Goal: Task Accomplishment & Management: Use online tool/utility

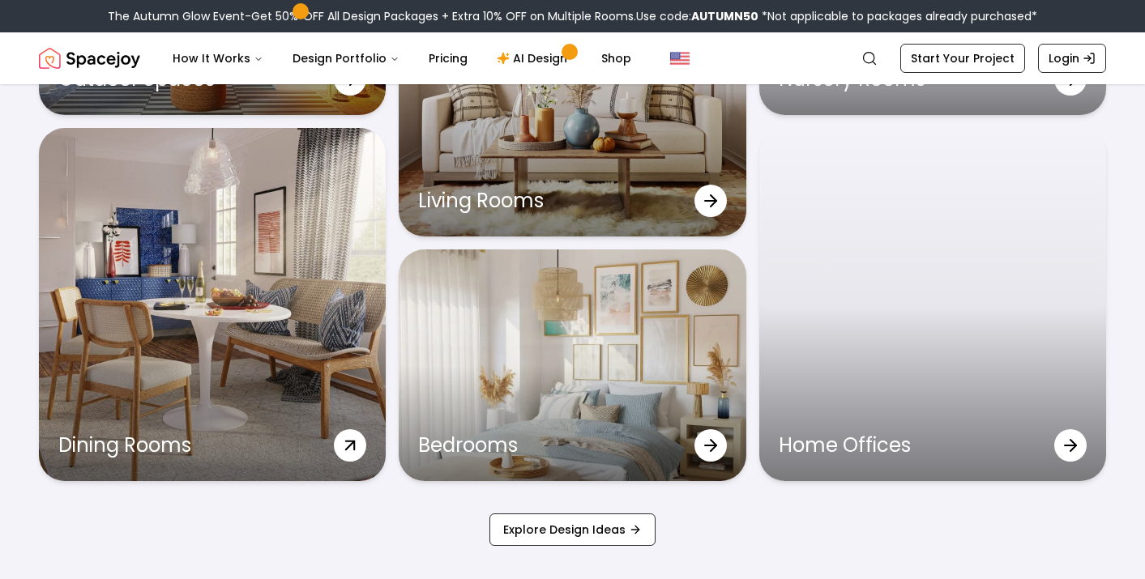
scroll to position [5155, 0]
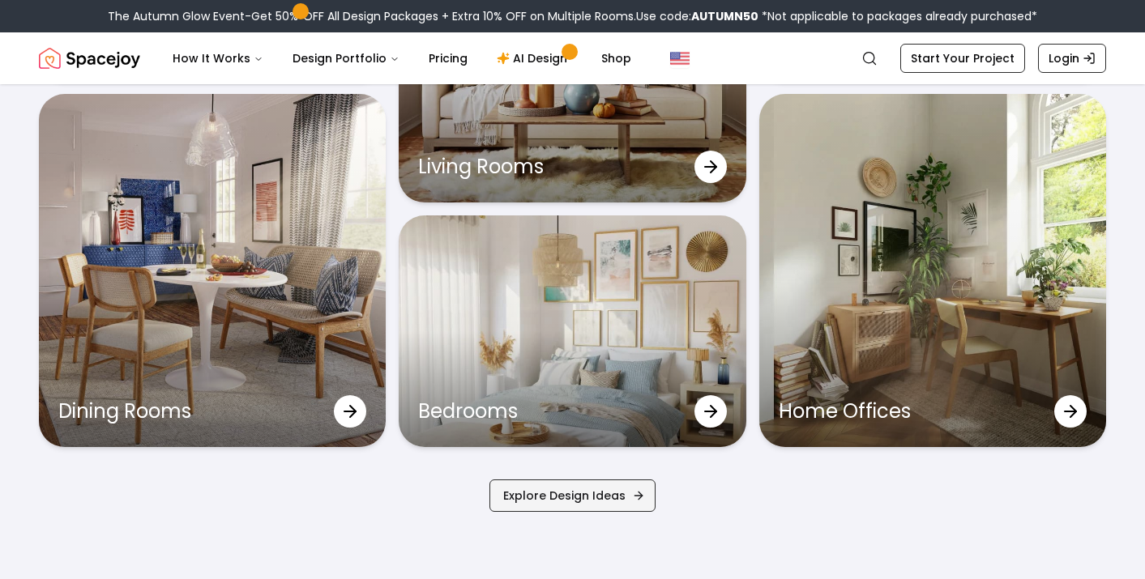
click at [563, 499] on link "Explore Design Ideas" at bounding box center [573, 496] width 166 height 32
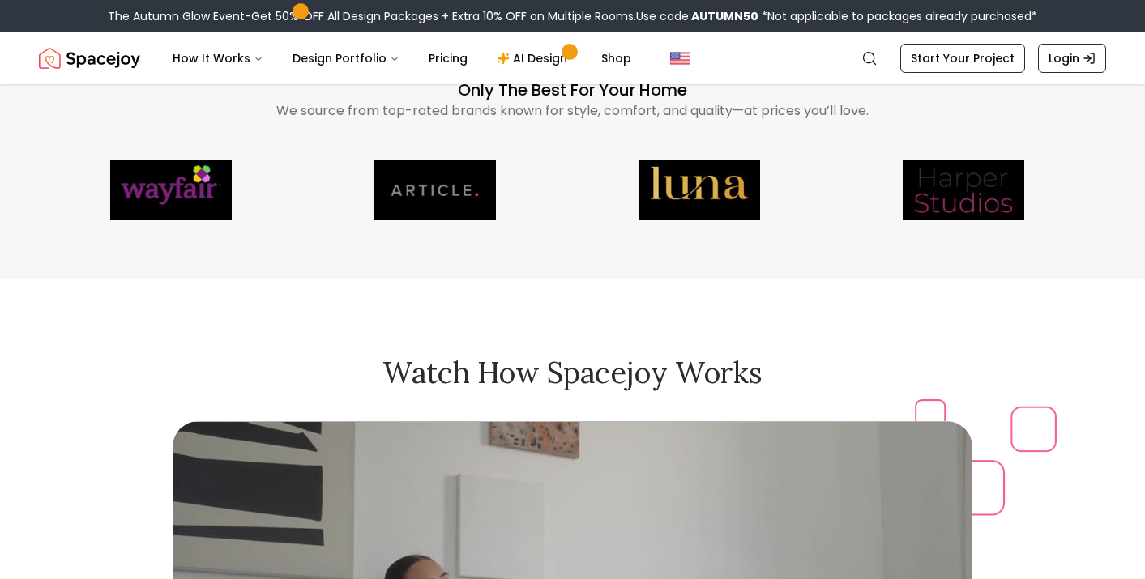
scroll to position [3847, 0]
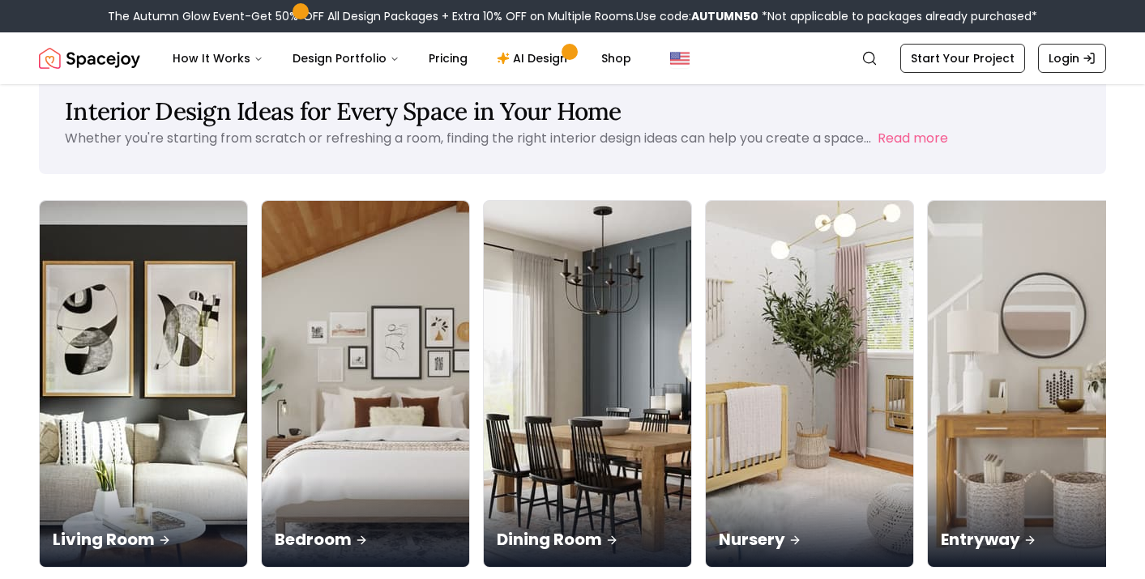
scroll to position [41, 0]
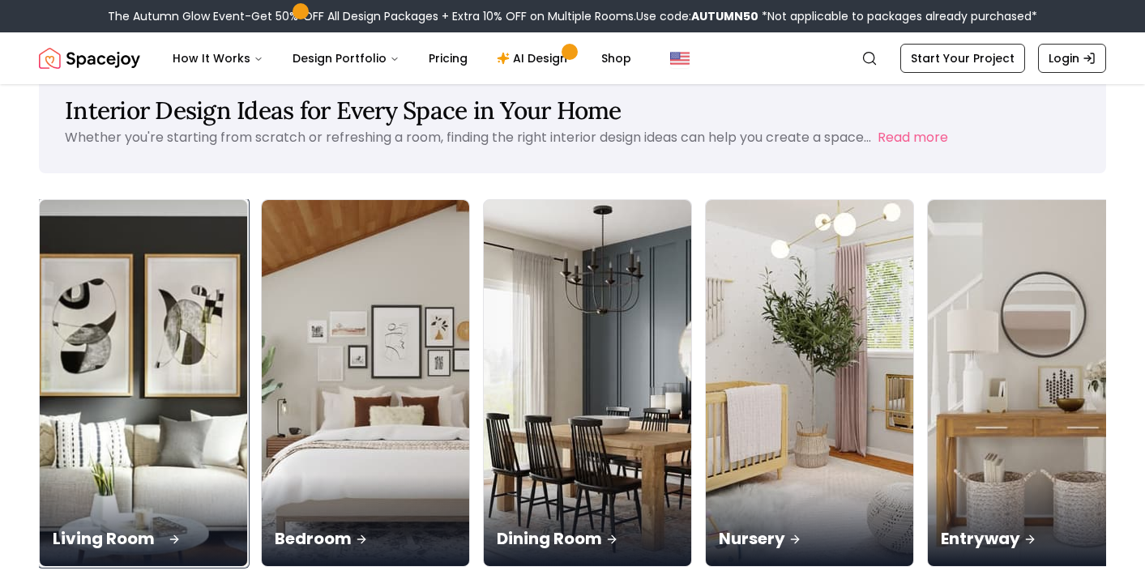
click at [92, 327] on img at bounding box center [144, 383] width 218 height 385
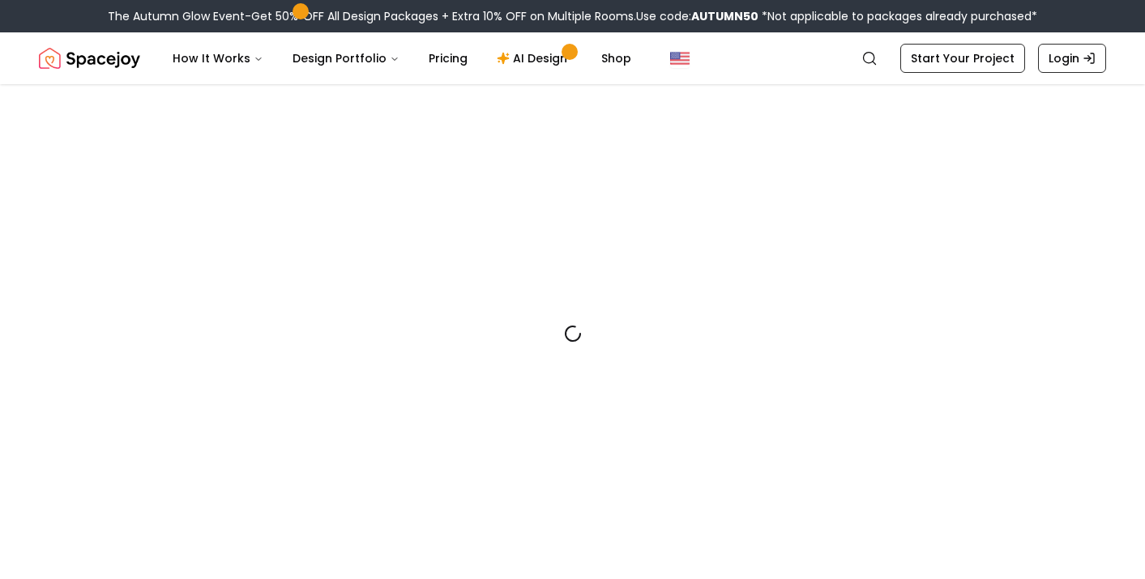
scroll to position [15, 0]
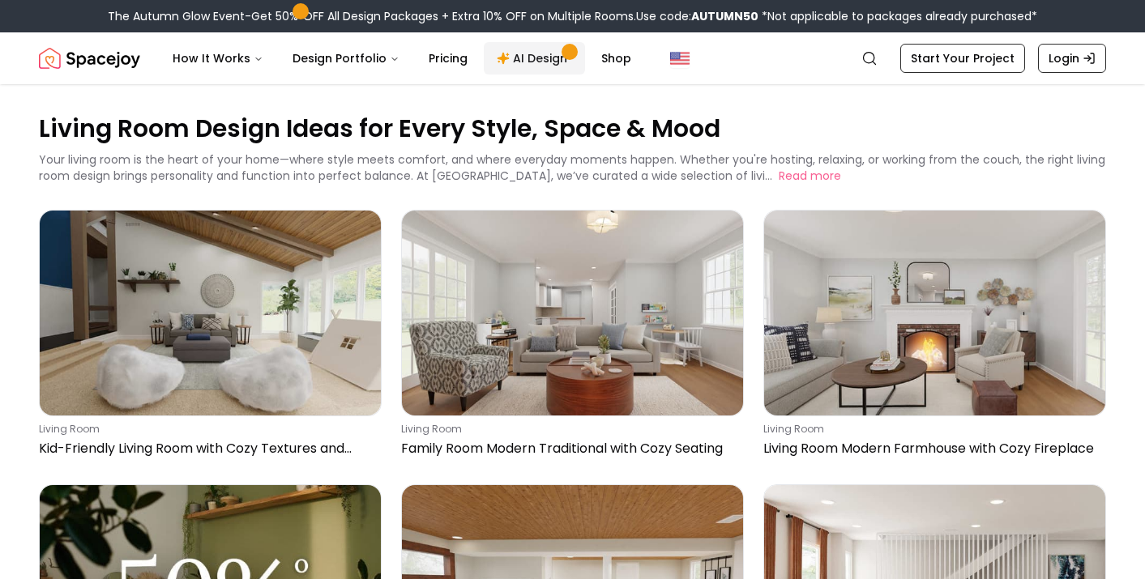
click at [543, 56] on link "AI Design" at bounding box center [534, 58] width 101 height 32
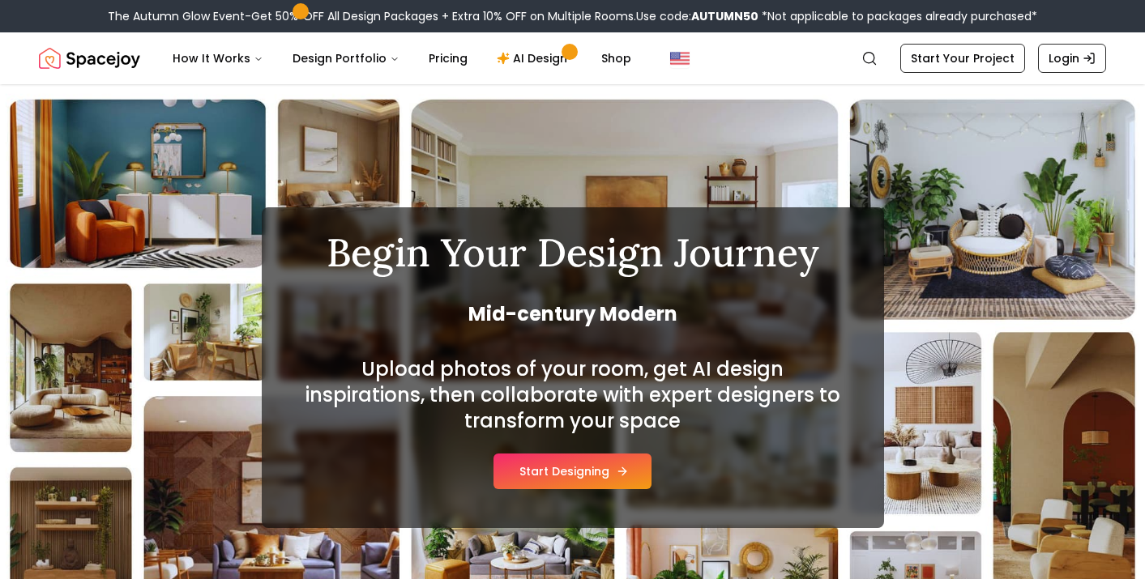
click at [536, 475] on button "Start Designing" at bounding box center [573, 472] width 158 height 36
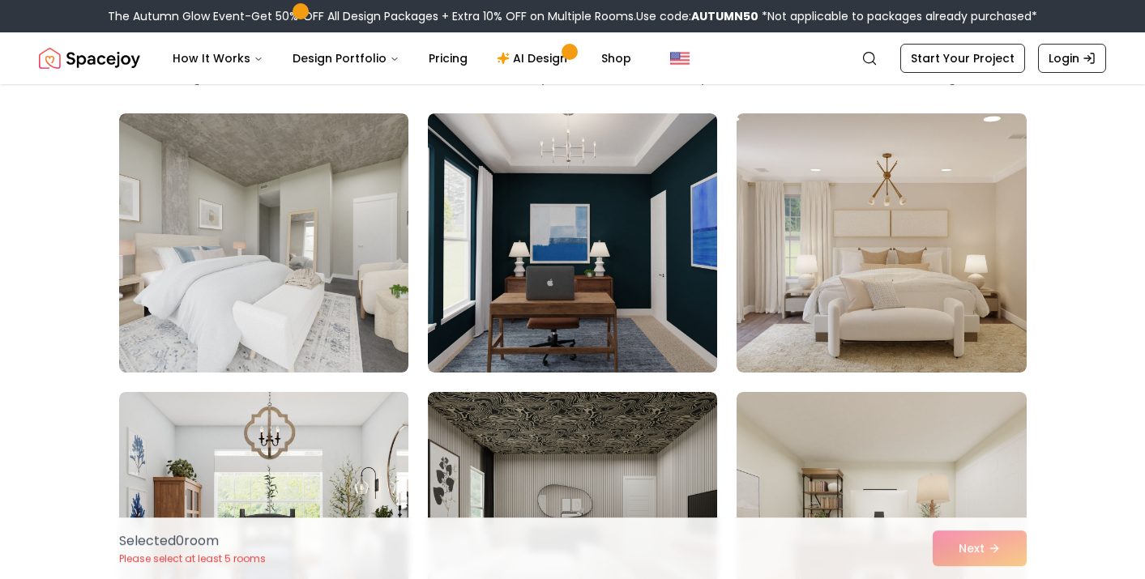
scroll to position [111, 0]
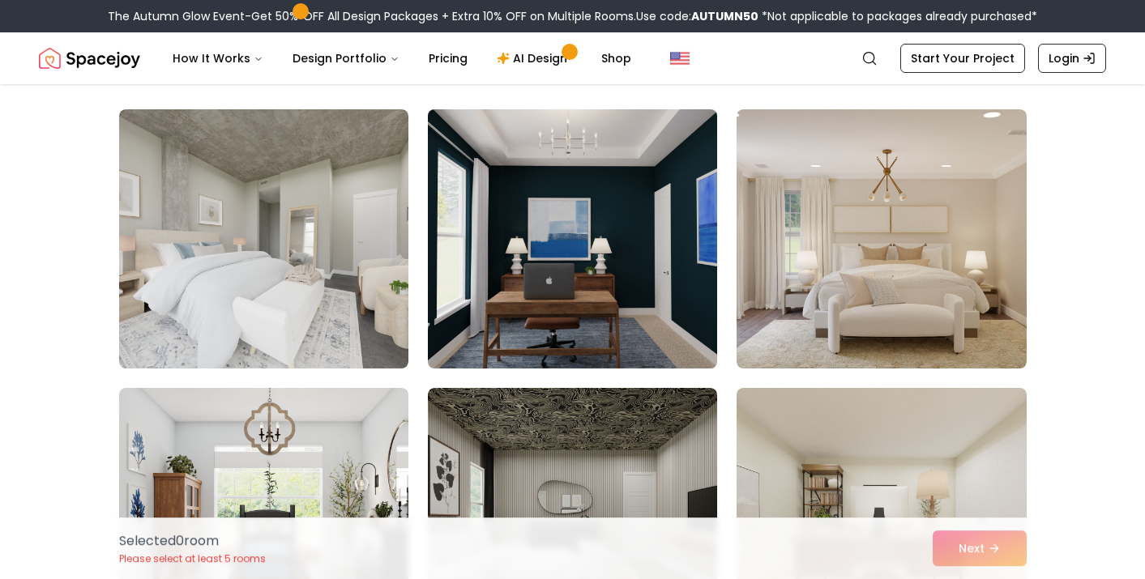
click at [567, 239] on img at bounding box center [573, 239] width 304 height 272
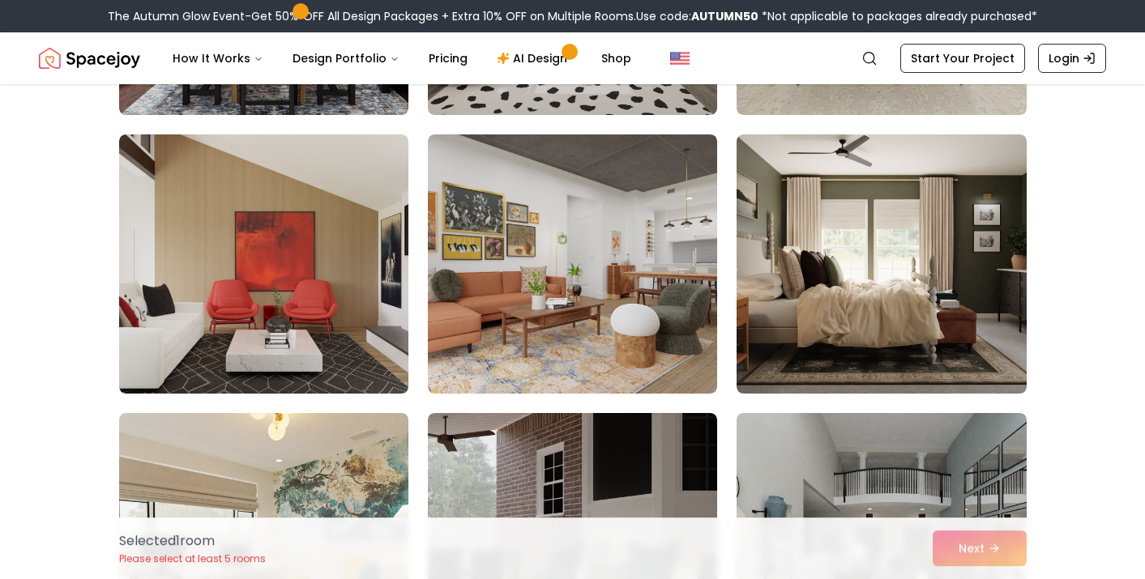
scroll to position [661, 0]
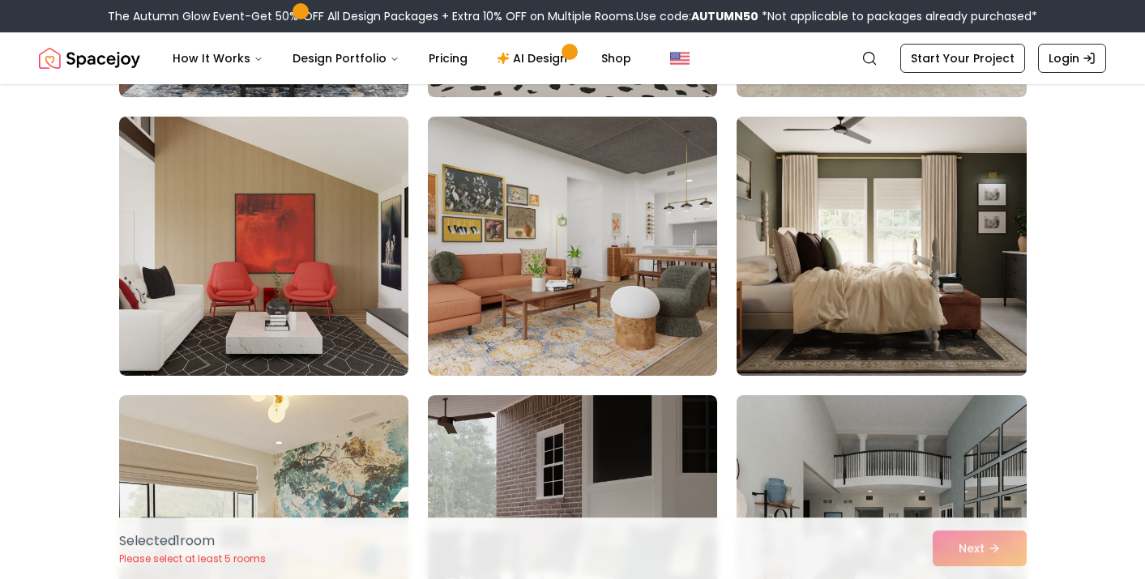
click at [941, 249] on img at bounding box center [881, 246] width 304 height 272
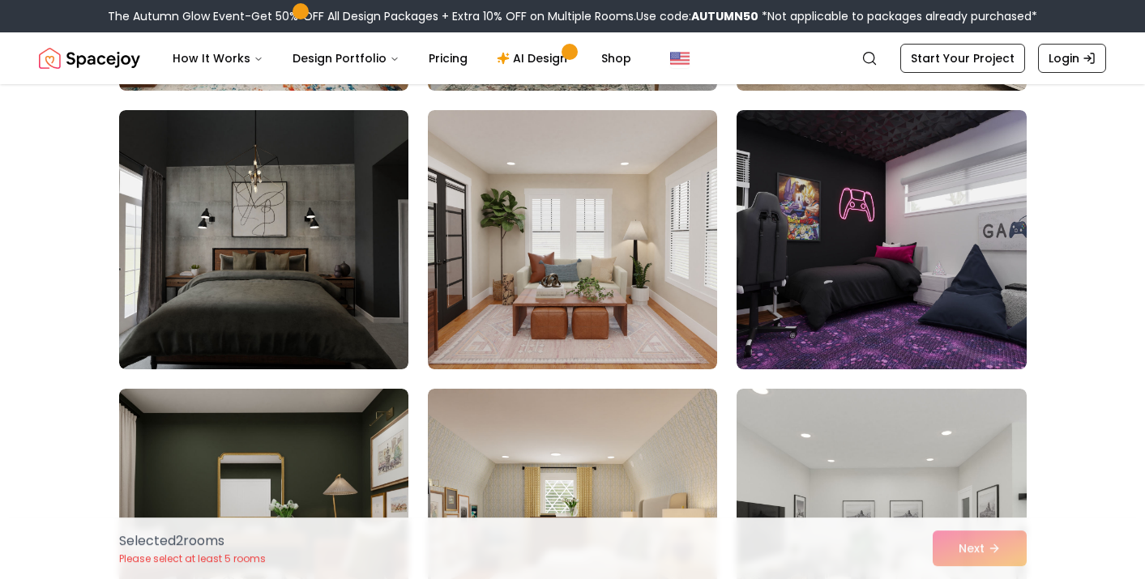
scroll to position [2899, 0]
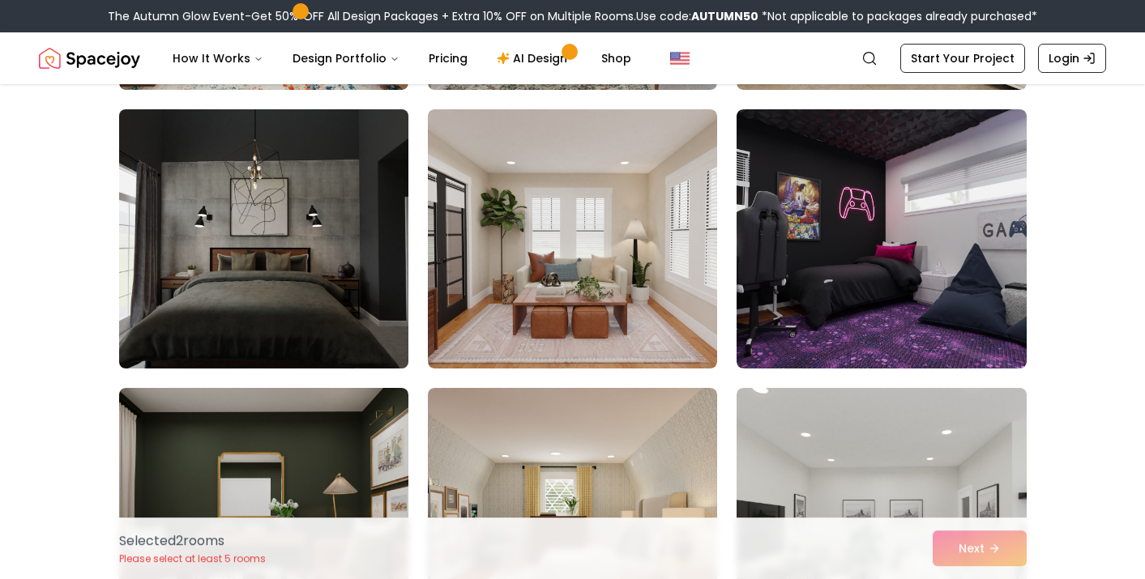
click at [302, 276] on img at bounding box center [264, 239] width 304 height 272
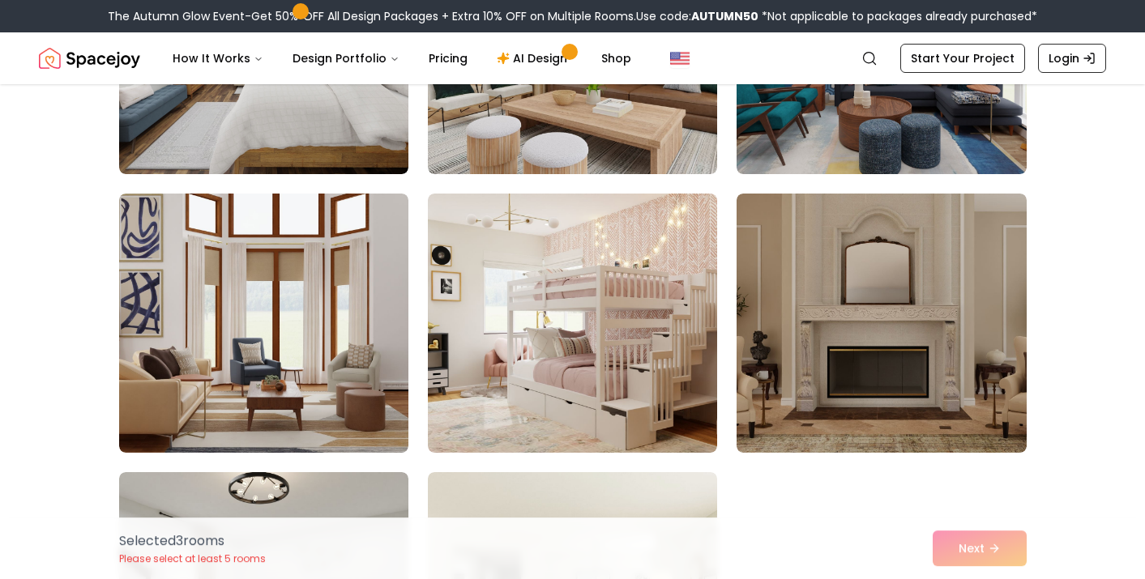
scroll to position [7083, 0]
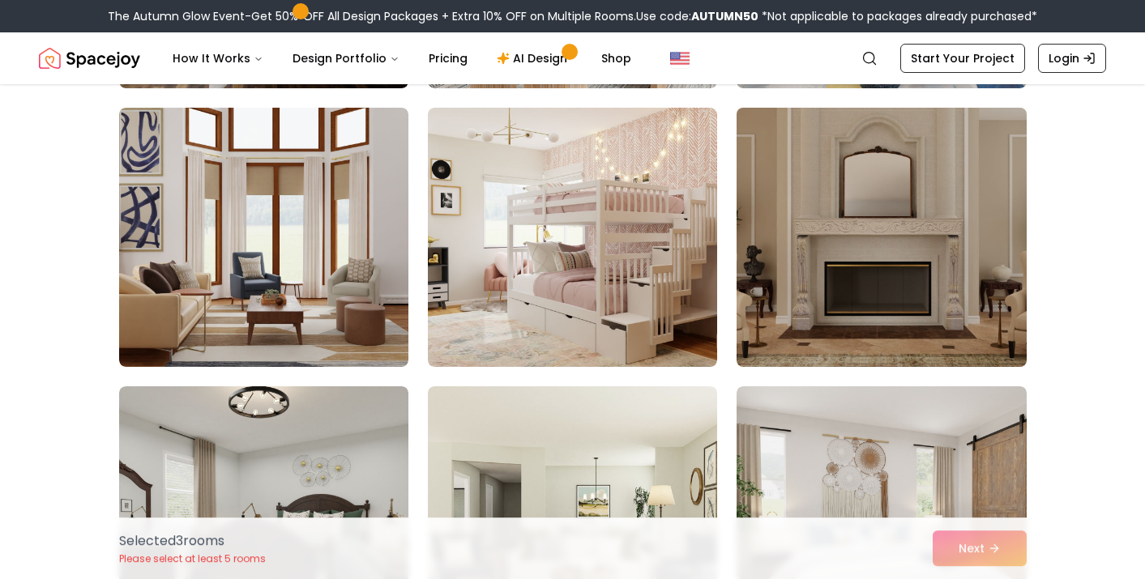
click at [823, 253] on img at bounding box center [881, 237] width 304 height 272
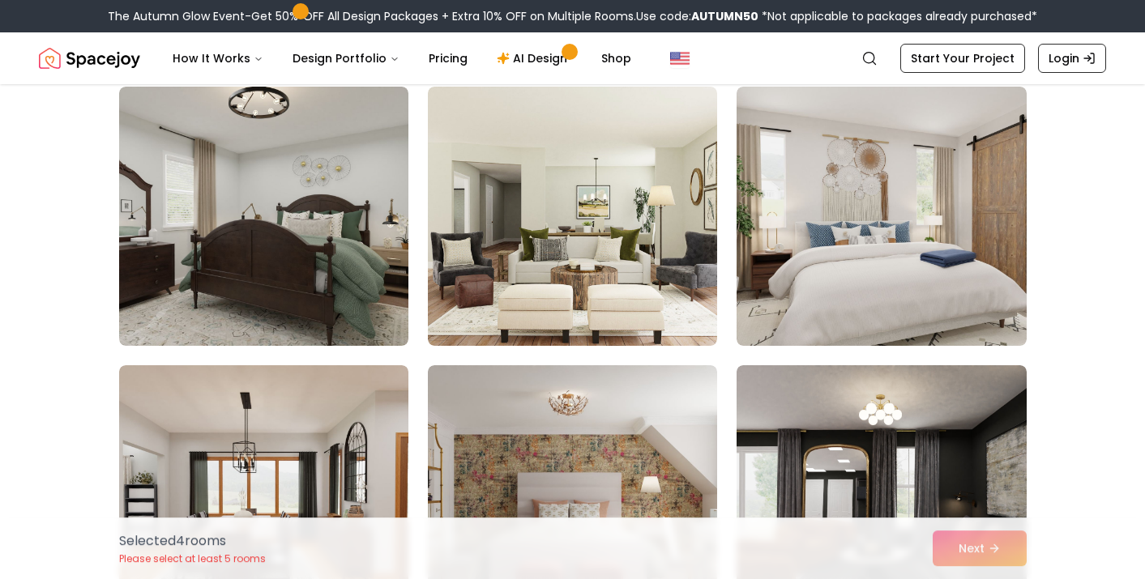
scroll to position [7383, 0]
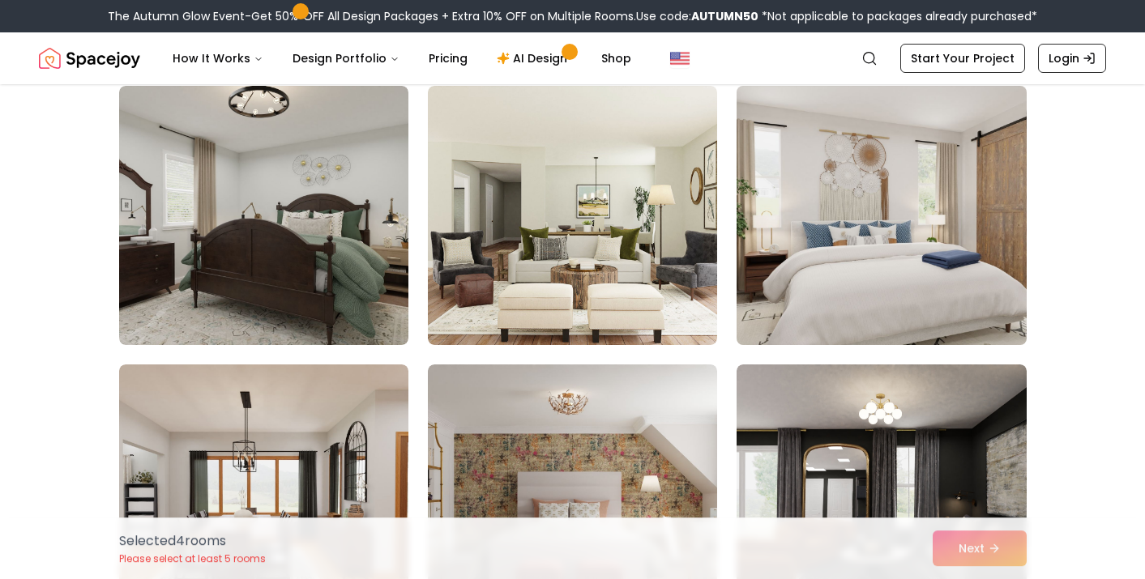
click at [892, 241] on img at bounding box center [881, 215] width 304 height 272
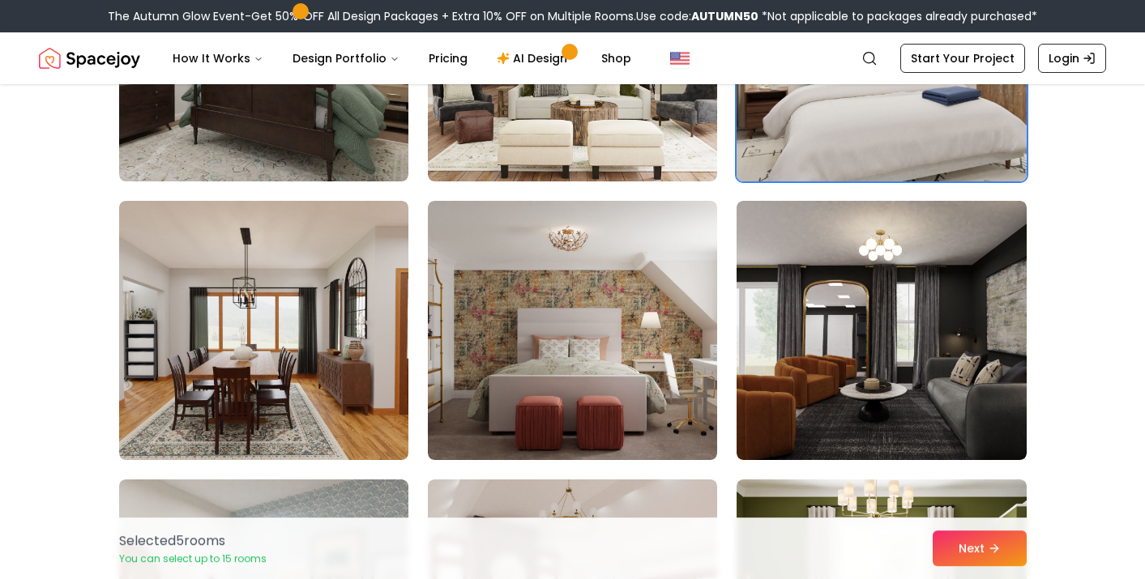
scroll to position [7596, 0]
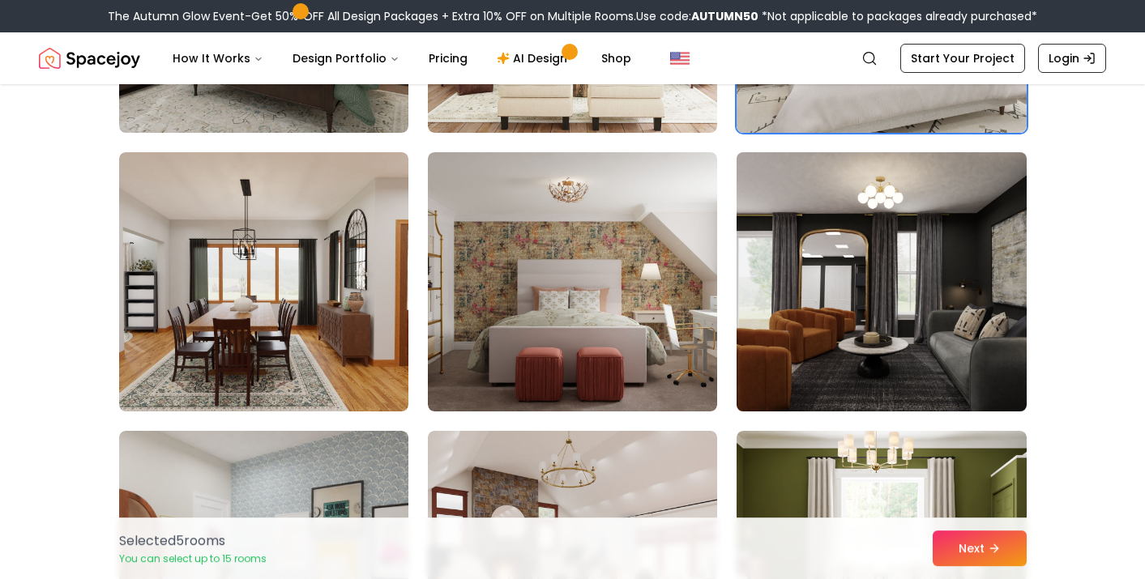
click at [813, 250] on img at bounding box center [881, 282] width 304 height 272
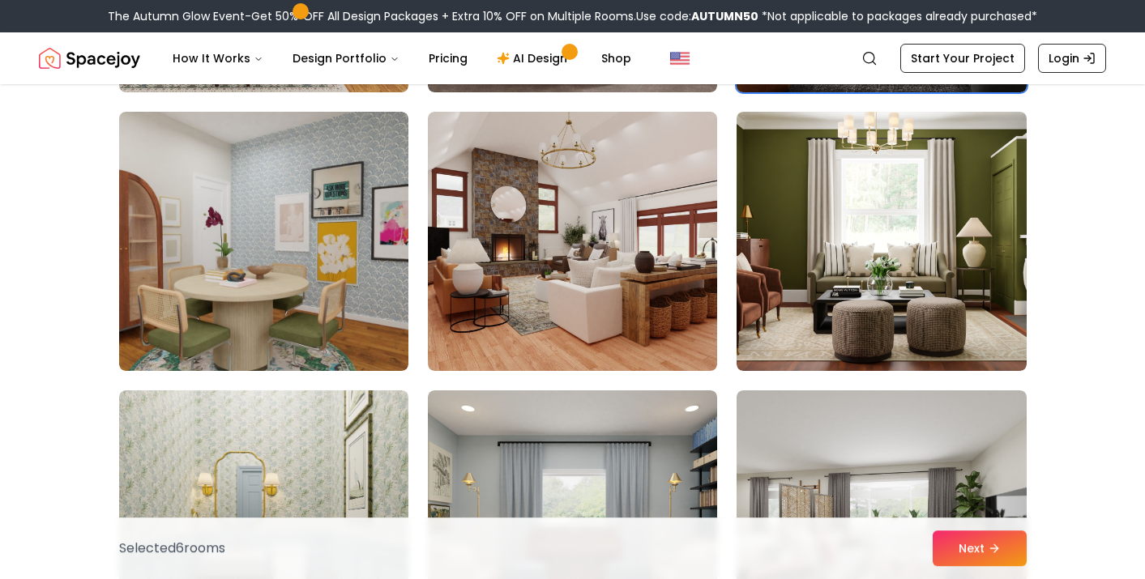
scroll to position [7918, 0]
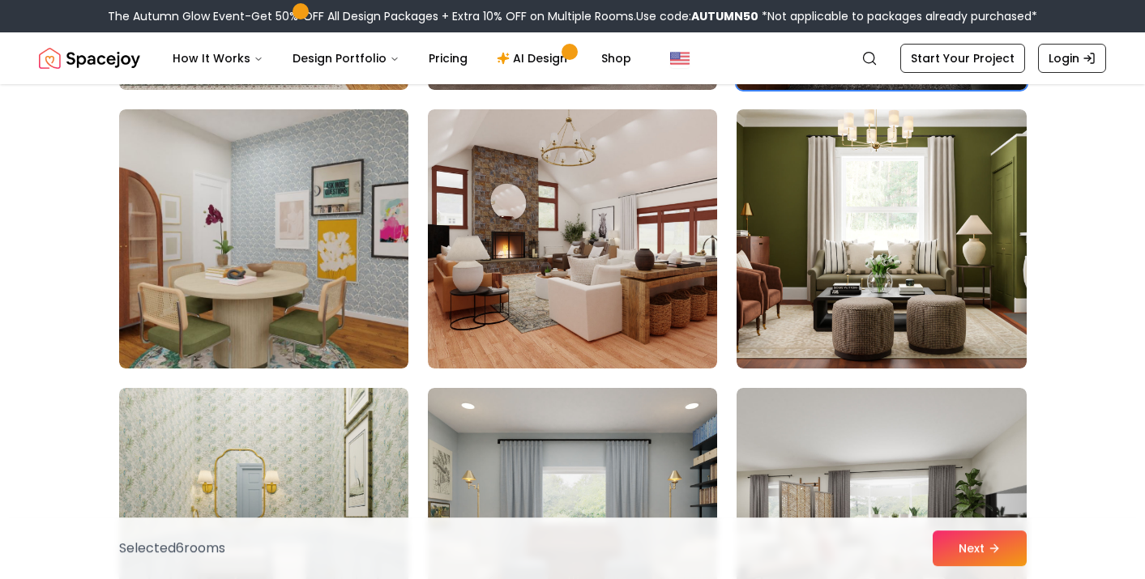
click at [810, 251] on img at bounding box center [881, 238] width 289 height 259
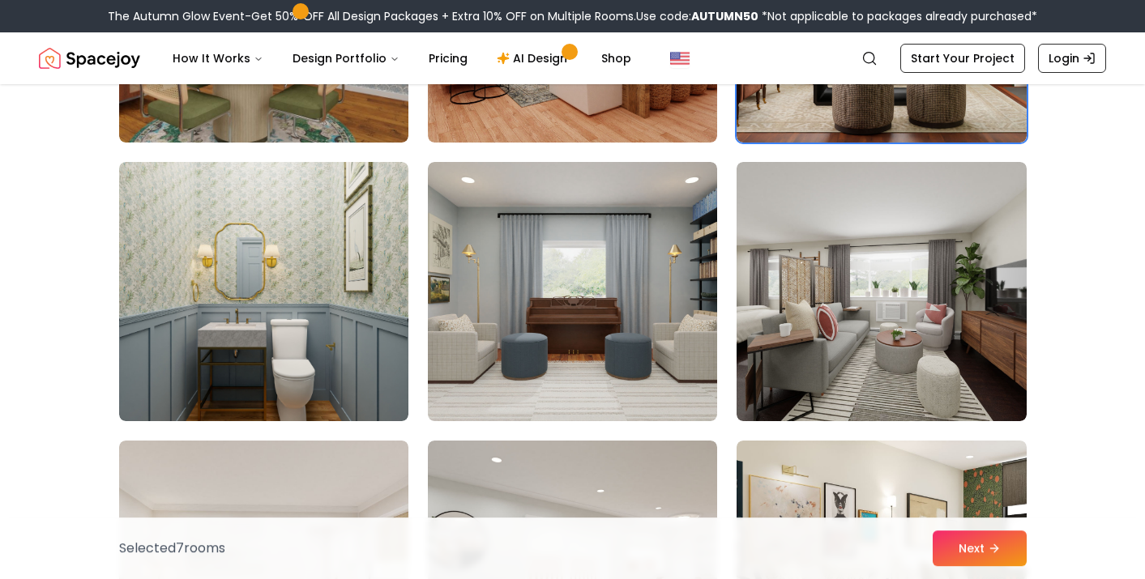
scroll to position [8144, 0]
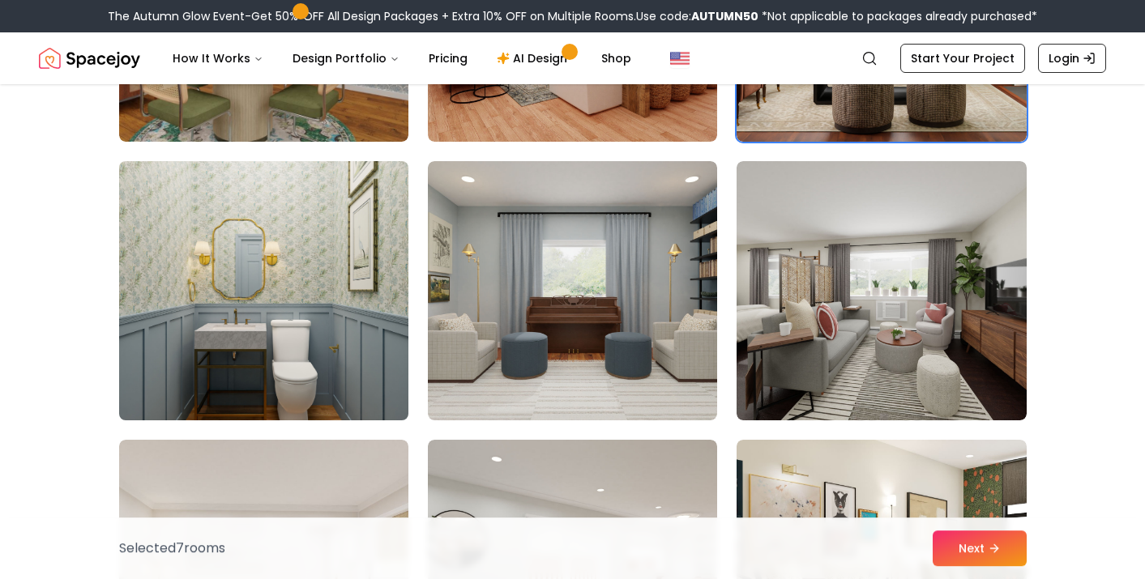
click at [272, 322] on img at bounding box center [264, 291] width 304 height 272
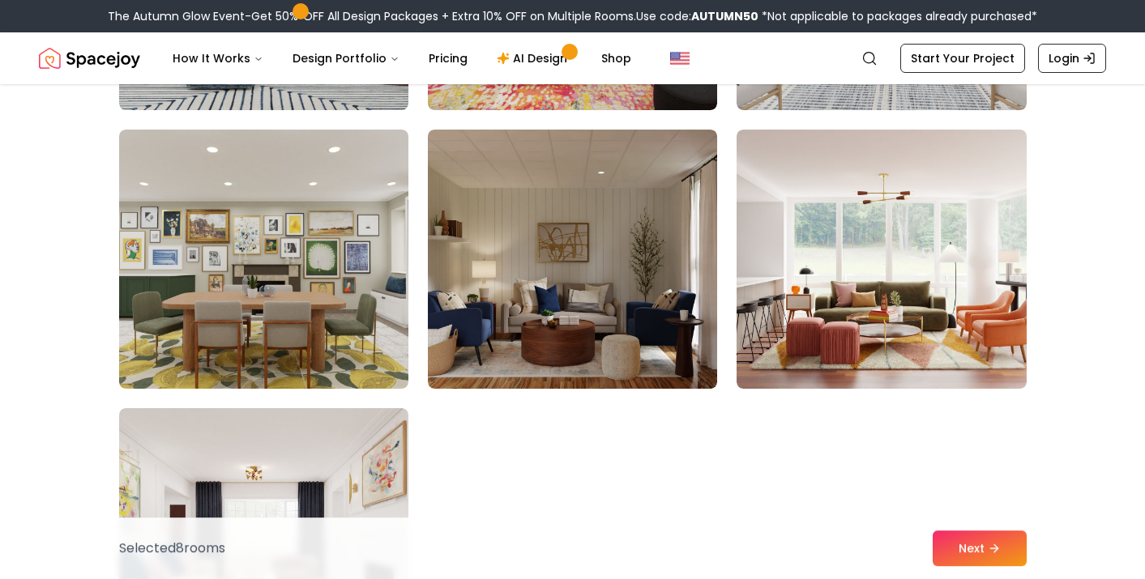
scroll to position [9239, 0]
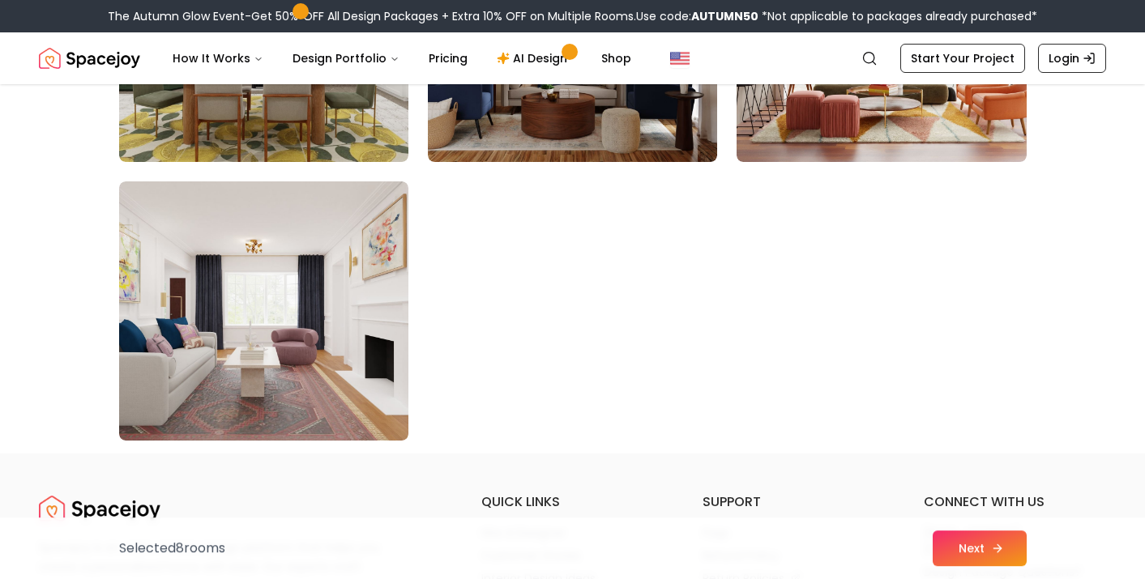
click at [964, 552] on button "Next" at bounding box center [980, 549] width 94 height 36
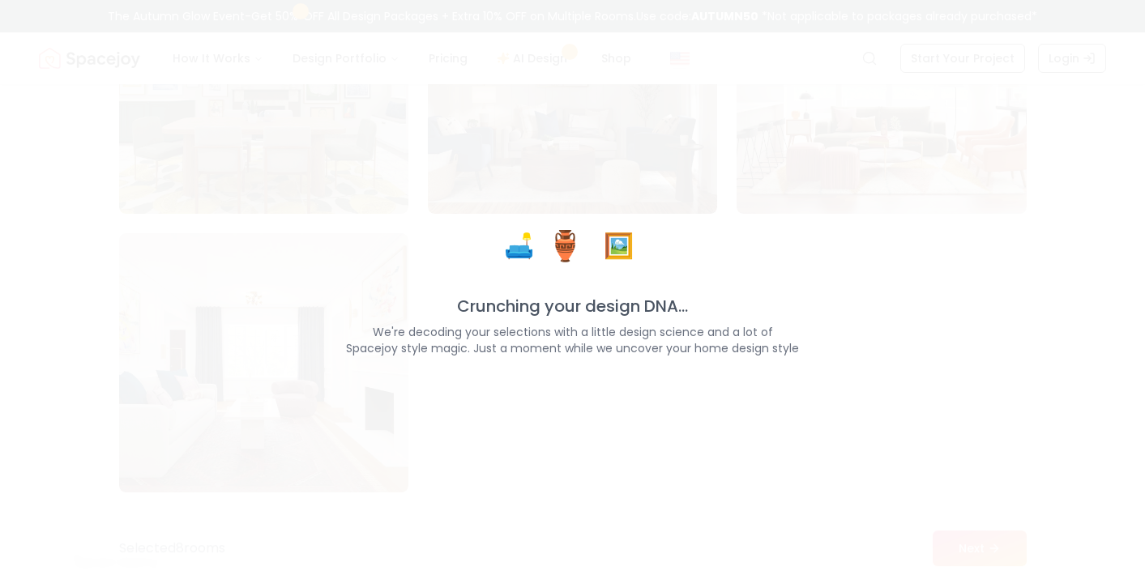
scroll to position [9188, 0]
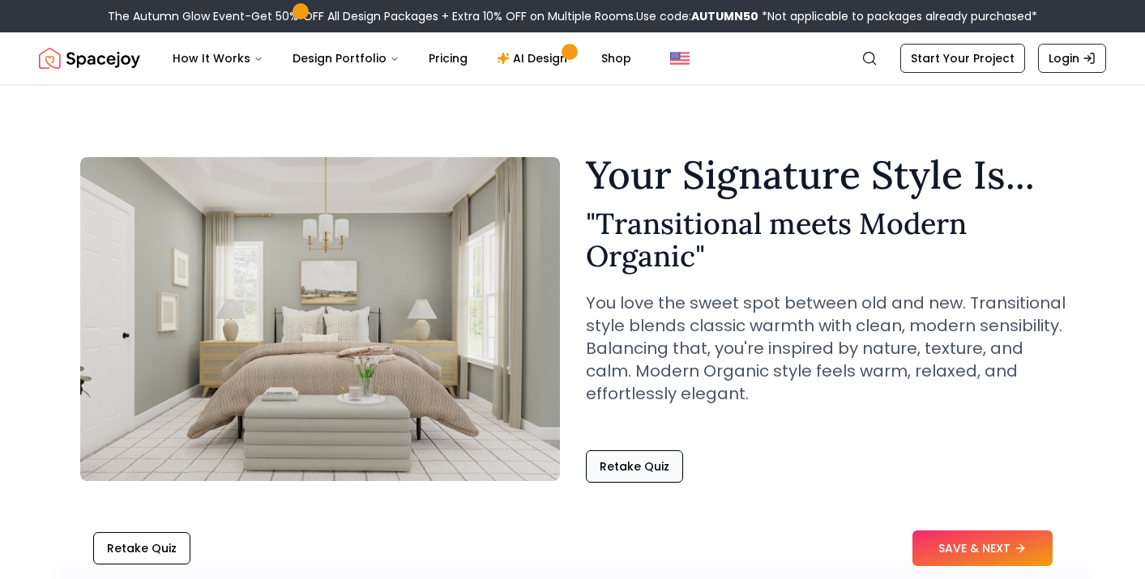
click at [628, 476] on button "Retake Quiz" at bounding box center [634, 467] width 97 height 32
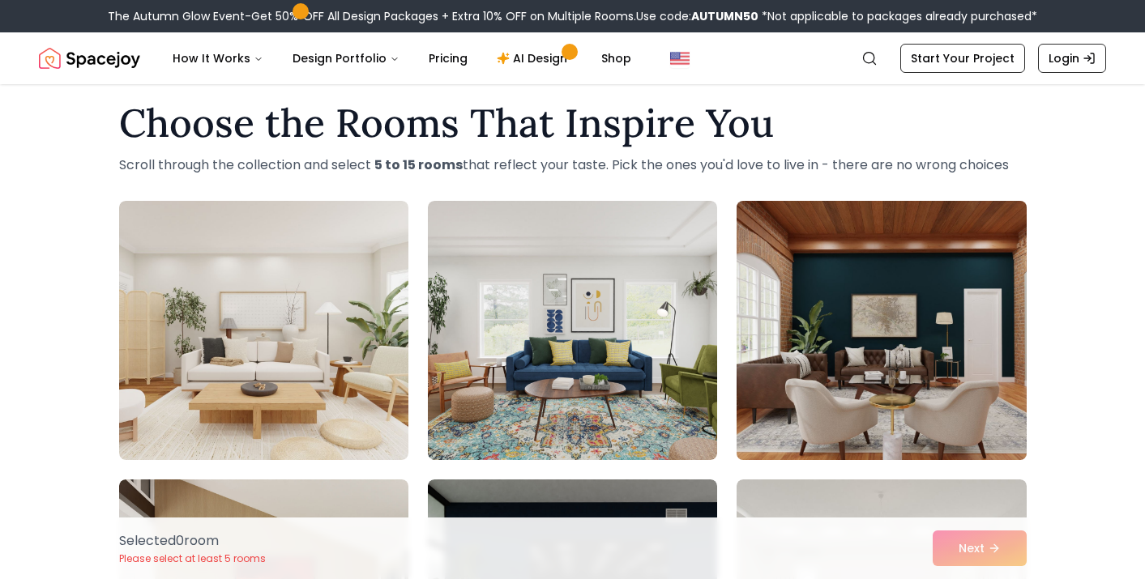
scroll to position [20, 0]
click at [868, 336] on img at bounding box center [881, 330] width 304 height 272
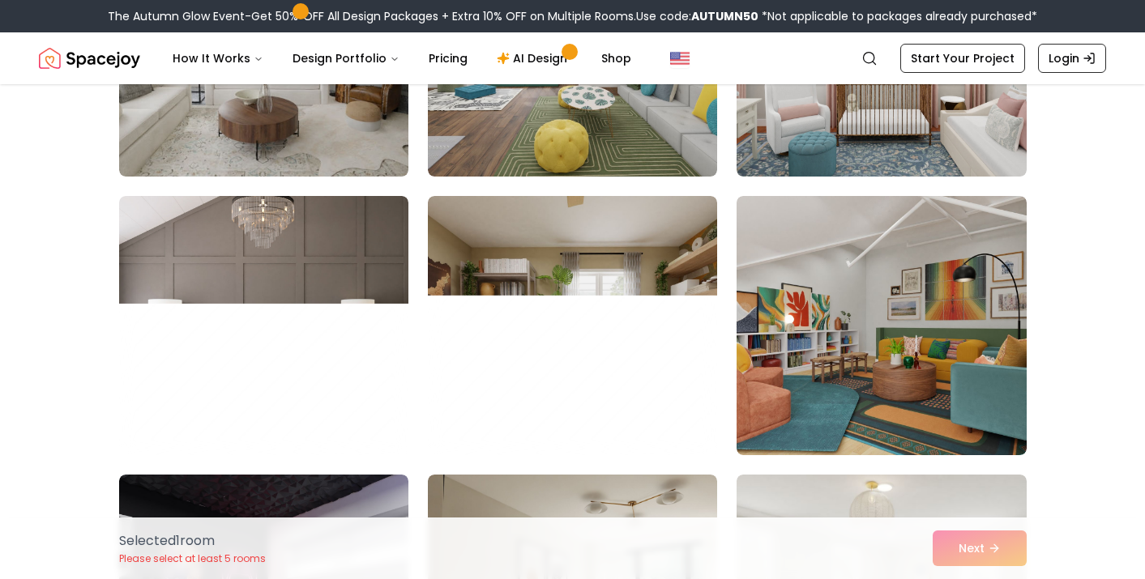
scroll to position [2550, 0]
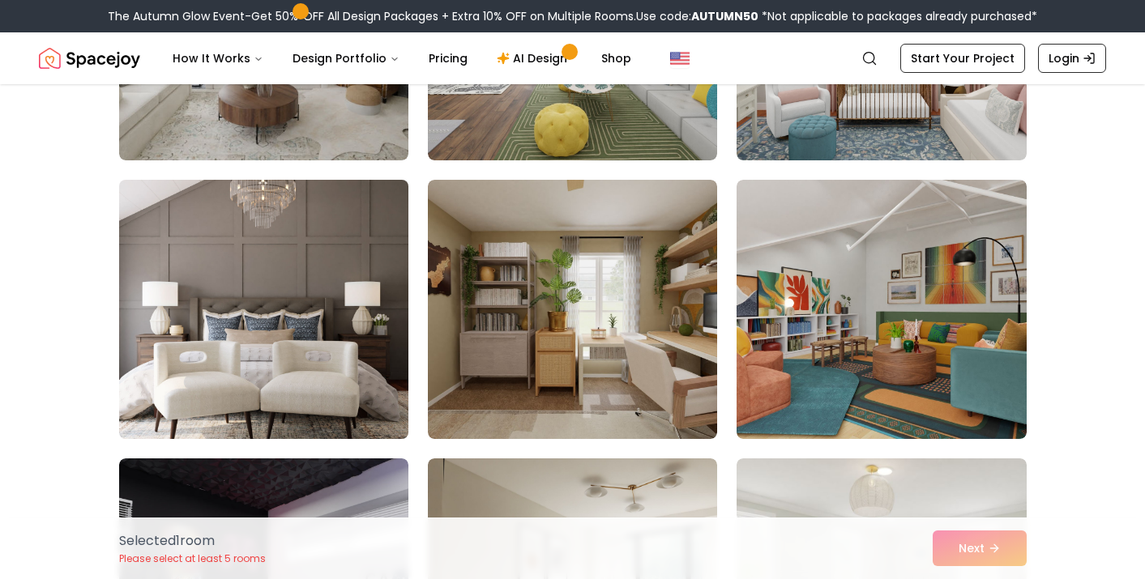
click at [340, 335] on img at bounding box center [264, 309] width 304 height 272
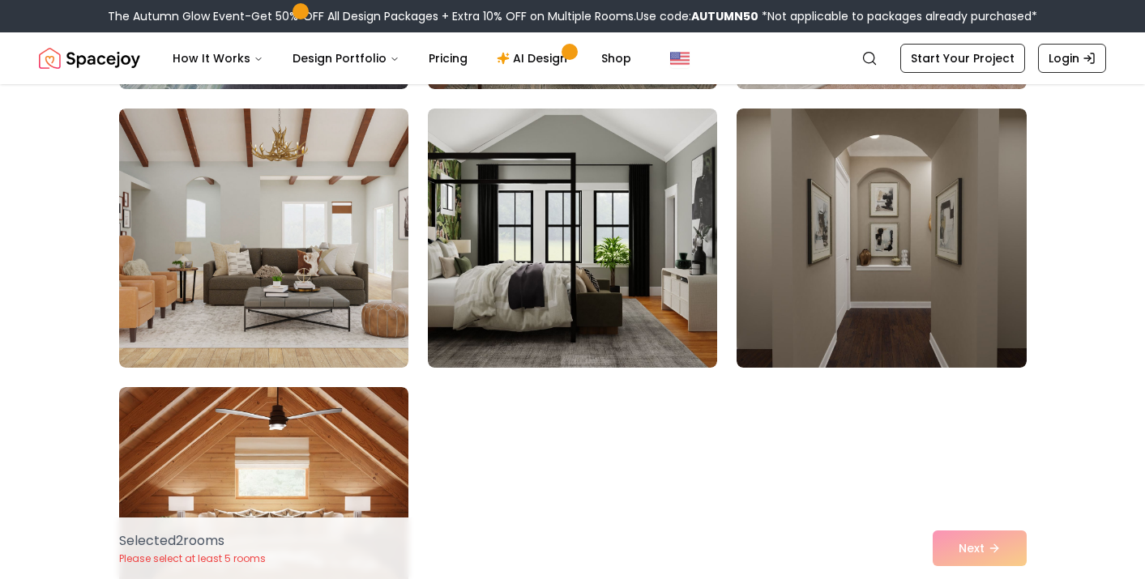
scroll to position [9251, 0]
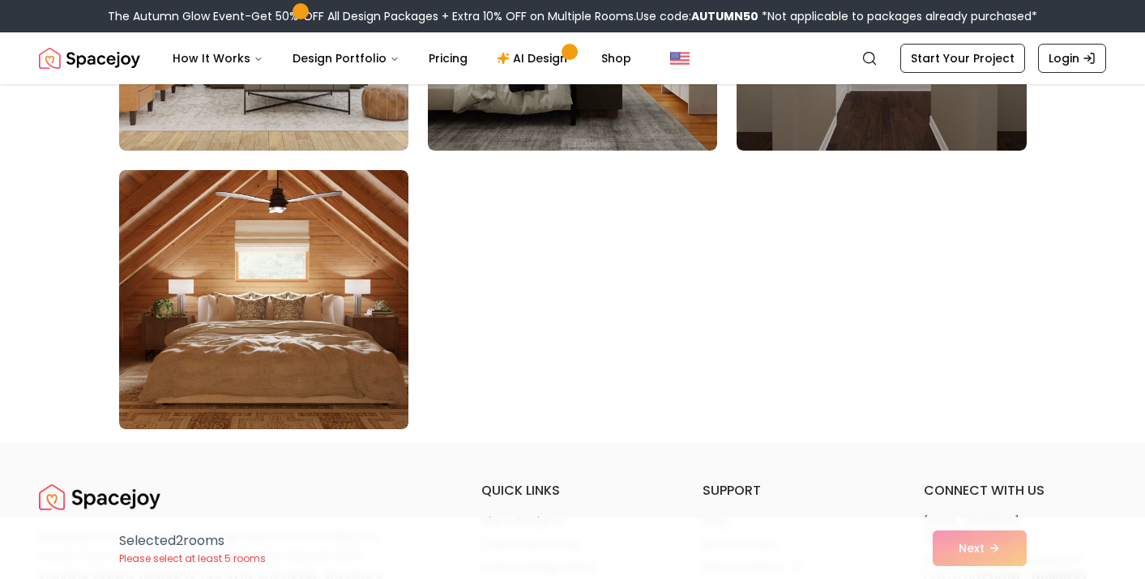
click at [977, 550] on div "Selected 2 room s Please select at least 5 rooms Next" at bounding box center [573, 549] width 934 height 62
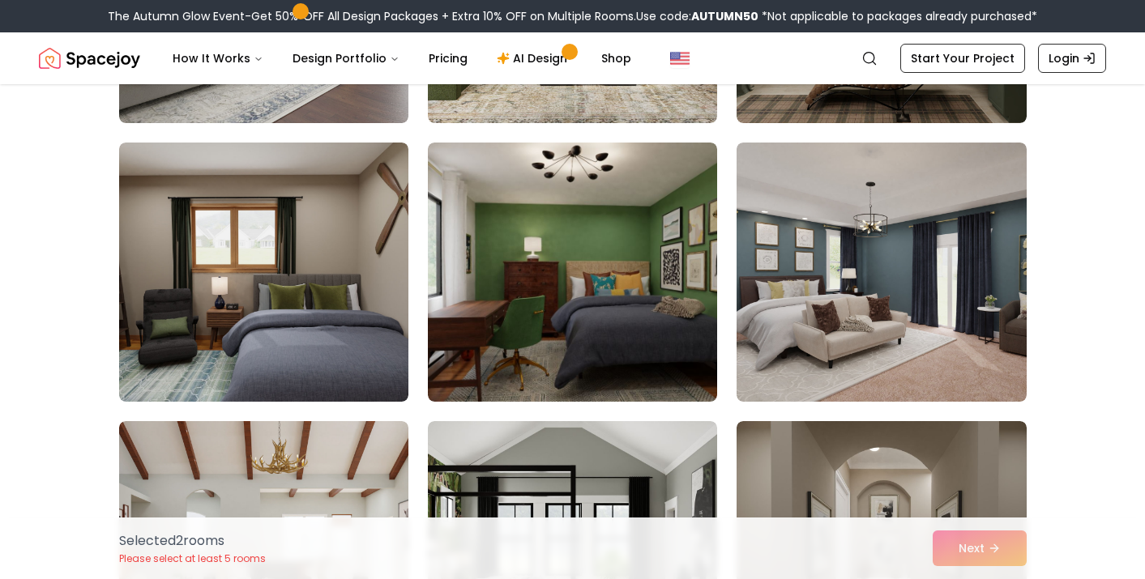
scroll to position [8692, 0]
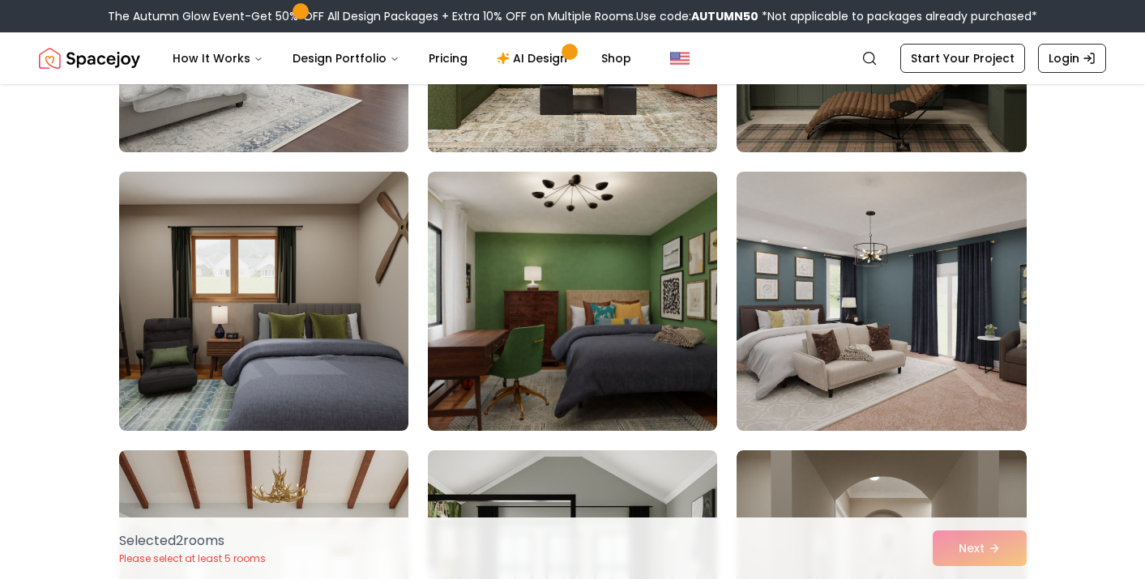
click at [802, 323] on img at bounding box center [881, 301] width 289 height 259
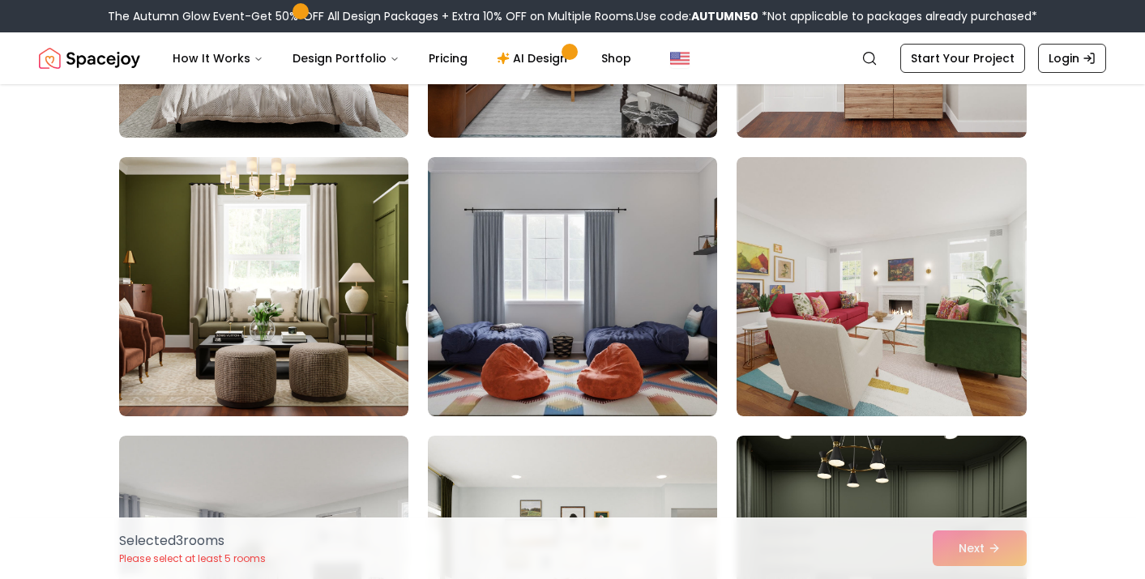
scroll to position [8147, 0]
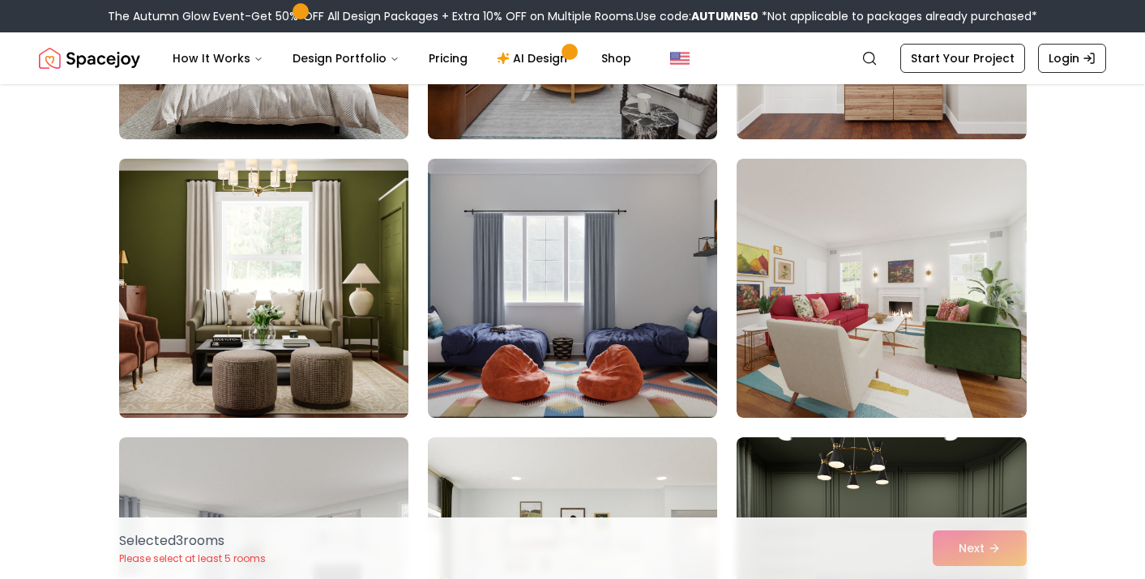
click at [280, 276] on img at bounding box center [264, 288] width 304 height 272
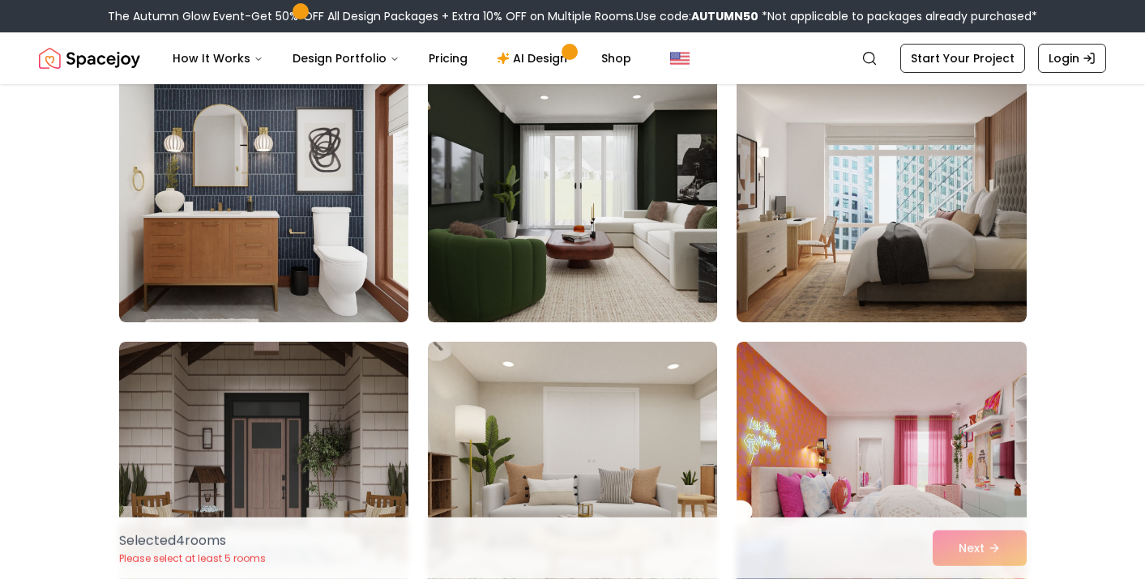
scroll to position [714, 0]
click at [614, 274] on img at bounding box center [572, 193] width 289 height 259
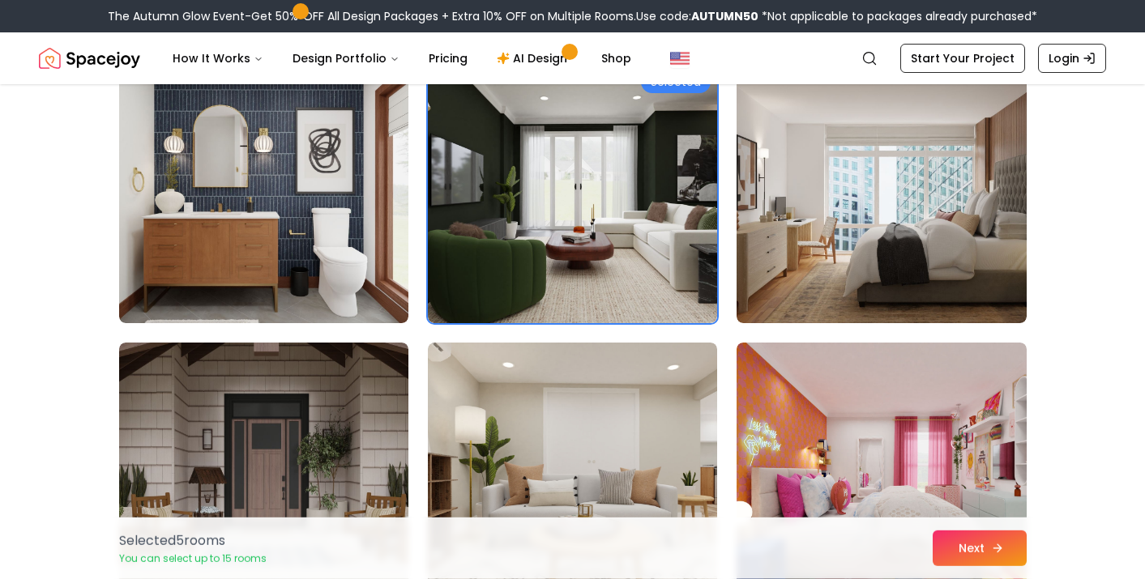
click at [993, 543] on icon at bounding box center [997, 548] width 13 height 13
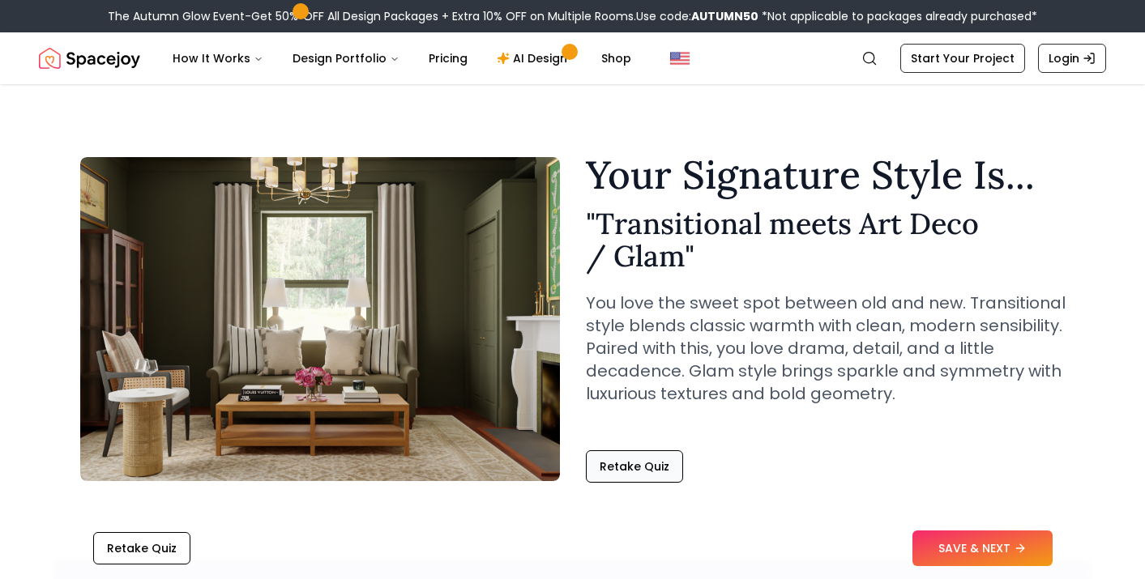
click at [631, 468] on button "Retake Quiz" at bounding box center [634, 467] width 97 height 32
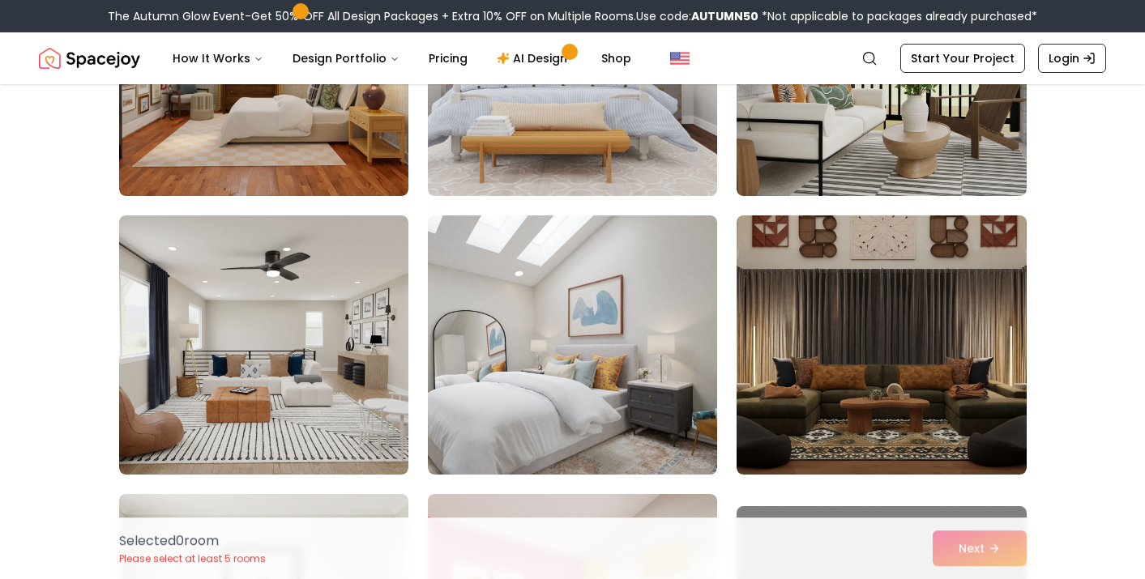
scroll to position [7011, 0]
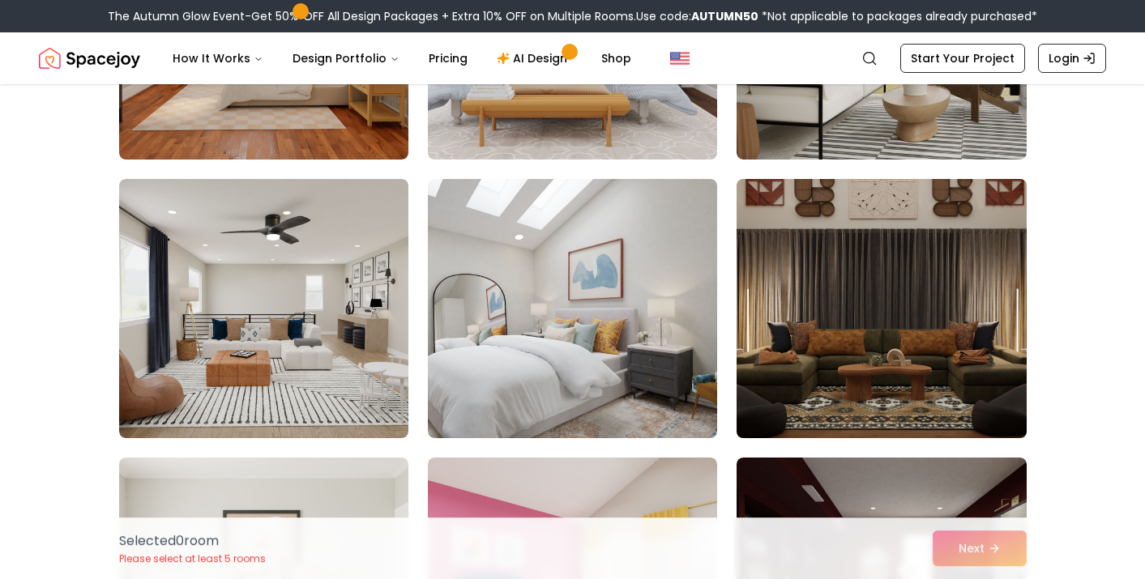
click at [875, 375] on img at bounding box center [881, 309] width 304 height 272
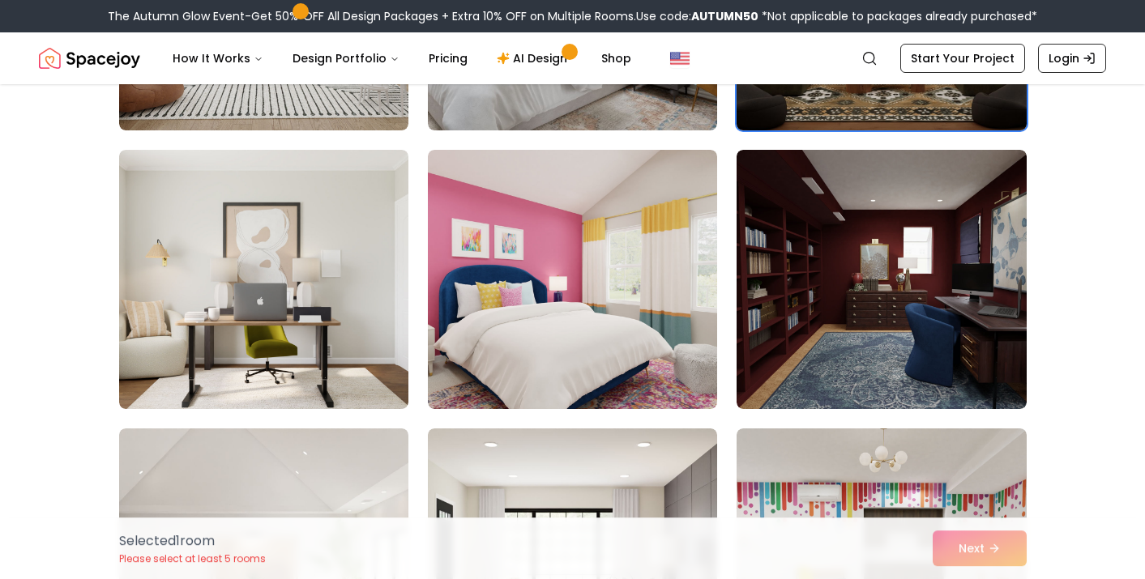
scroll to position [7364, 0]
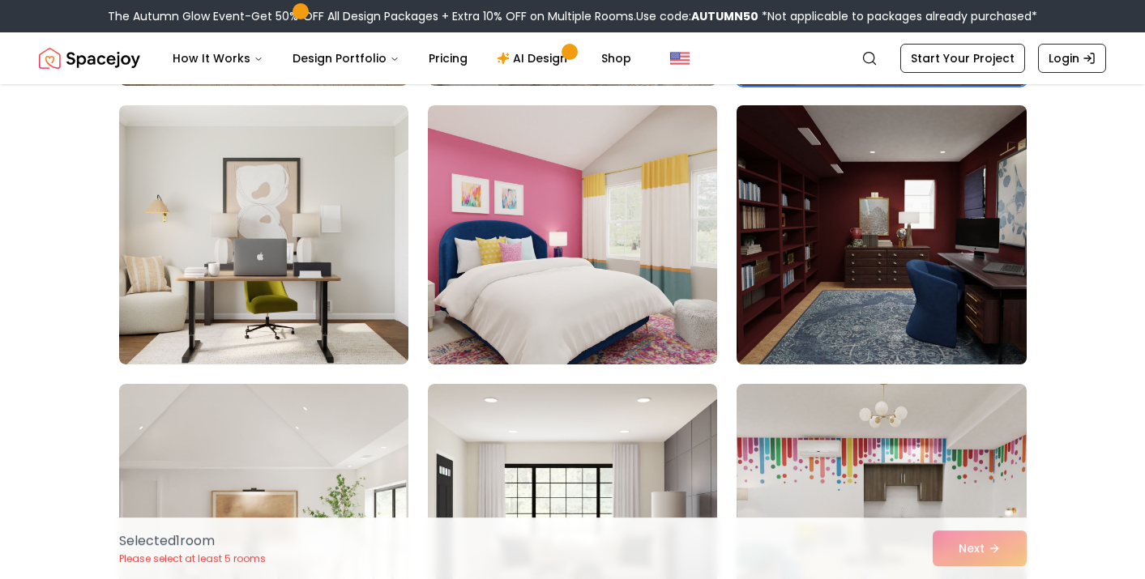
click at [872, 292] on img at bounding box center [881, 235] width 304 height 272
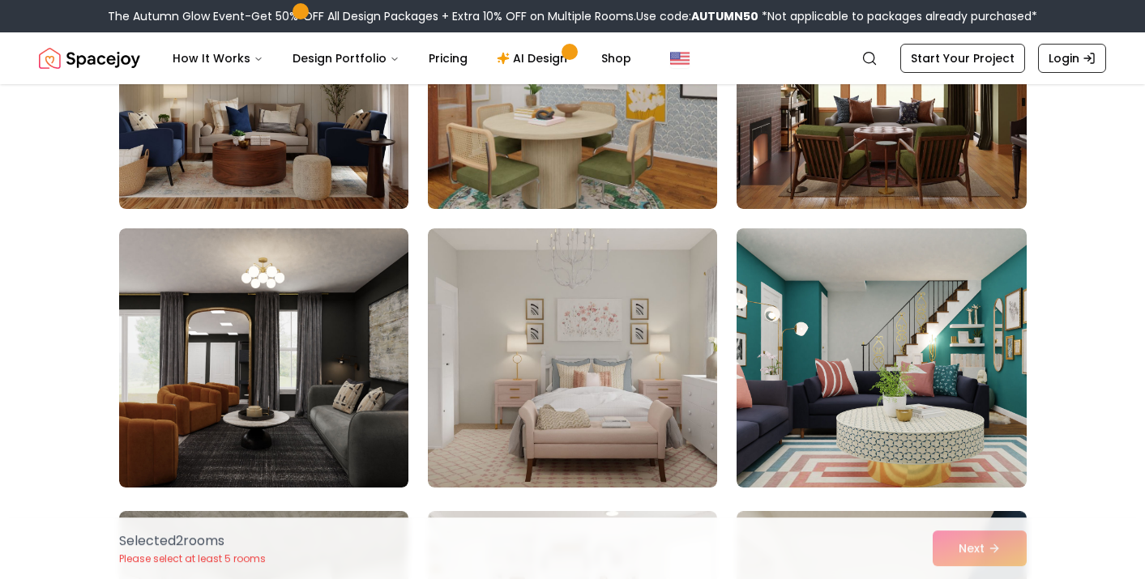
scroll to position [8080, 0]
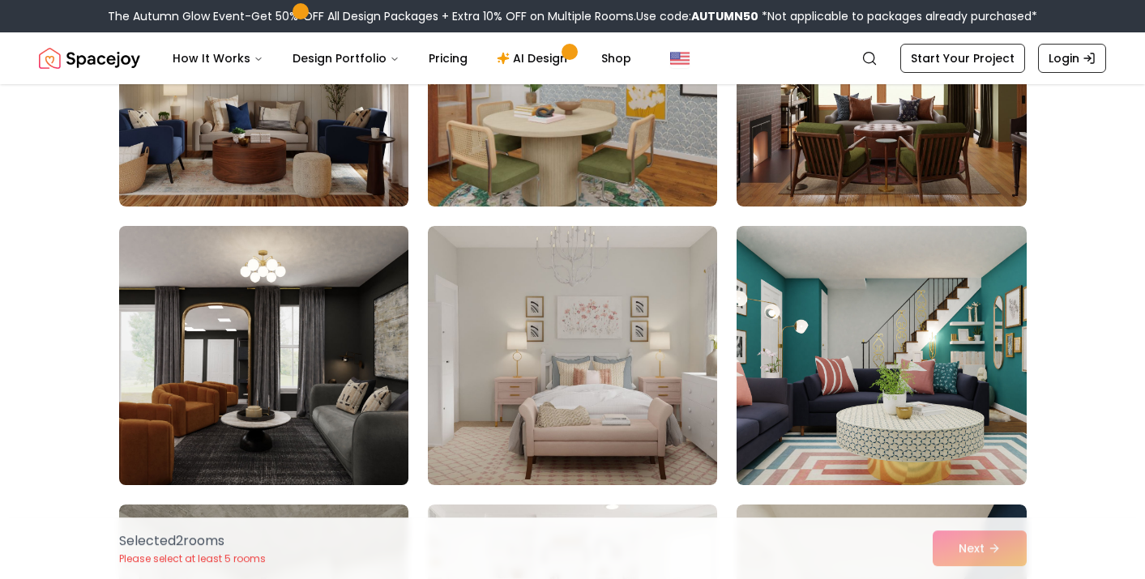
click at [344, 395] on img at bounding box center [264, 356] width 304 height 272
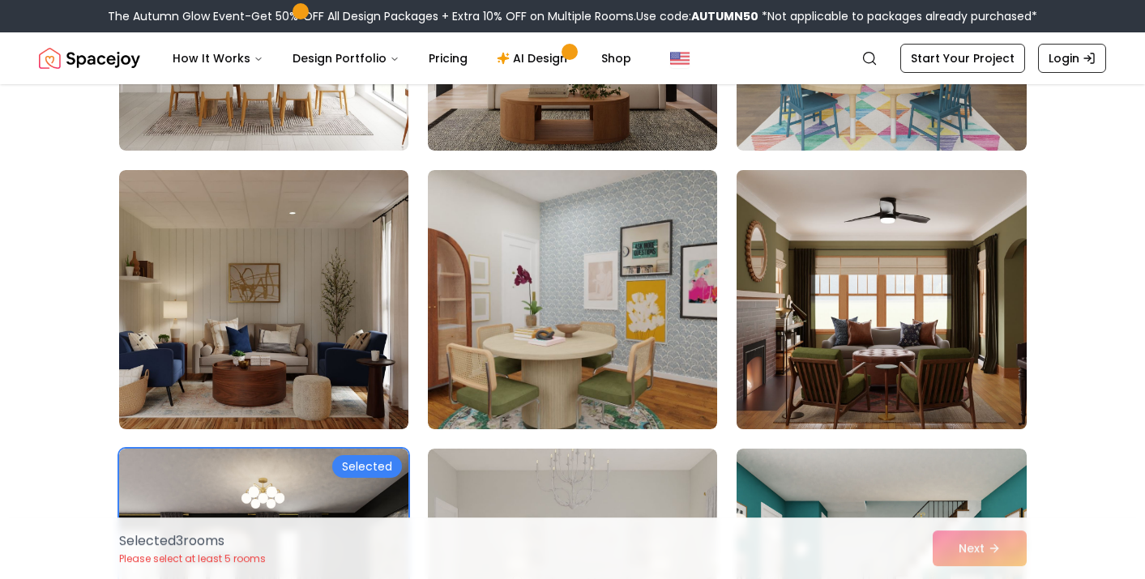
click at [810, 294] on img at bounding box center [881, 300] width 304 height 272
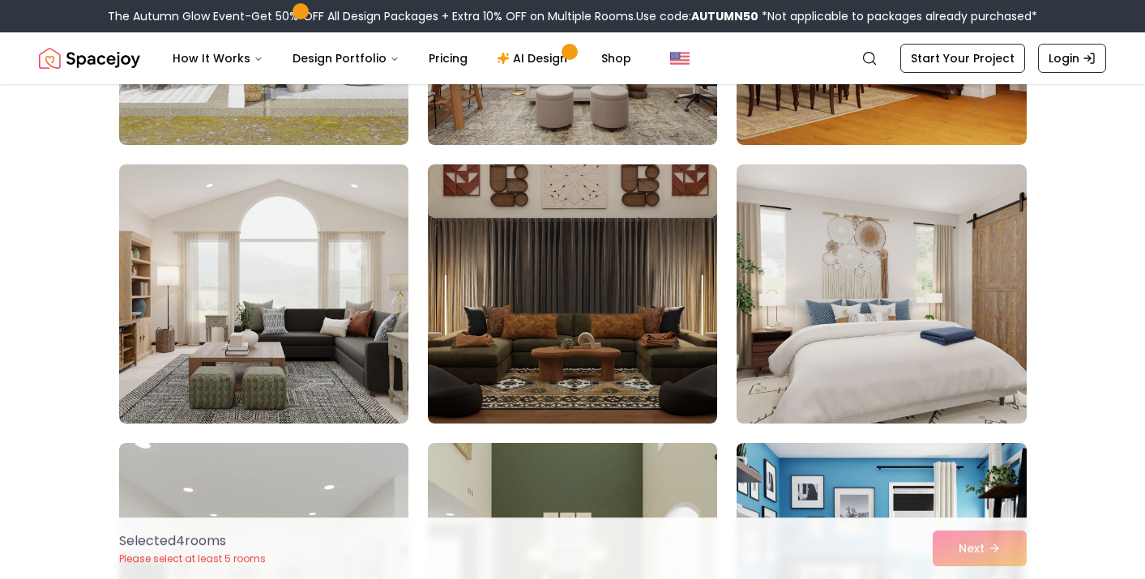
scroll to position [3127, 0]
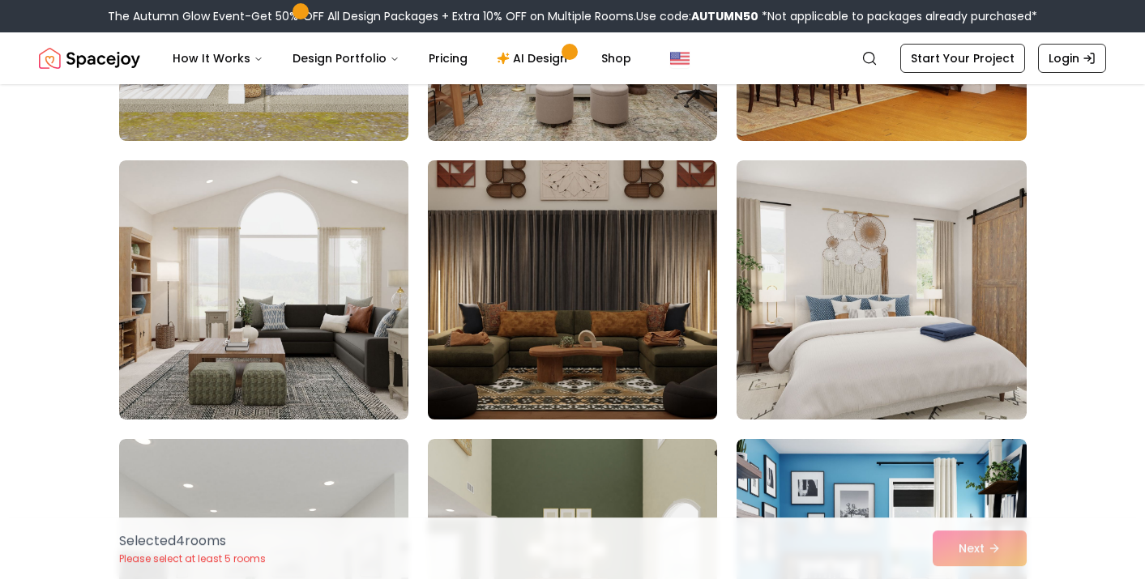
click at [624, 356] on img at bounding box center [573, 290] width 304 height 272
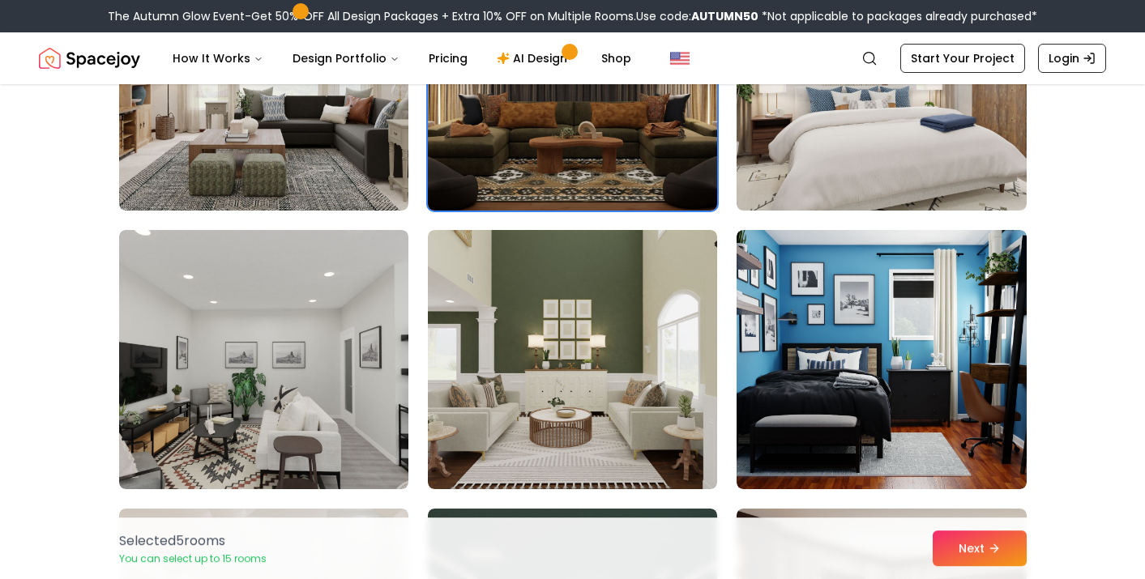
scroll to position [3350, 0]
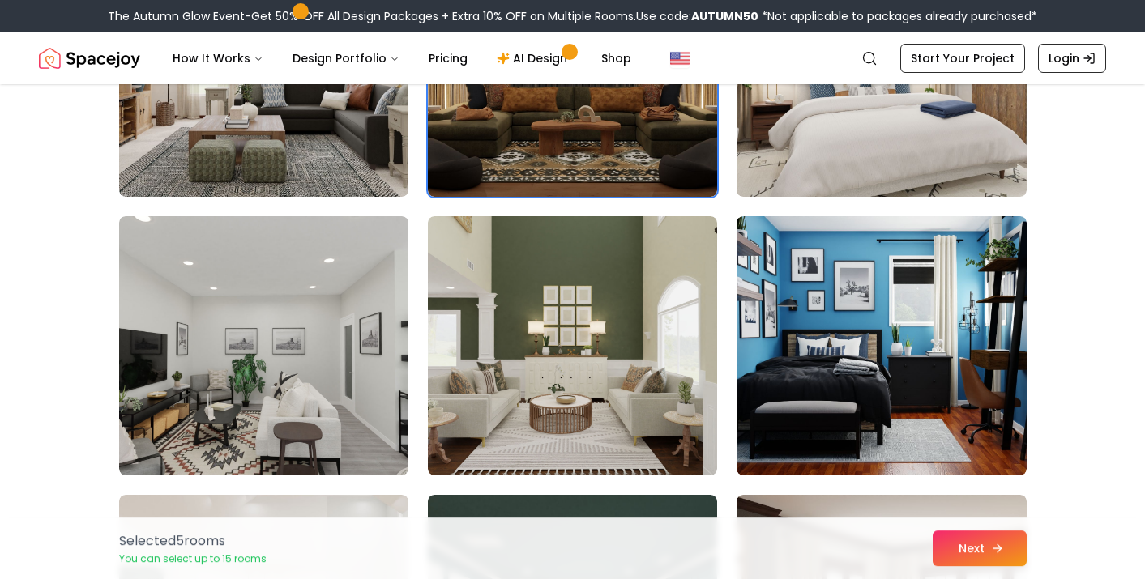
click at [988, 553] on button "Next" at bounding box center [980, 549] width 94 height 36
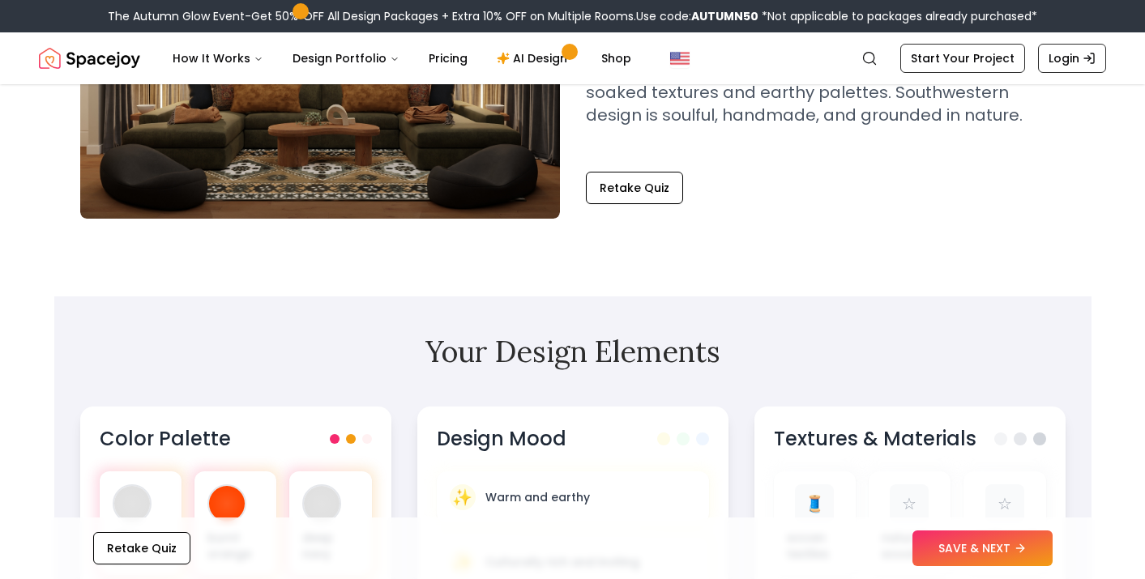
scroll to position [45, 0]
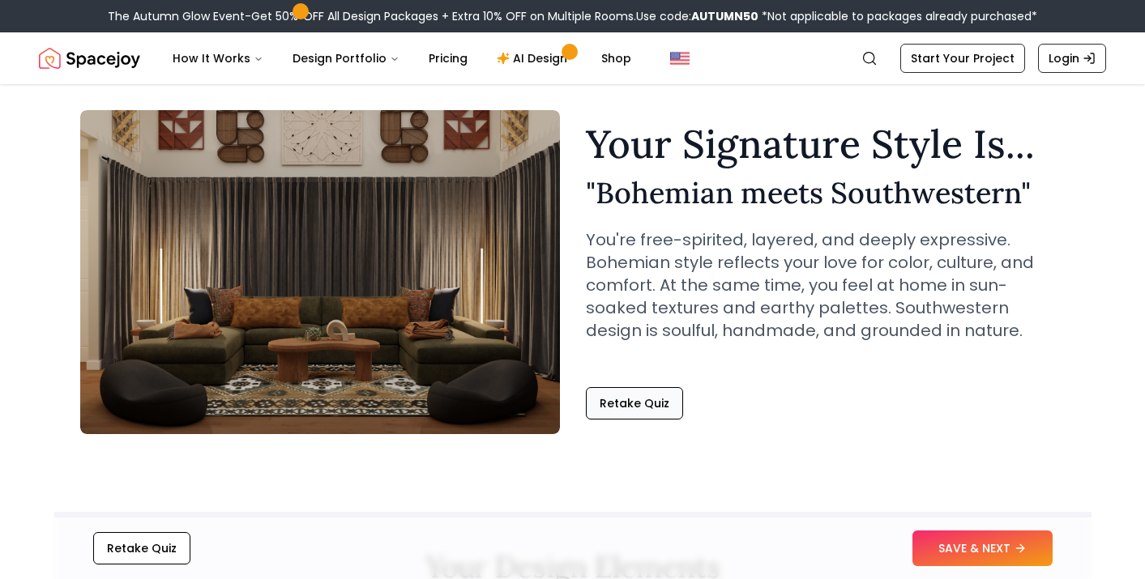
click at [614, 400] on button "Retake Quiz" at bounding box center [634, 403] width 97 height 32
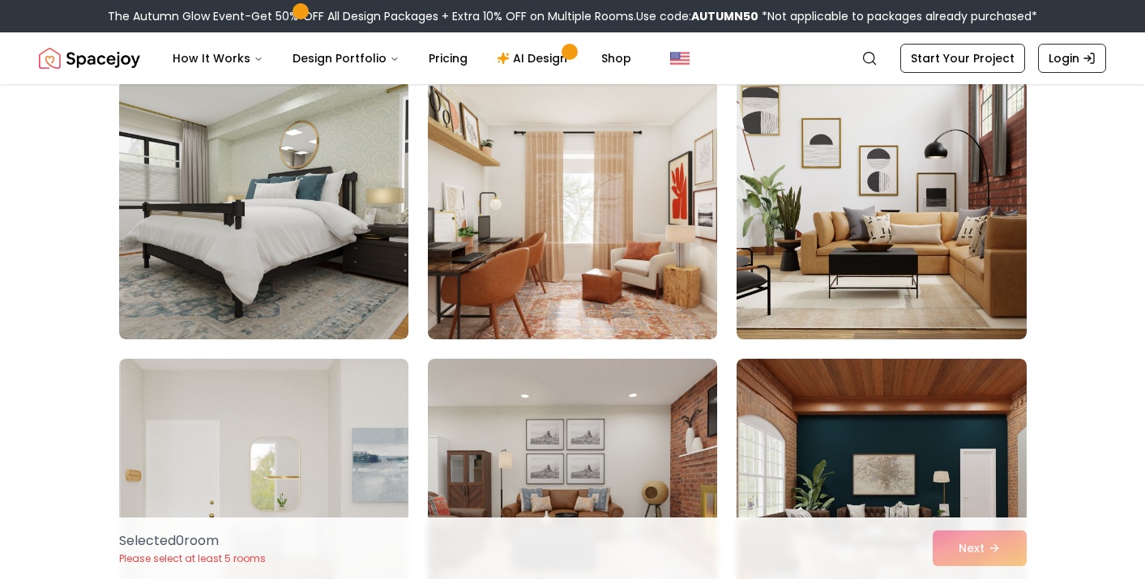
scroll to position [3109, 0]
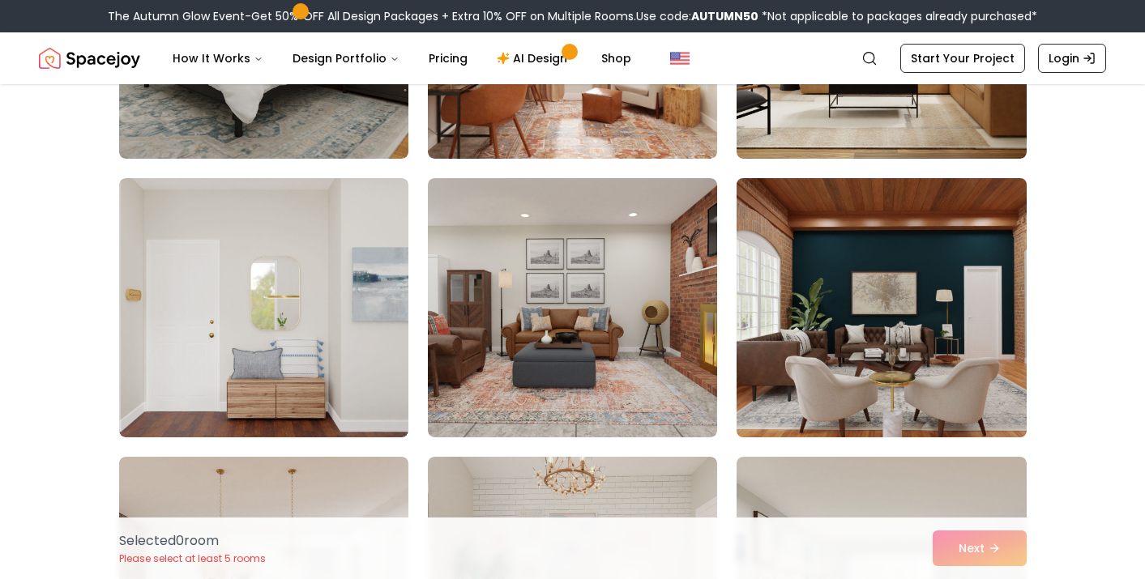
click at [805, 375] on img at bounding box center [881, 308] width 304 height 272
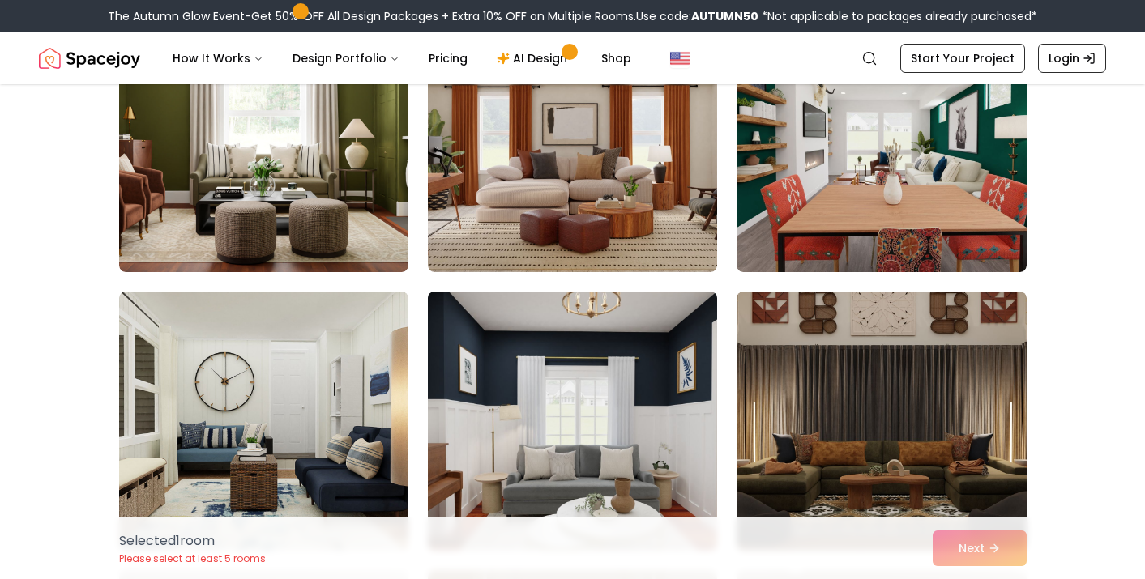
scroll to position [4090, 0]
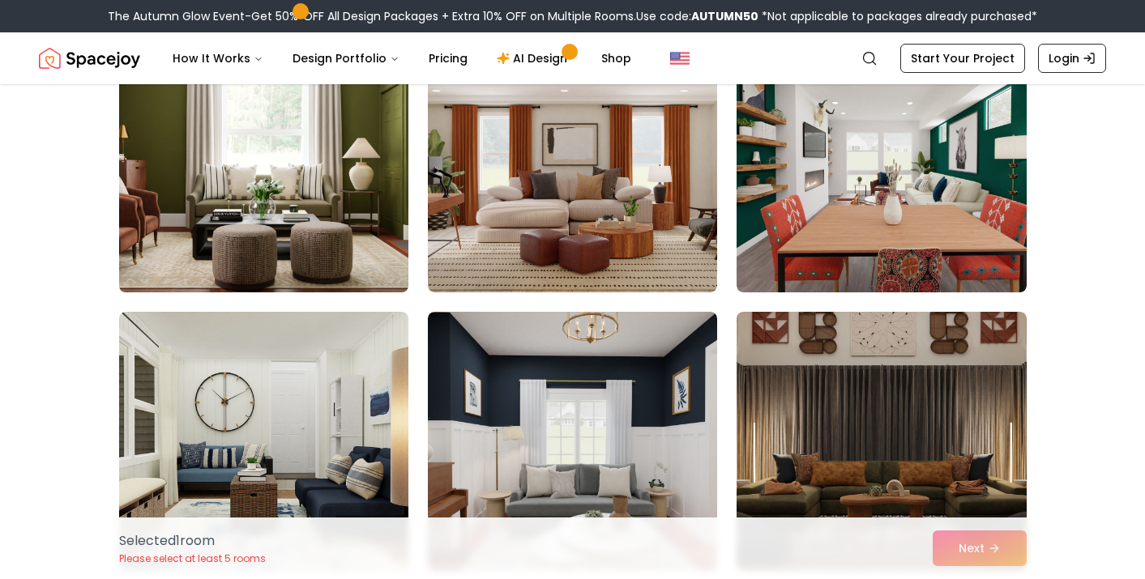
click at [310, 183] on img at bounding box center [264, 163] width 304 height 272
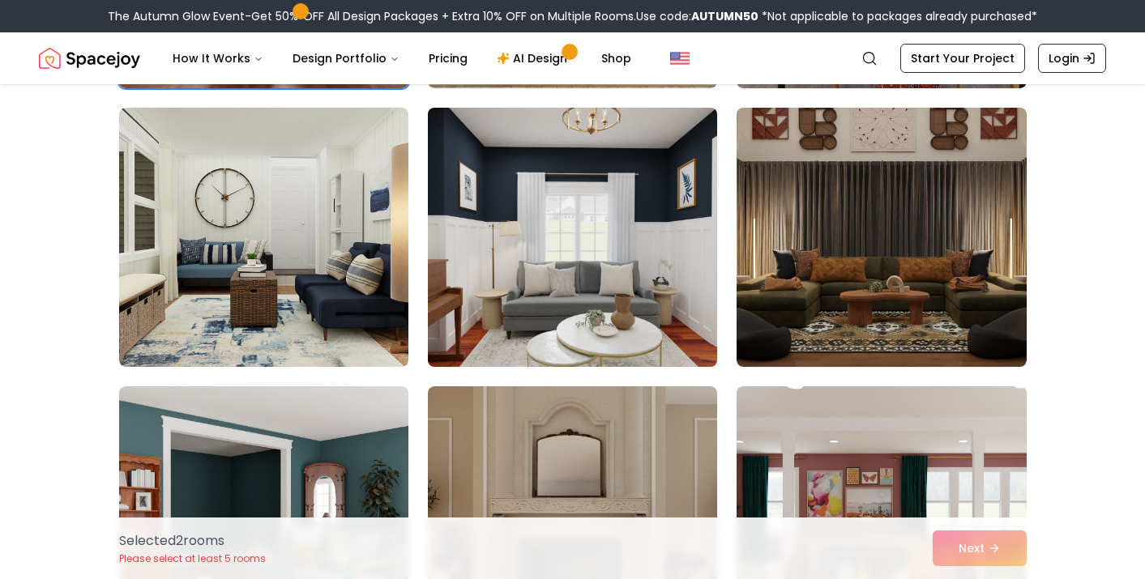
scroll to position [4297, 0]
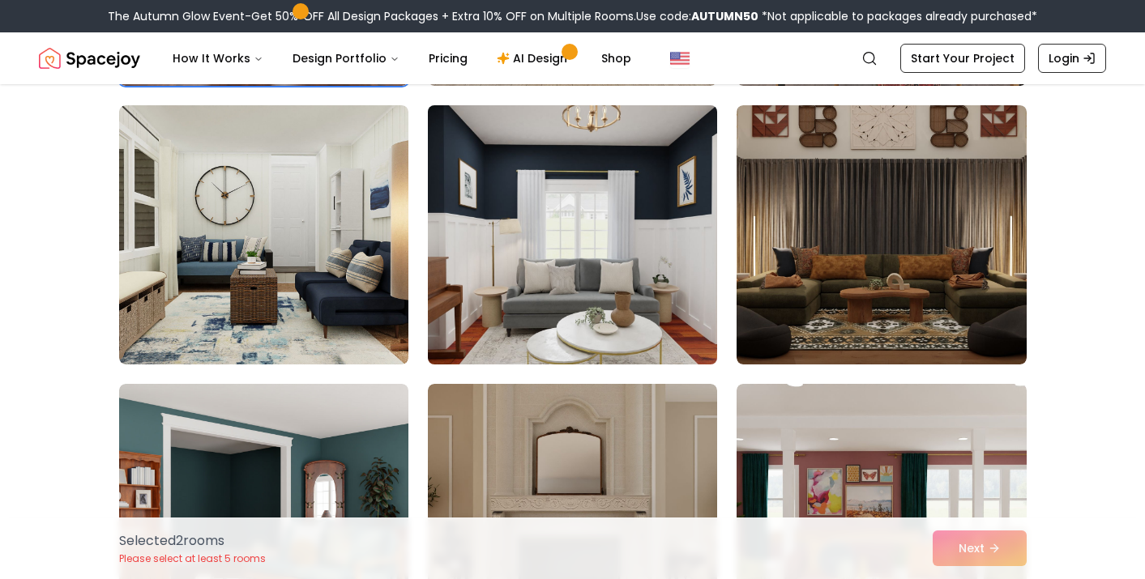
click at [615, 301] on img at bounding box center [573, 235] width 304 height 272
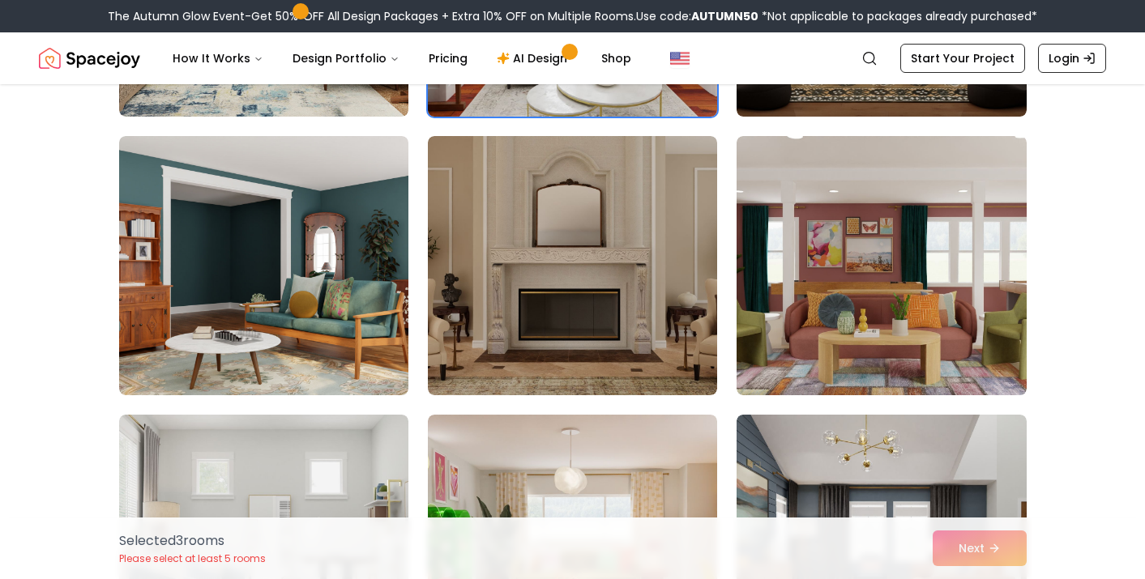
scroll to position [4548, 0]
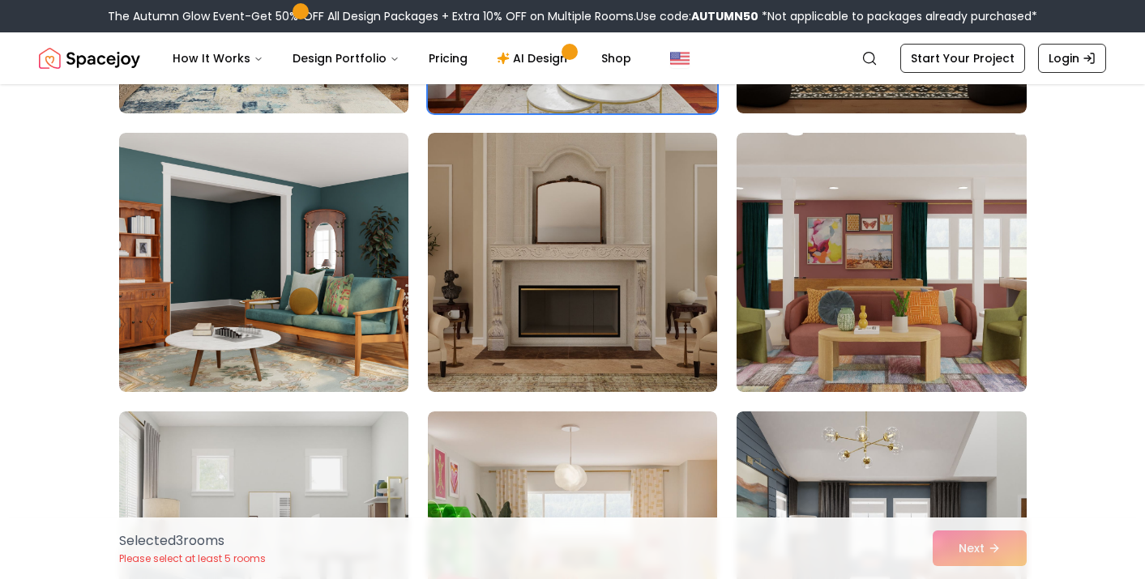
click at [615, 301] on img at bounding box center [572, 262] width 289 height 259
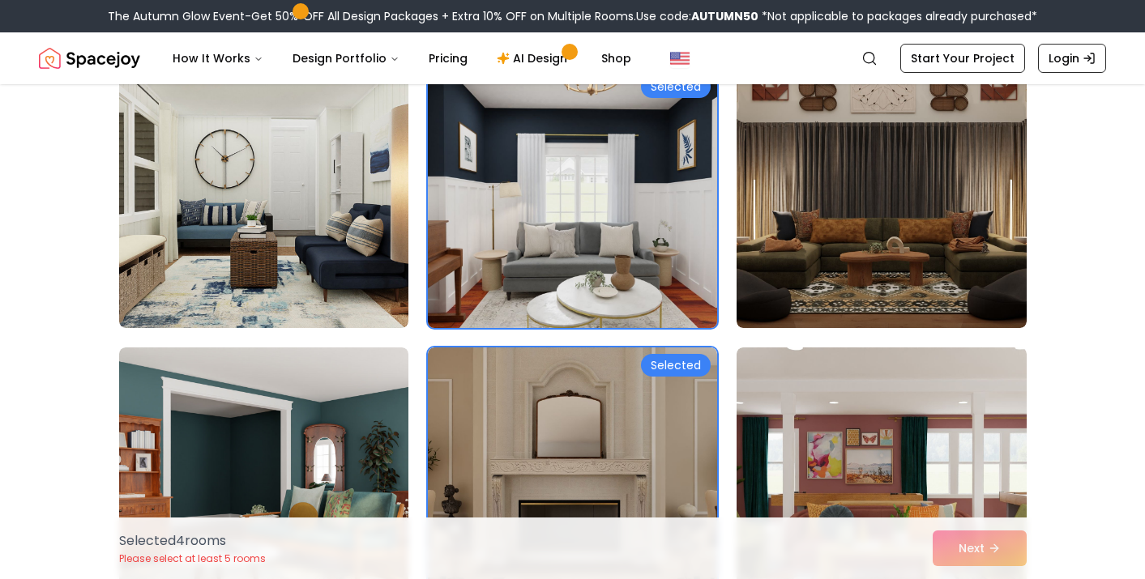
click at [609, 220] on img at bounding box center [573, 198] width 304 height 272
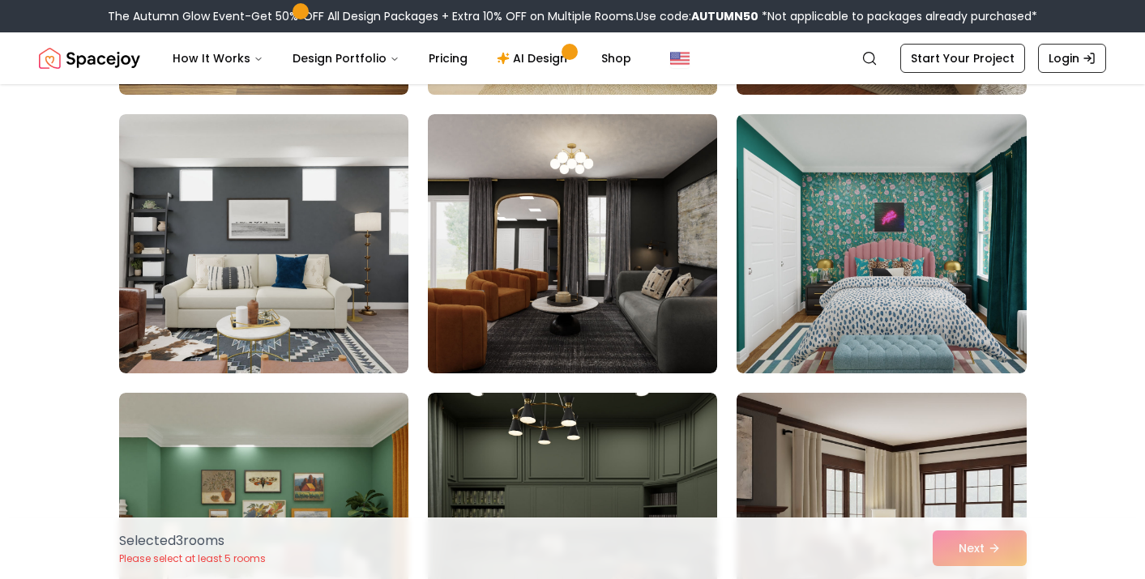
scroll to position [6518, 0]
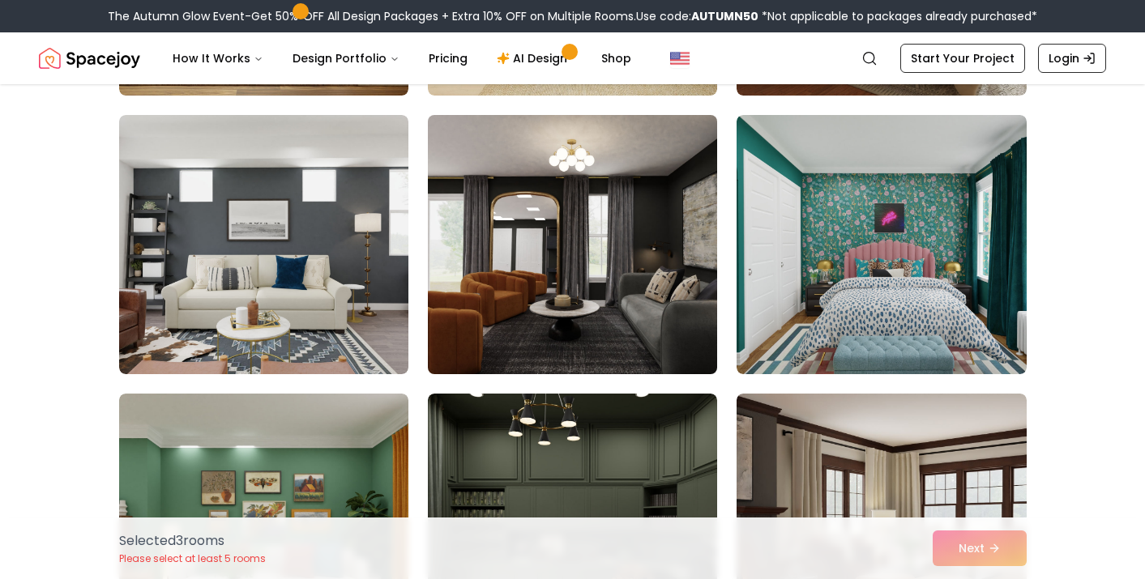
click at [610, 271] on img at bounding box center [573, 245] width 304 height 272
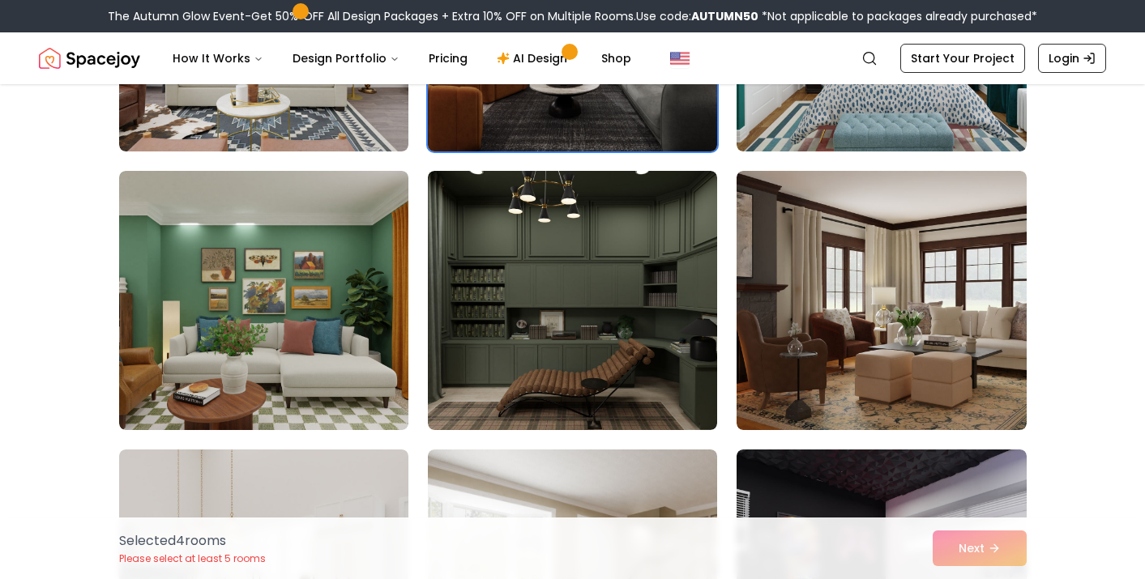
scroll to position [6739, 0]
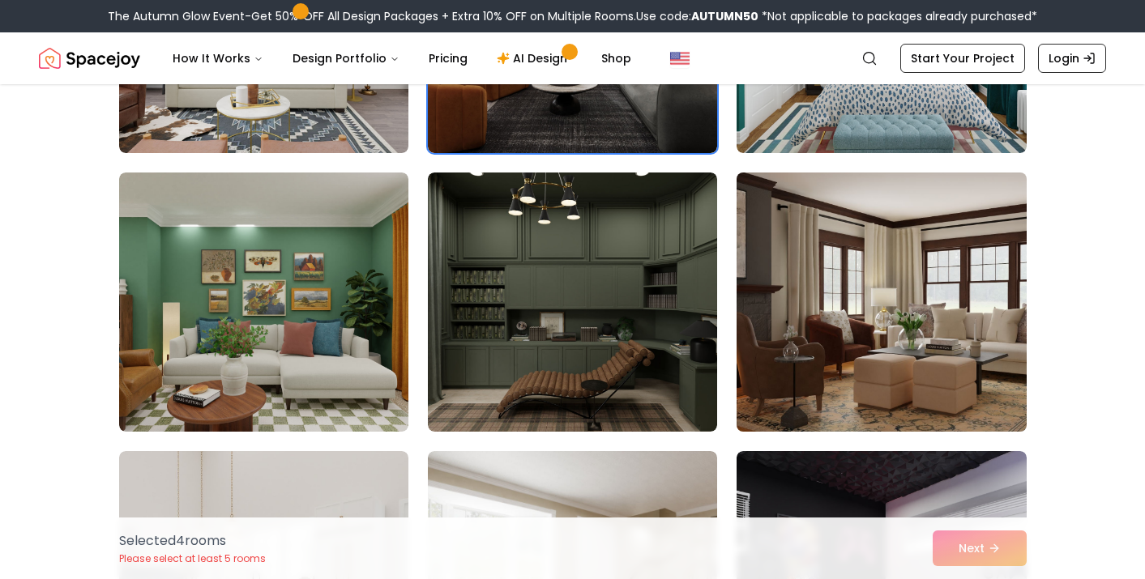
click at [920, 353] on img at bounding box center [881, 302] width 304 height 272
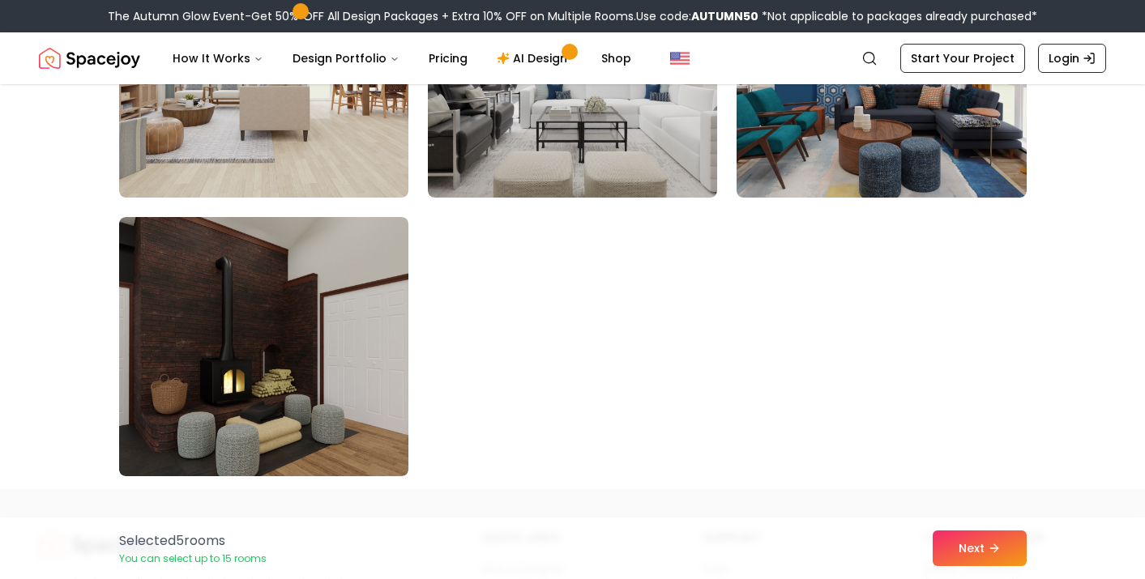
scroll to position [9243, 0]
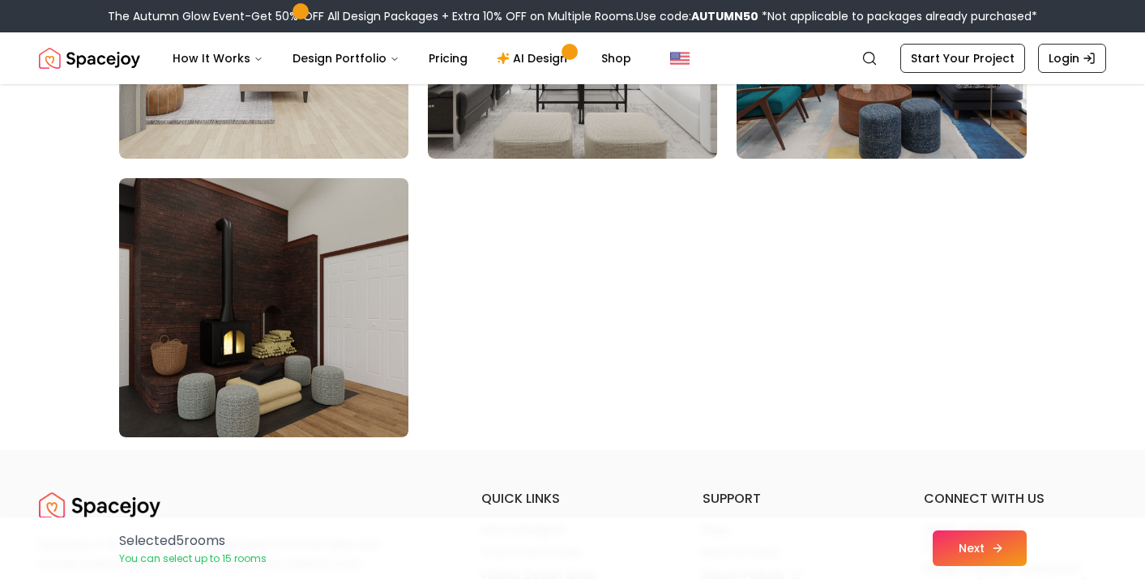
click at [981, 545] on button "Next" at bounding box center [980, 549] width 94 height 36
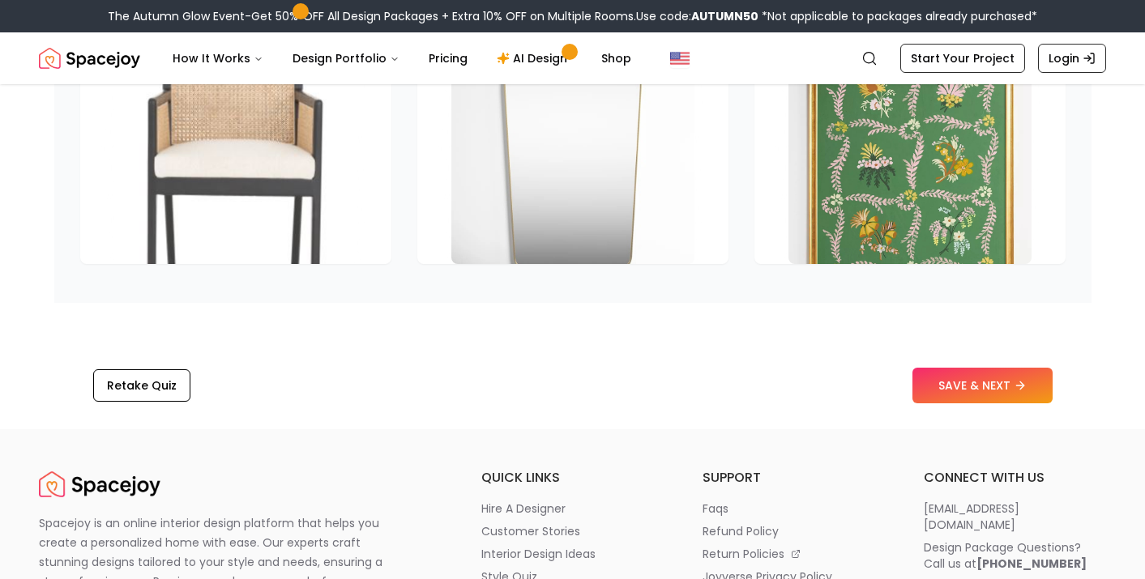
scroll to position [2551, 0]
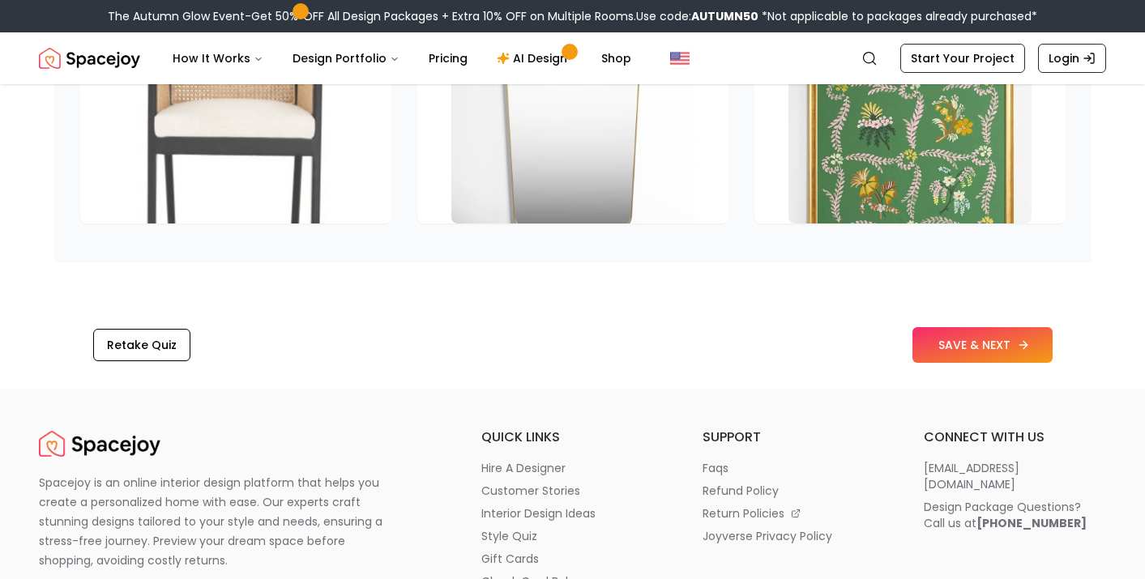
click at [934, 344] on button "SAVE & NEXT" at bounding box center [983, 345] width 140 height 36
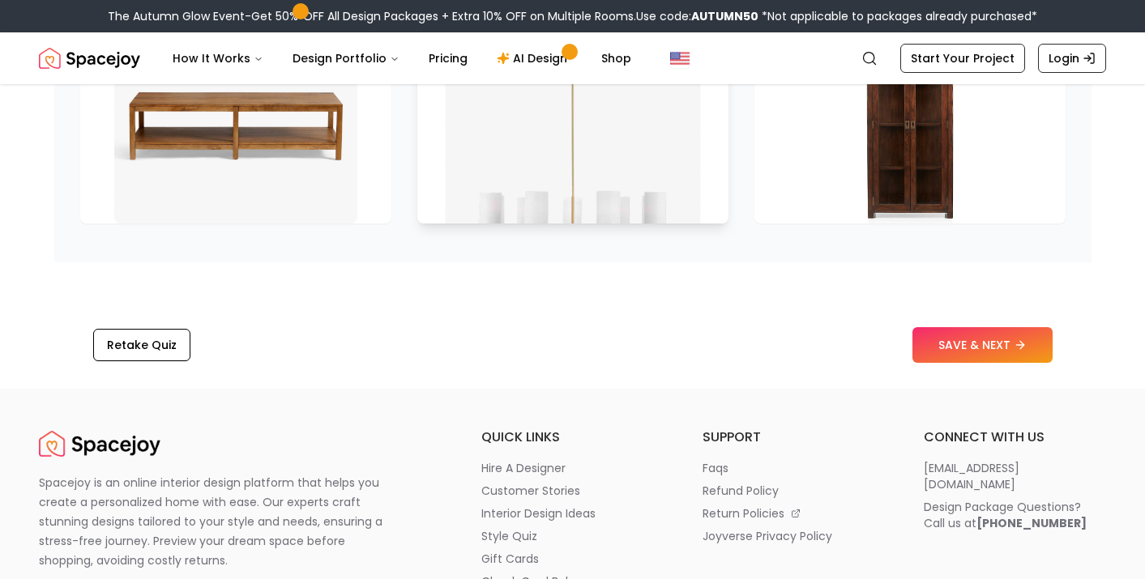
scroll to position [2331, 0]
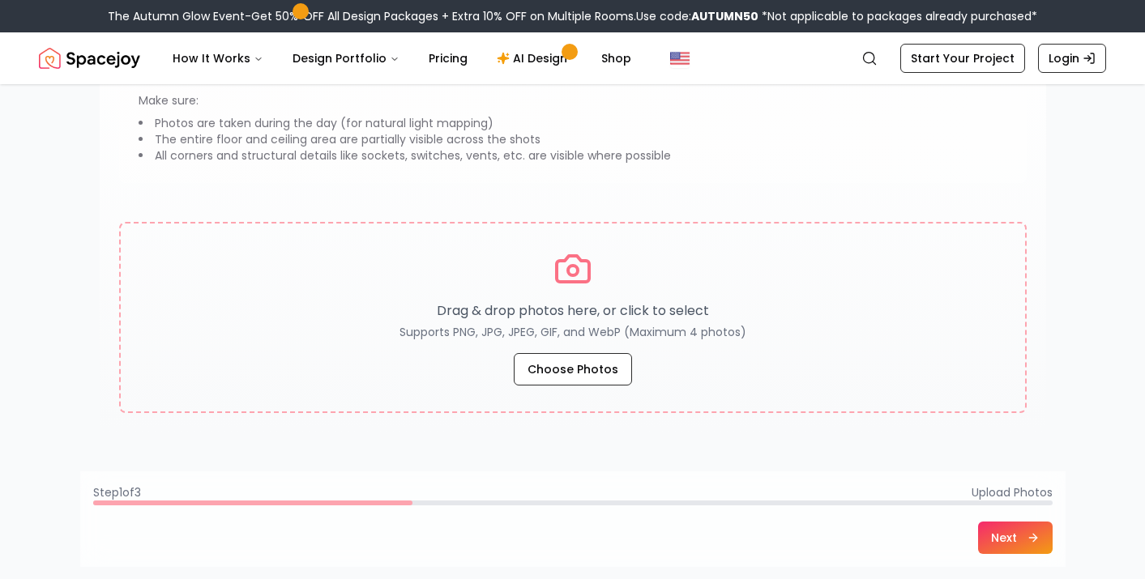
scroll to position [205, 0]
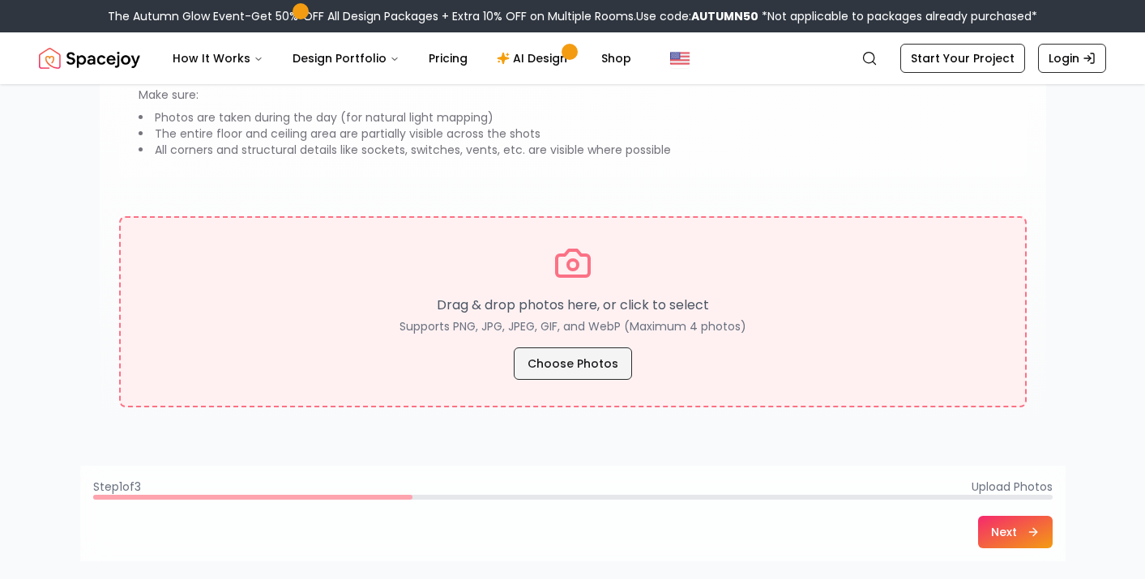
click at [575, 363] on button "Choose Photos" at bounding box center [573, 364] width 118 height 32
click at [550, 369] on button "Choose Photos" at bounding box center [573, 364] width 118 height 32
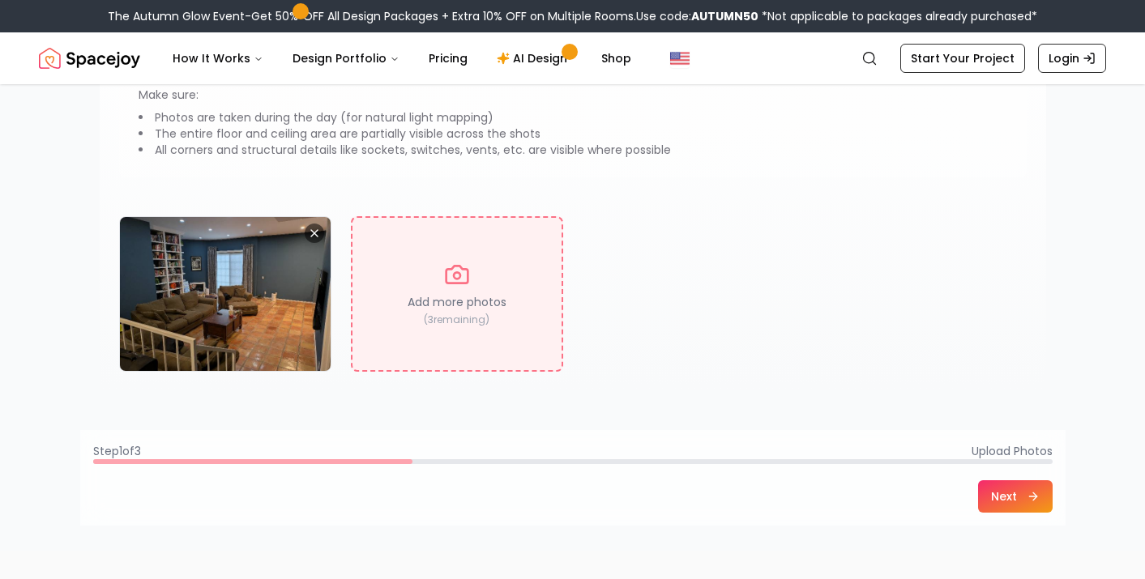
click at [460, 237] on div "Add more photos ( 3 remaining)" at bounding box center [457, 294] width 212 height 156
type input "**********"
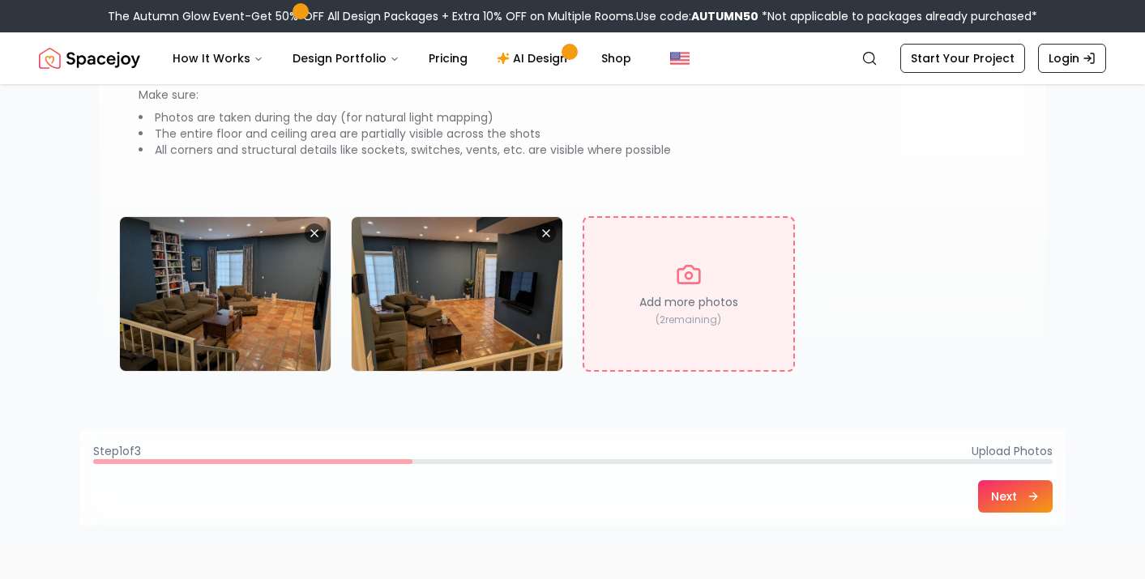
click at [635, 313] on div "Add more photos ( 2 remaining)" at bounding box center [689, 294] width 212 height 156
type input "**********"
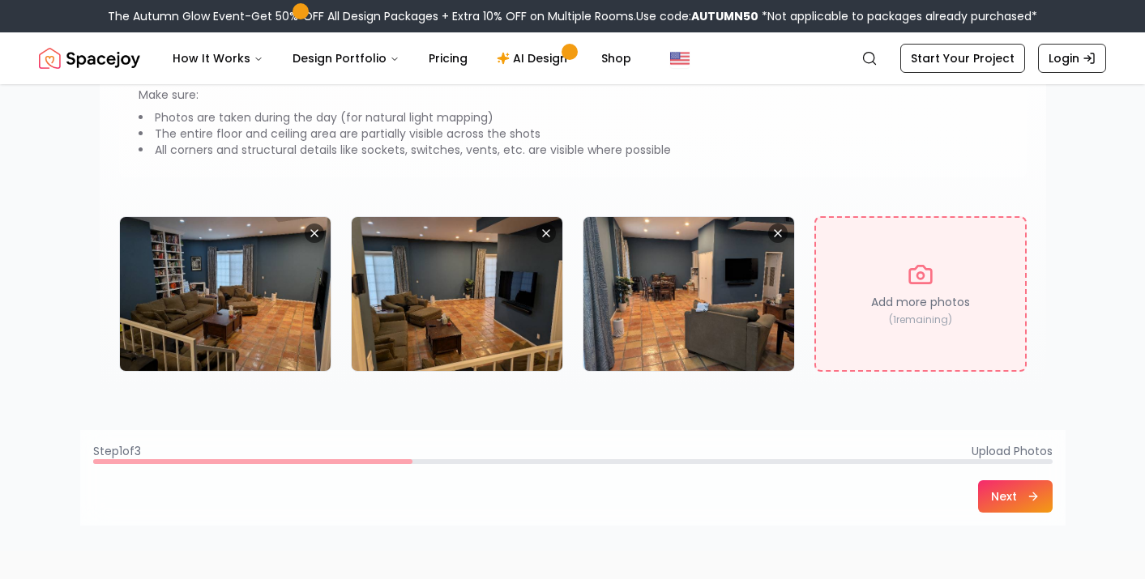
click at [904, 304] on p "Add more photos" at bounding box center [920, 302] width 99 height 16
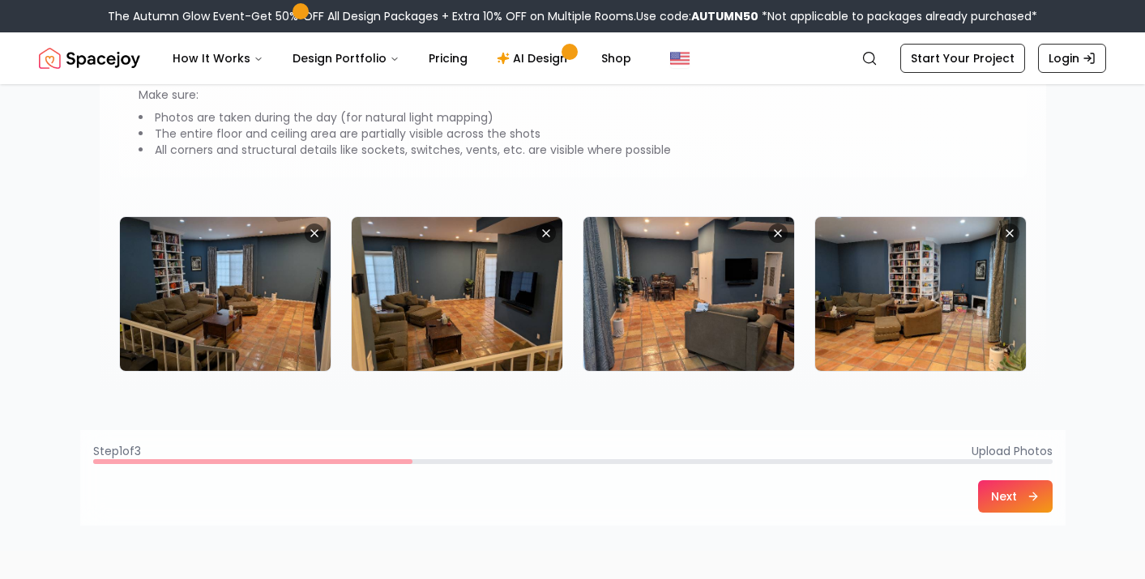
click at [999, 502] on button "Next" at bounding box center [1015, 497] width 75 height 32
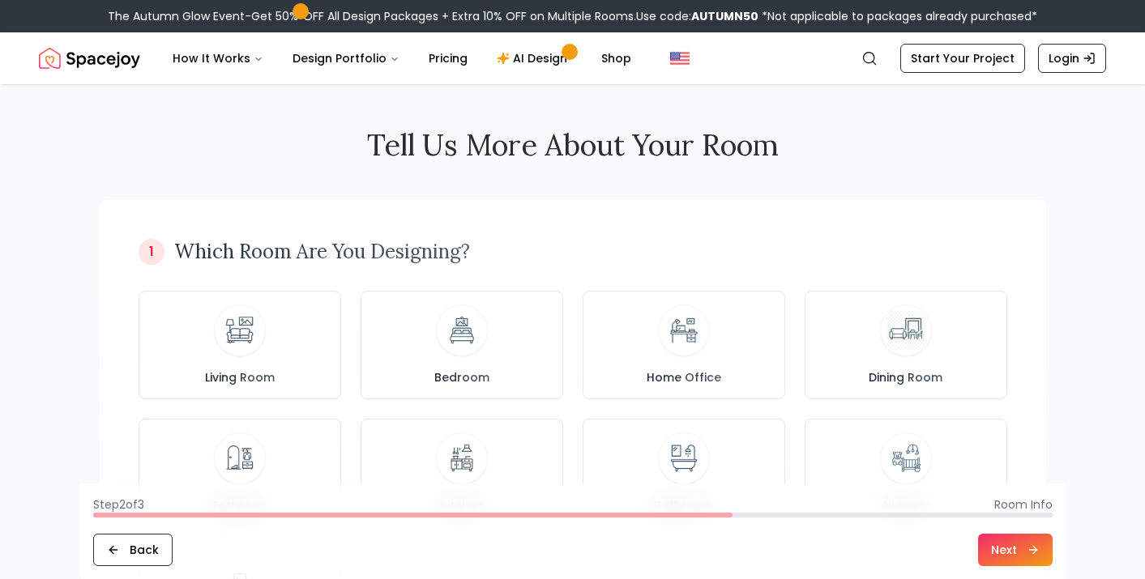
scroll to position [0, 0]
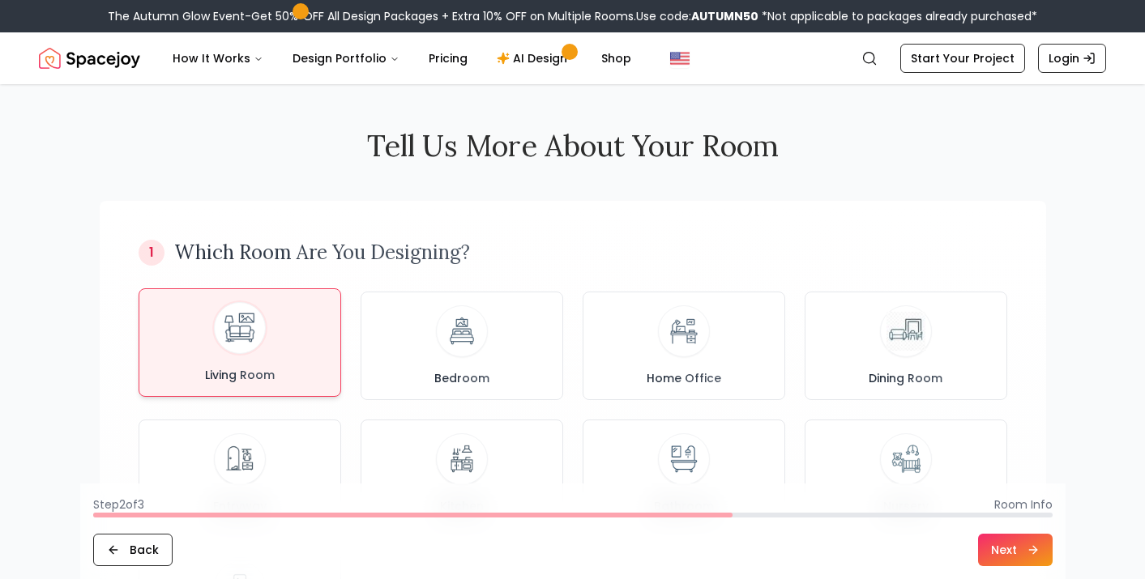
click at [284, 335] on div "Living Room" at bounding box center [239, 342] width 175 height 81
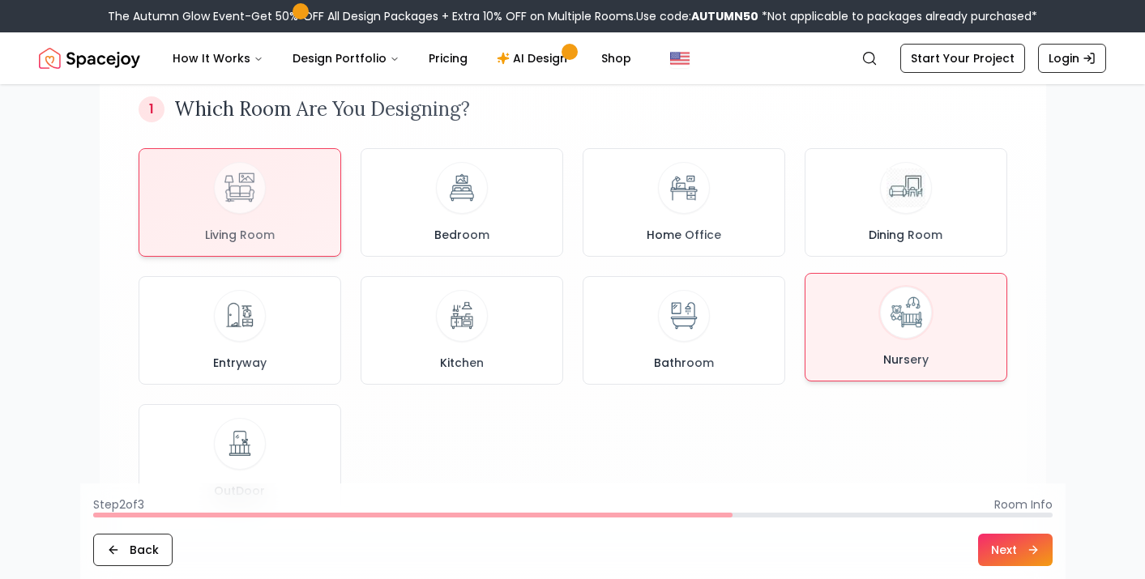
scroll to position [149, 0]
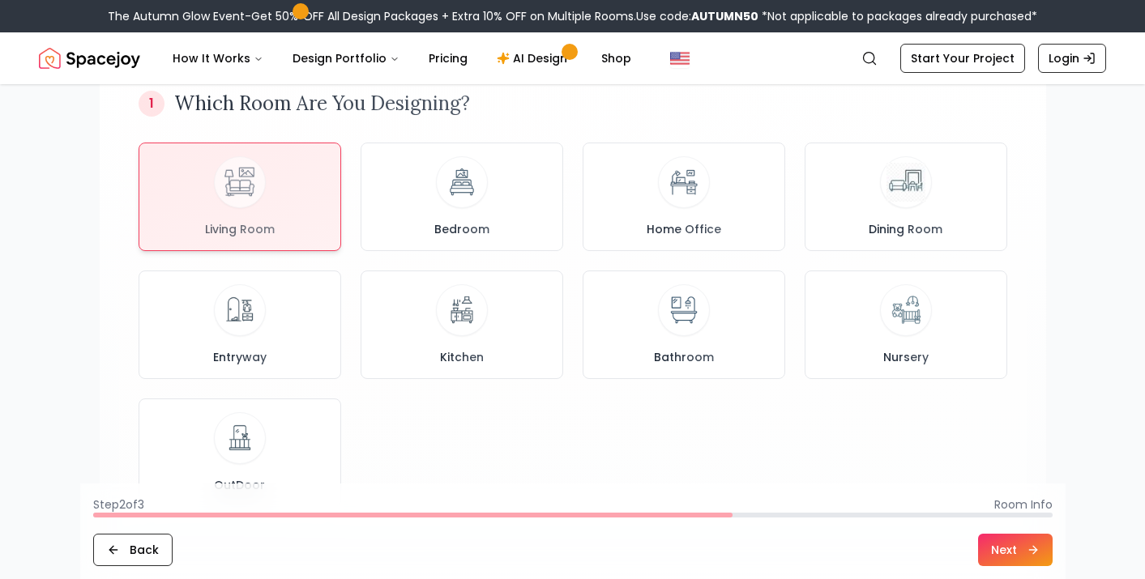
click at [1011, 552] on button "Next" at bounding box center [1015, 550] width 75 height 32
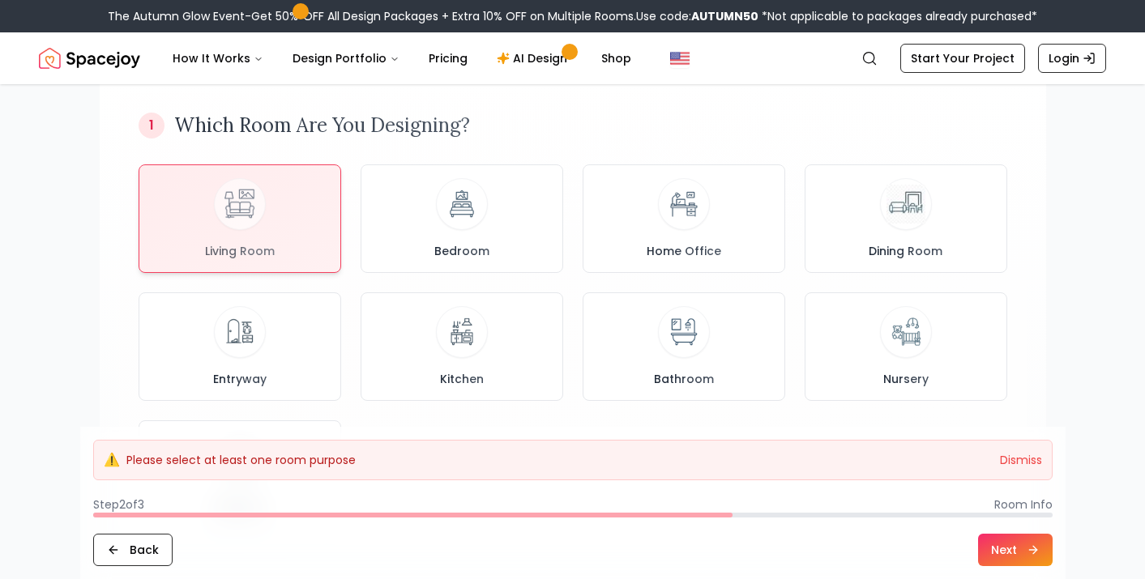
scroll to position [123, 0]
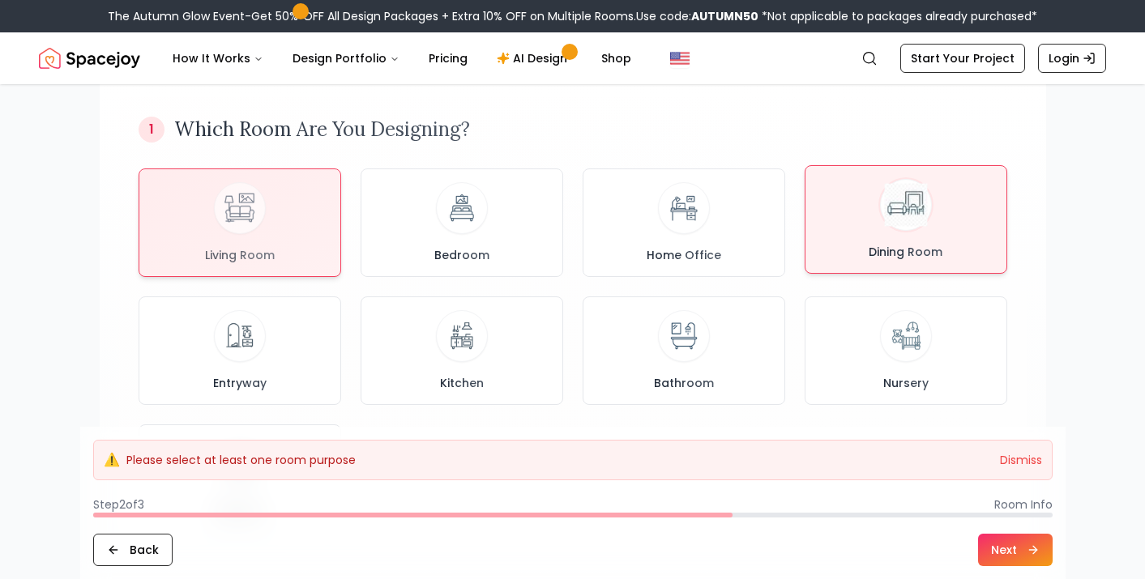
click at [852, 231] on div "Dining Room" at bounding box center [906, 219] width 175 height 81
click at [237, 244] on span "Living Room" at bounding box center [240, 252] width 76 height 16
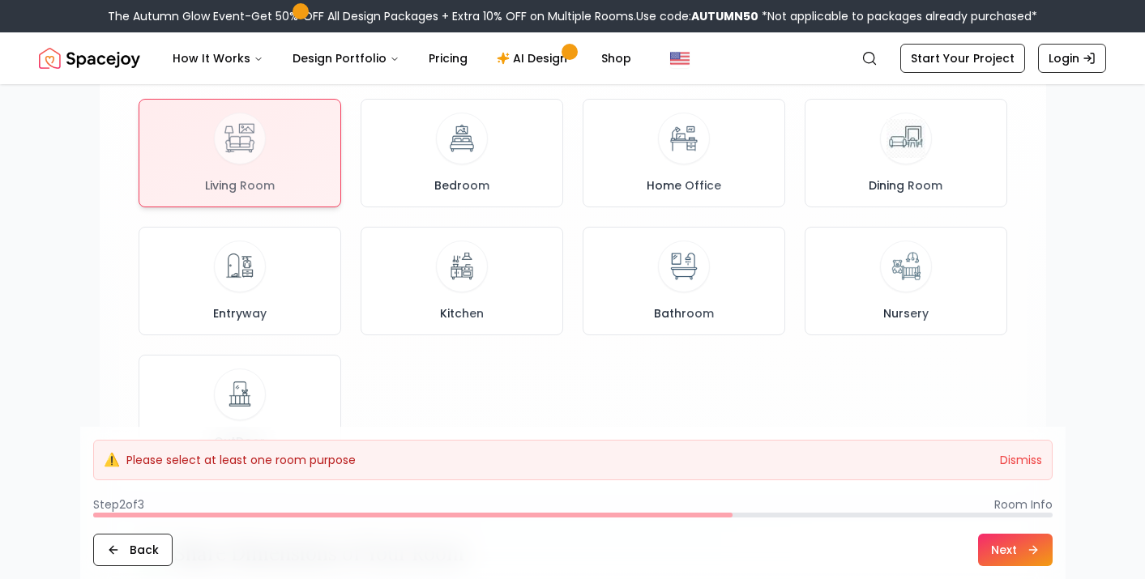
scroll to position [66, 0]
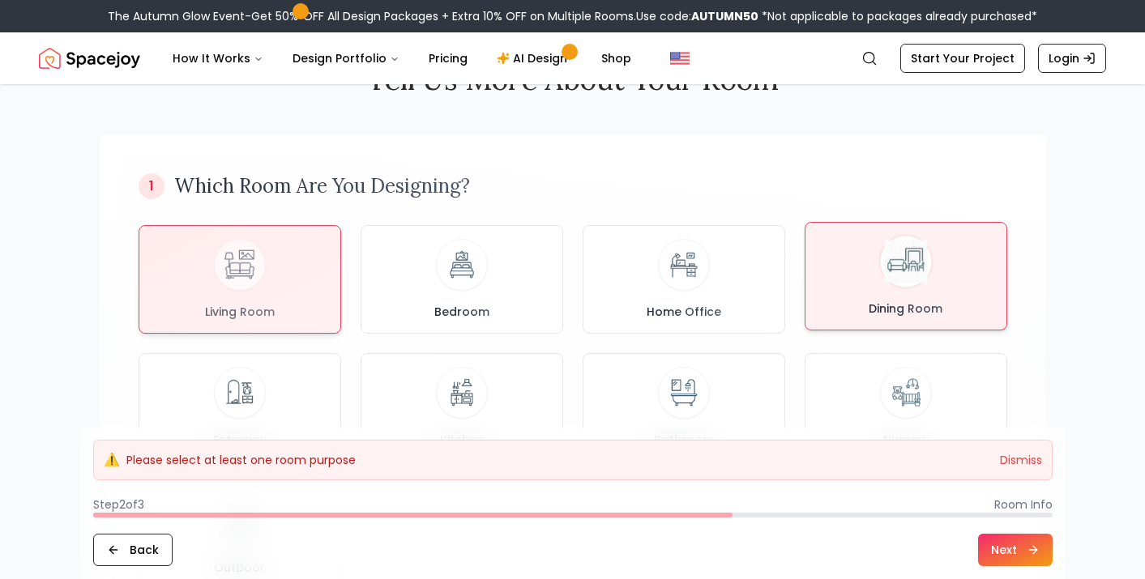
click at [888, 242] on img at bounding box center [905, 262] width 43 height 43
click at [248, 273] on img at bounding box center [239, 262] width 43 height 43
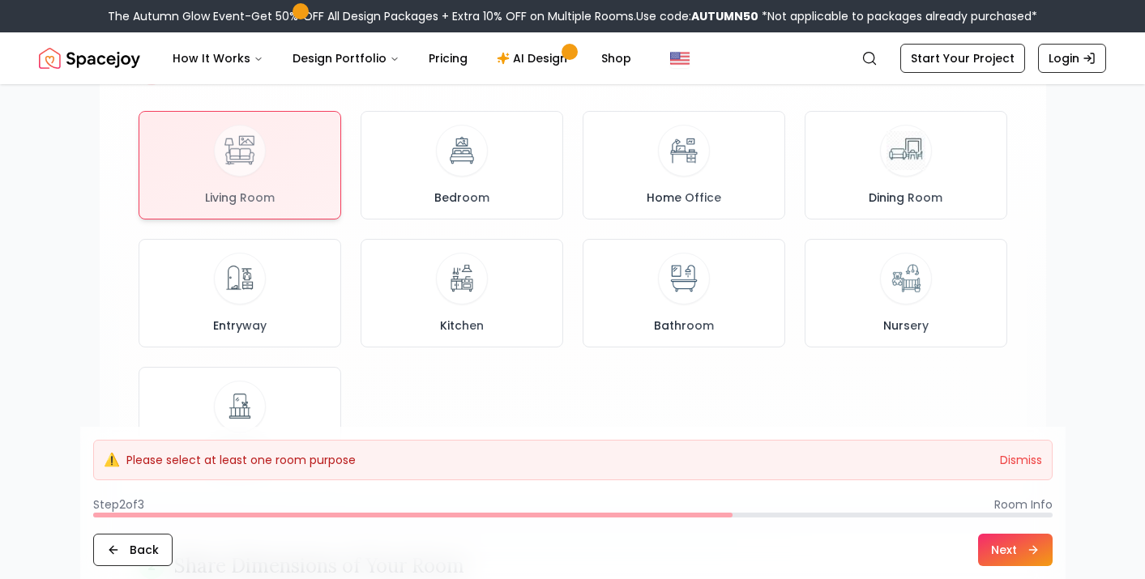
scroll to position [179, 0]
click at [298, 464] on p "Please select at least one room purpose" at bounding box center [240, 460] width 229 height 16
click at [271, 159] on div at bounding box center [239, 163] width 201 height 107
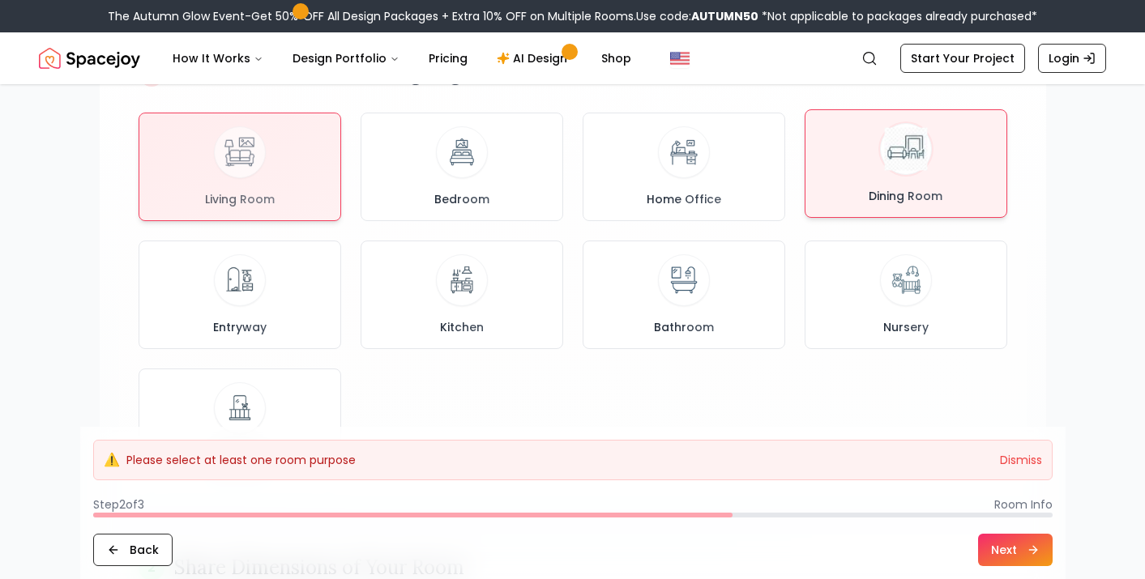
click at [944, 159] on div "Dining Room" at bounding box center [906, 163] width 175 height 81
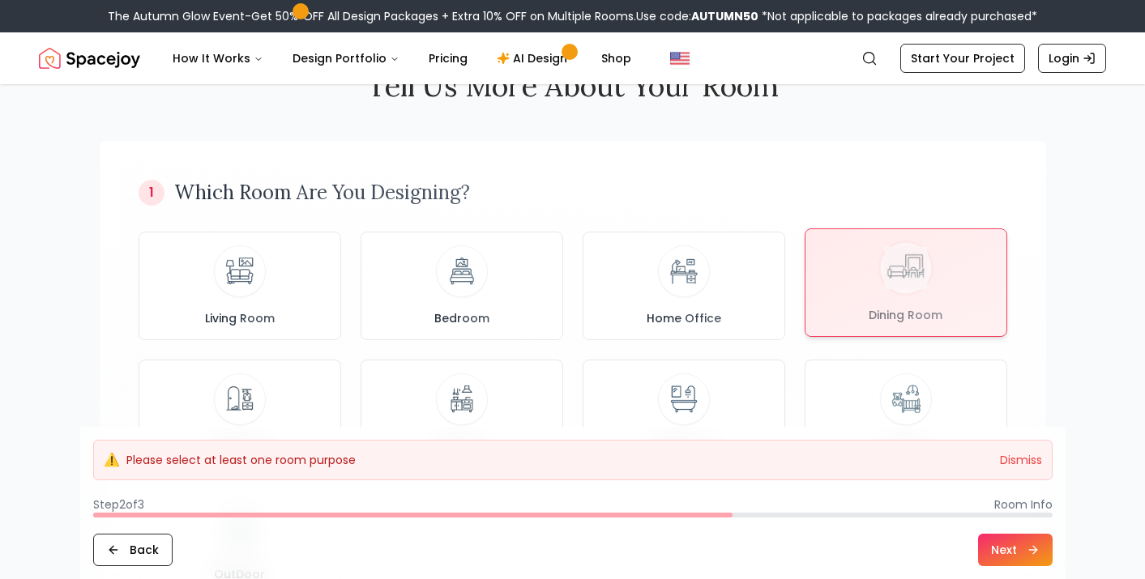
scroll to position [61, 0]
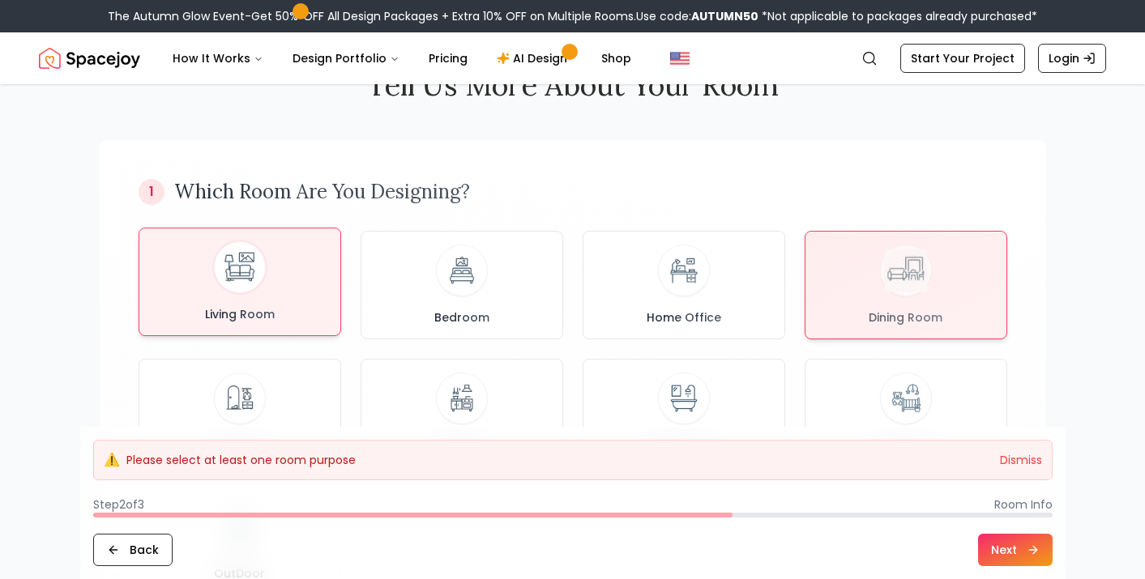
click at [266, 288] on div "Living Room" at bounding box center [239, 282] width 175 height 81
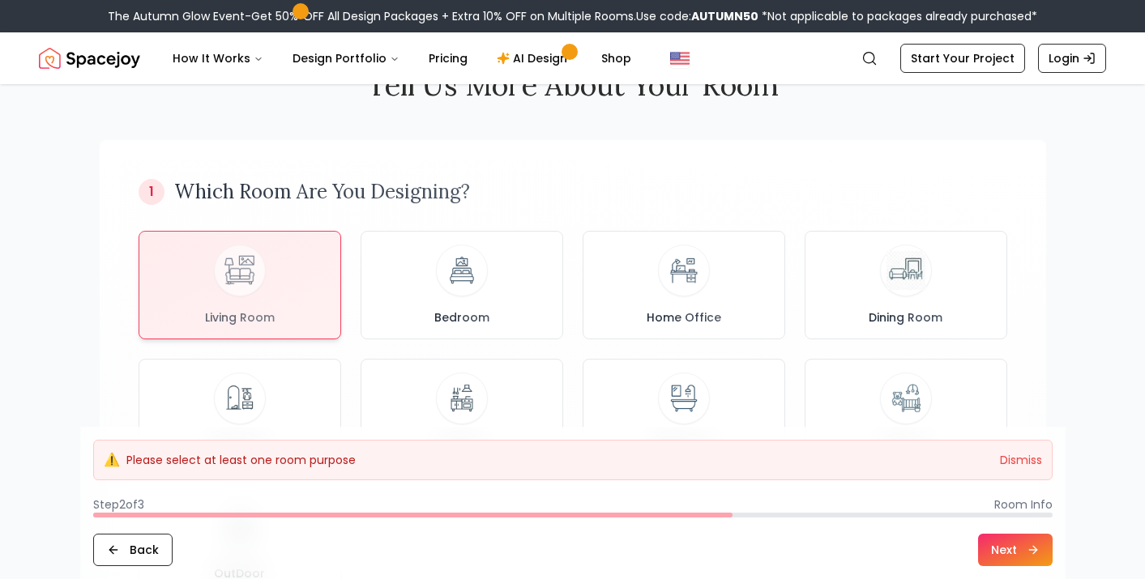
click at [1011, 550] on button "Next" at bounding box center [1015, 550] width 75 height 32
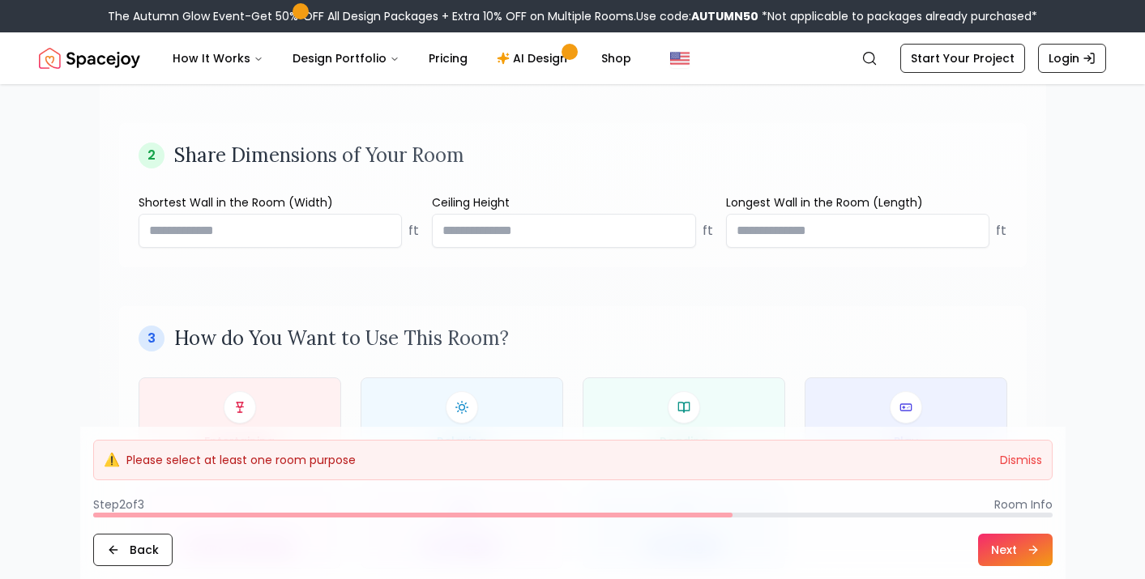
scroll to position [621, 0]
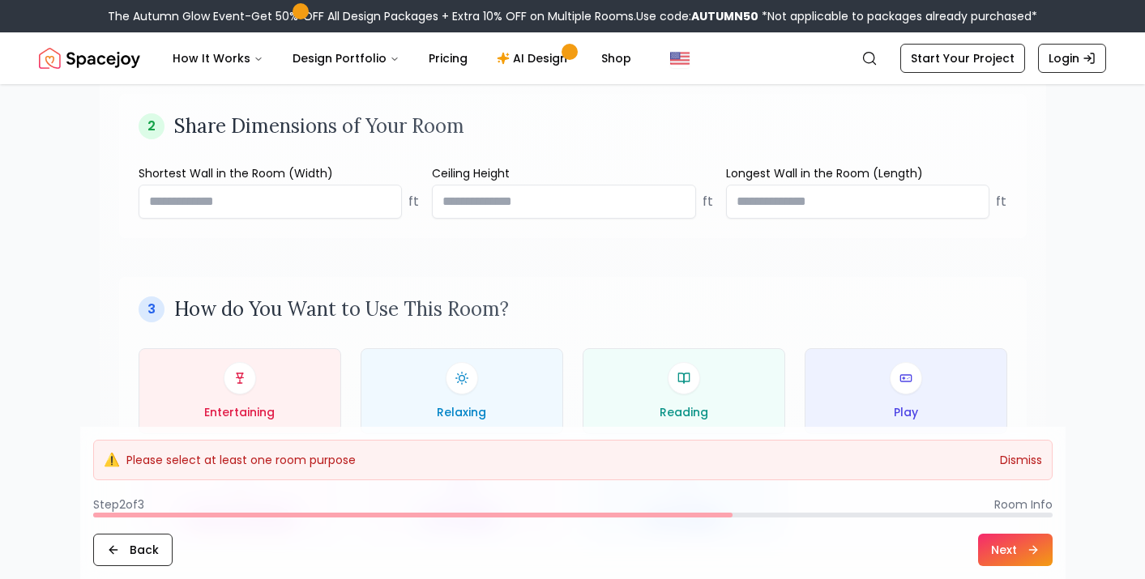
click at [1026, 457] on button "Dismiss" at bounding box center [1021, 460] width 42 height 16
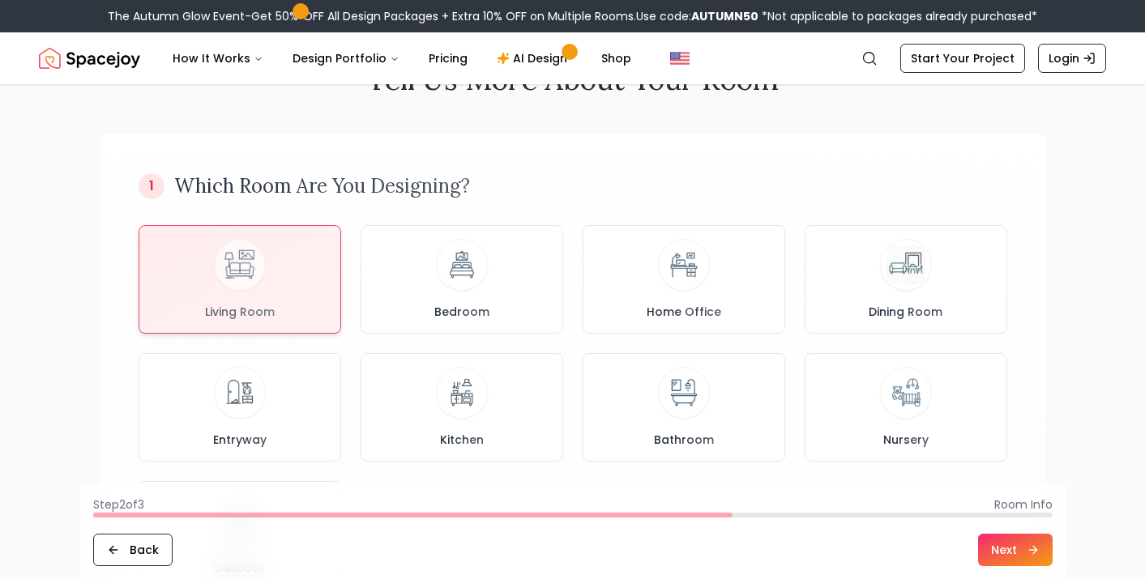
scroll to position [64, 0]
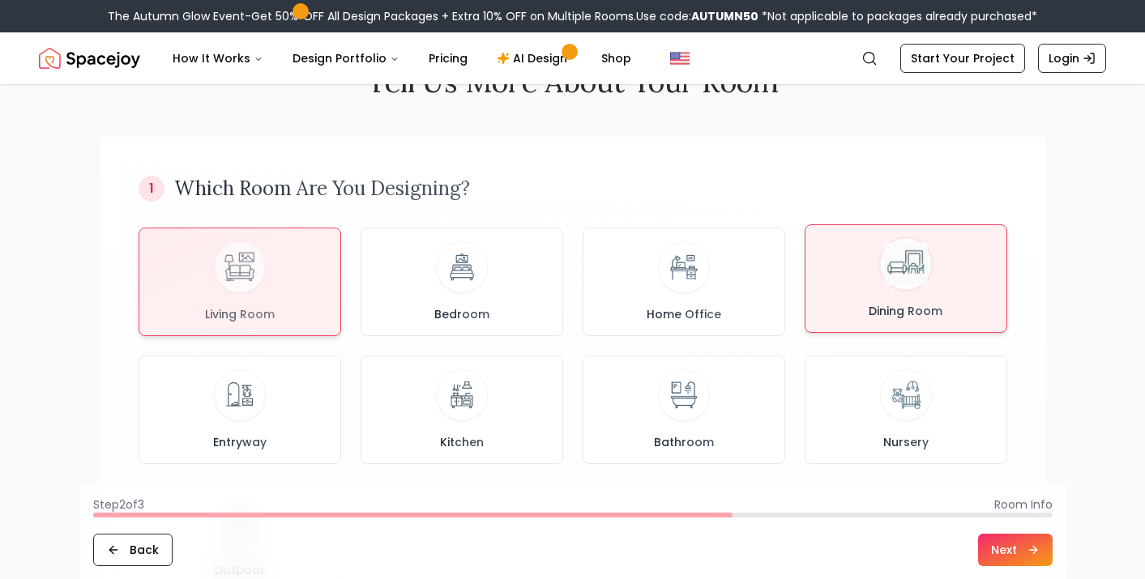
click at [926, 314] on span "Dining Room" at bounding box center [906, 311] width 80 height 16
click at [276, 296] on div "Living Room" at bounding box center [239, 278] width 175 height 81
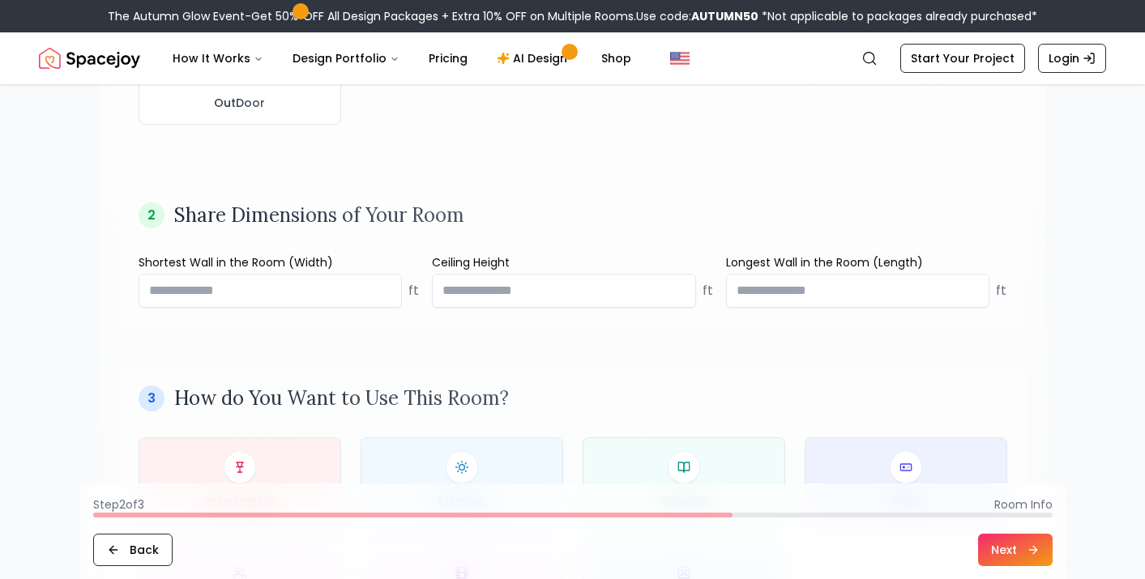
scroll to position [532, 0]
click at [685, 285] on input "****" at bounding box center [564, 290] width 264 height 34
click at [682, 293] on input "*" at bounding box center [564, 290] width 264 height 34
click at [681, 283] on input "*" at bounding box center [564, 290] width 264 height 34
click at [681, 287] on input "****" at bounding box center [564, 290] width 264 height 34
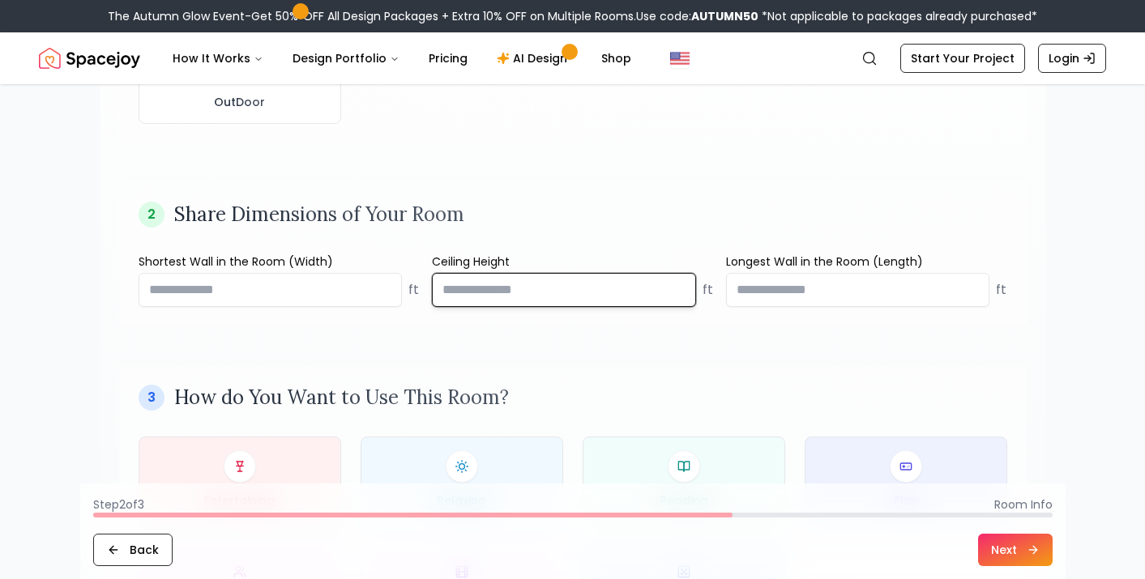
click at [681, 287] on input "****" at bounding box center [564, 290] width 264 height 34
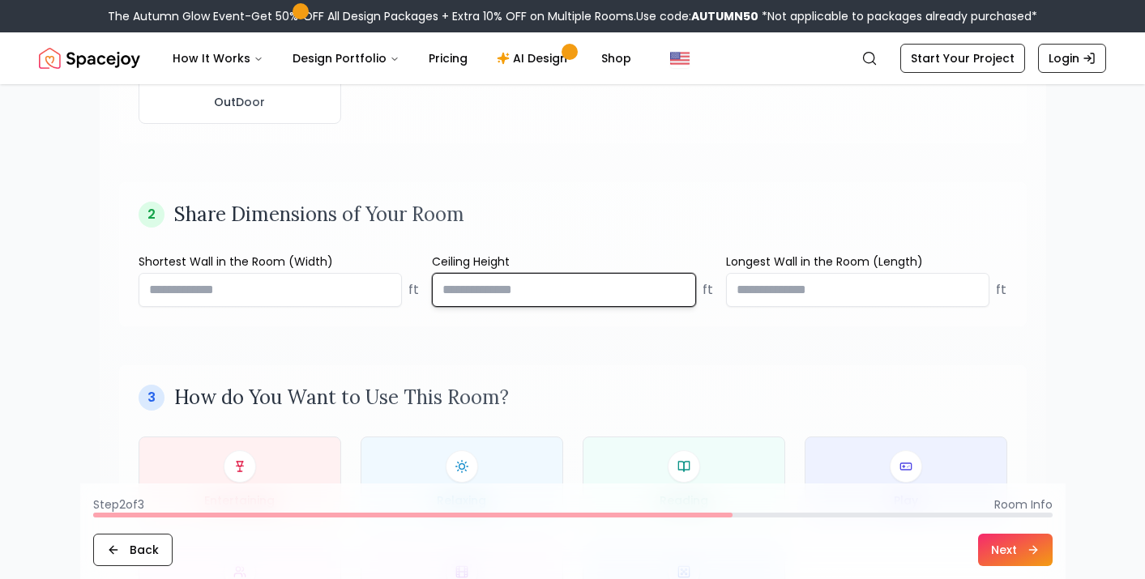
click at [681, 287] on input "****" at bounding box center [564, 290] width 264 height 34
drag, startPoint x: 460, startPoint y: 292, endPoint x: 410, endPoint y: 291, distance: 50.3
click at [432, 291] on input "****" at bounding box center [564, 290] width 264 height 34
type input "**"
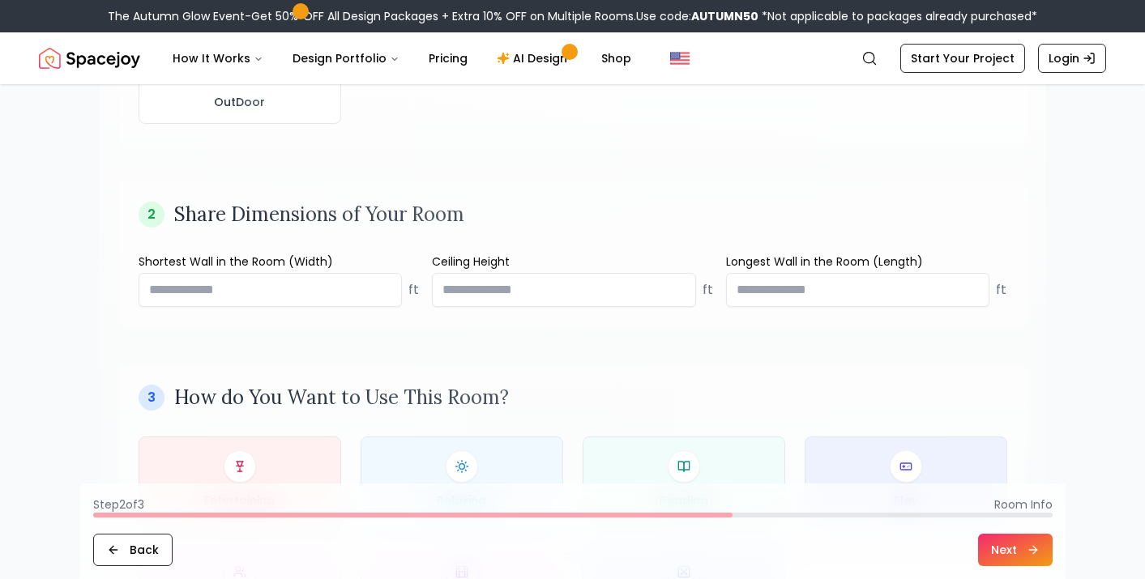
click at [435, 345] on div "1 Which Room Are You Designing? Living Room Bedroom Home Office Dining Room Ent…" at bounding box center [573, 168] width 947 height 999
click at [337, 292] on input "number" at bounding box center [271, 290] width 264 height 34
type input "**"
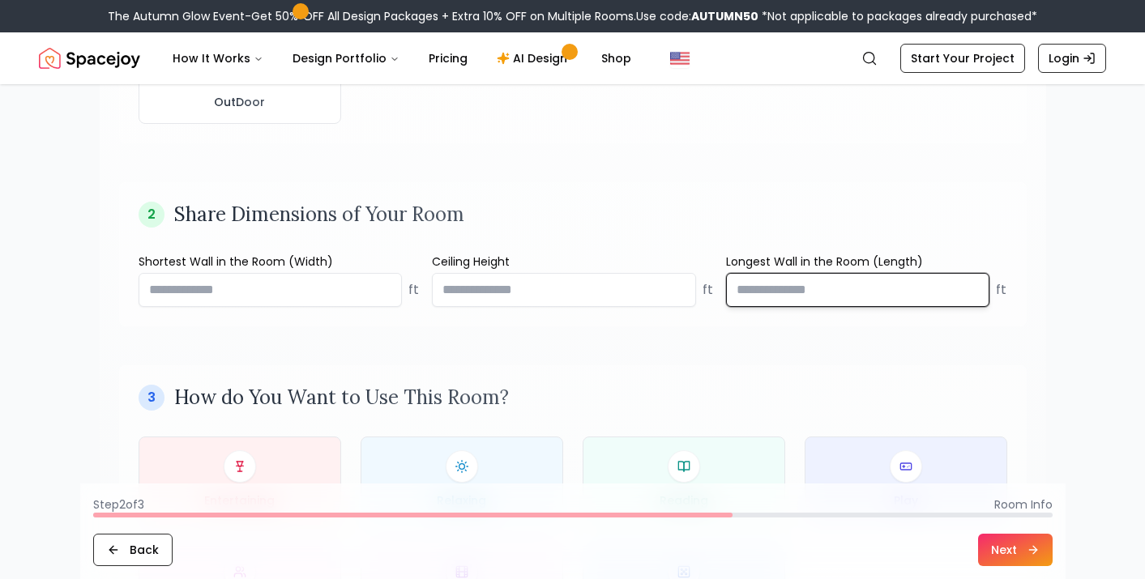
click at [810, 297] on input "number" at bounding box center [858, 290] width 264 height 34
type input "**"
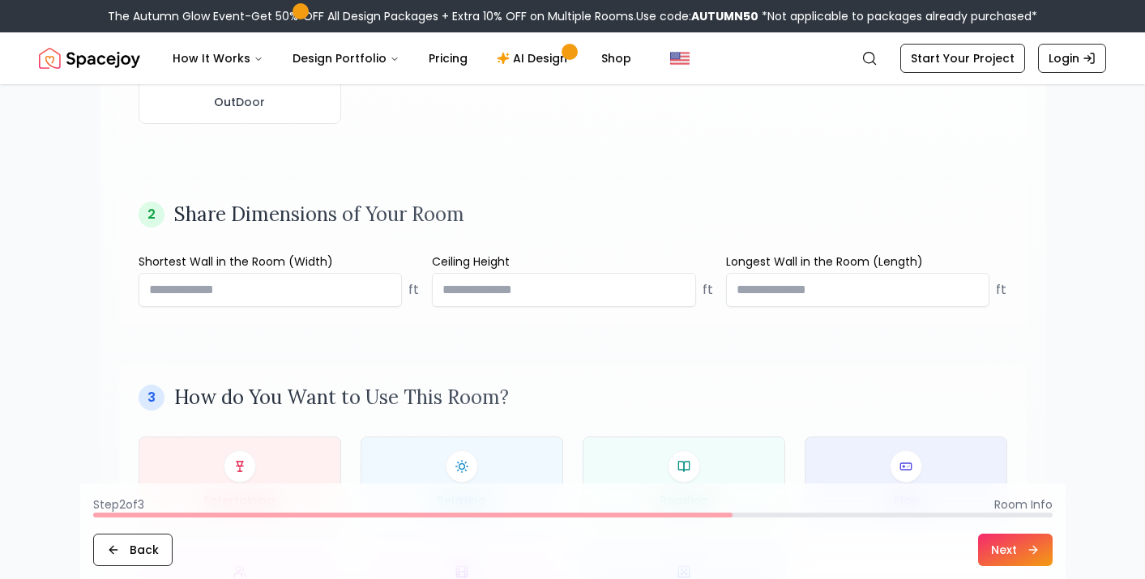
click at [732, 368] on div "3 How do You Want to Use This Room? Entertaining Relaxing Reading Play Family G…" at bounding box center [573, 507] width 908 height 282
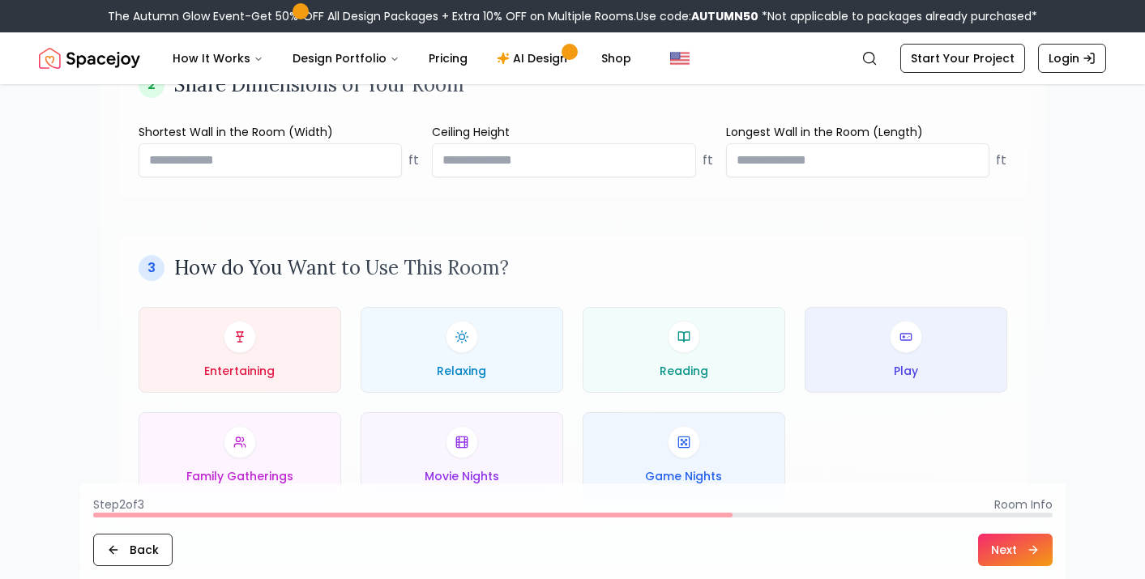
scroll to position [812, 0]
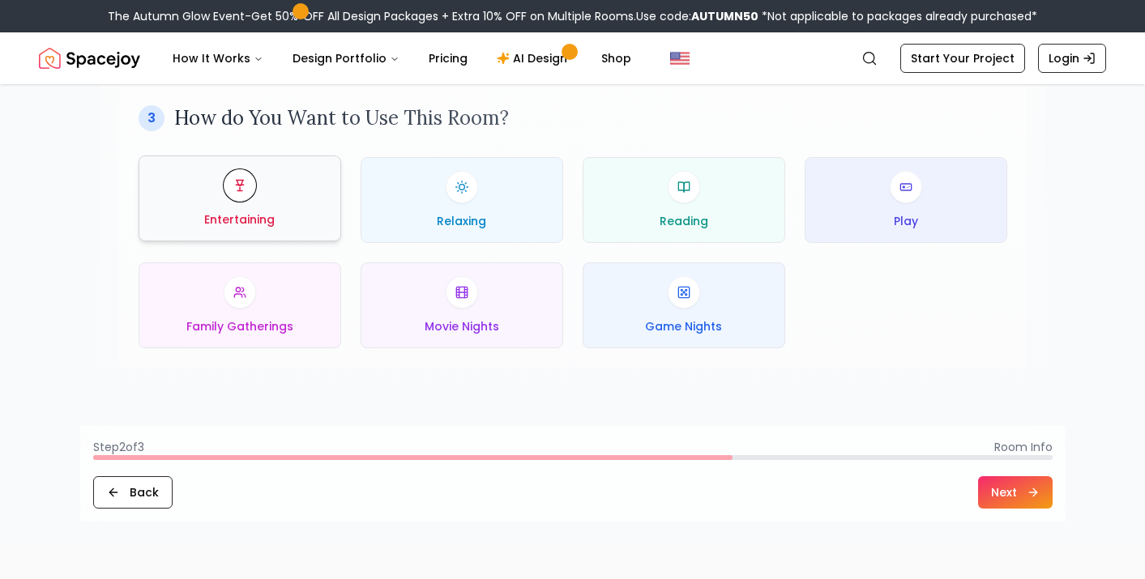
click at [246, 205] on div "Entertaining" at bounding box center [239, 198] width 175 height 58
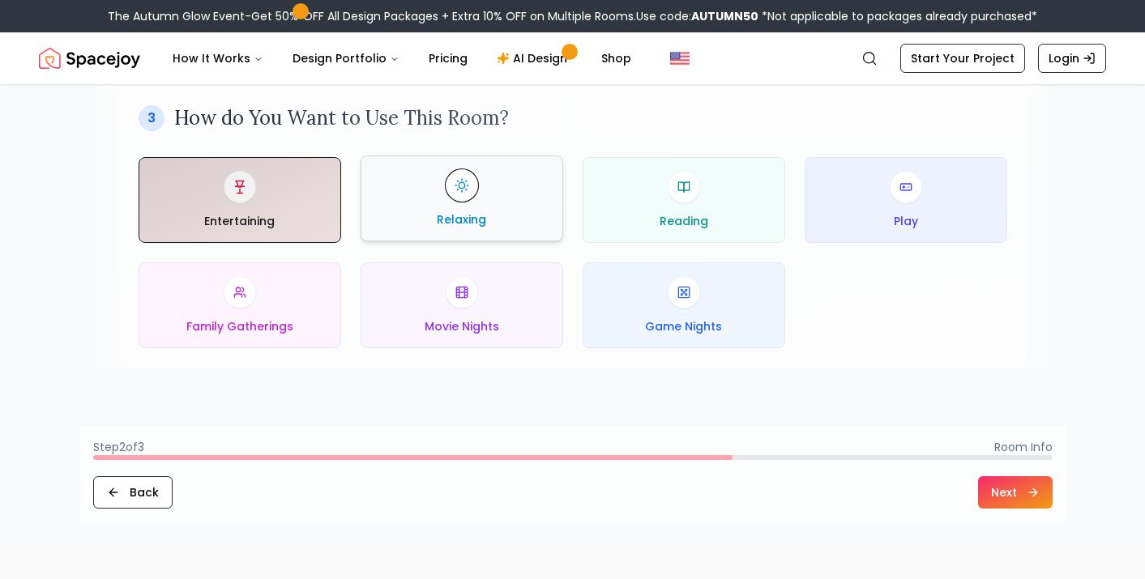
click at [513, 188] on div "Relaxing" at bounding box center [461, 198] width 175 height 58
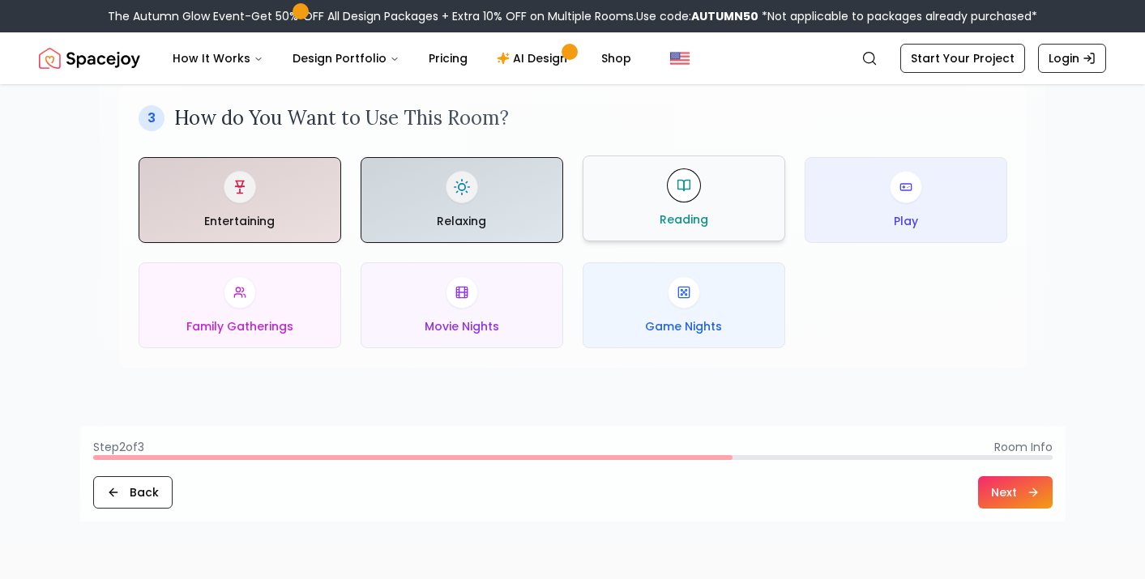
click at [723, 207] on div "Reading" at bounding box center [684, 198] width 175 height 58
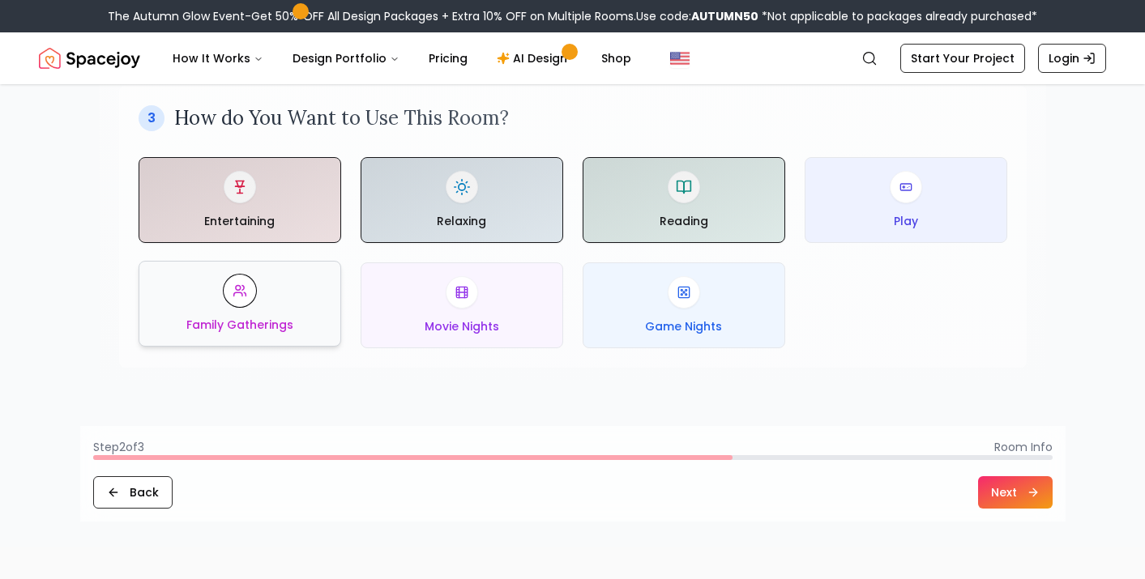
click at [248, 327] on span "Family Gatherings" at bounding box center [239, 325] width 107 height 16
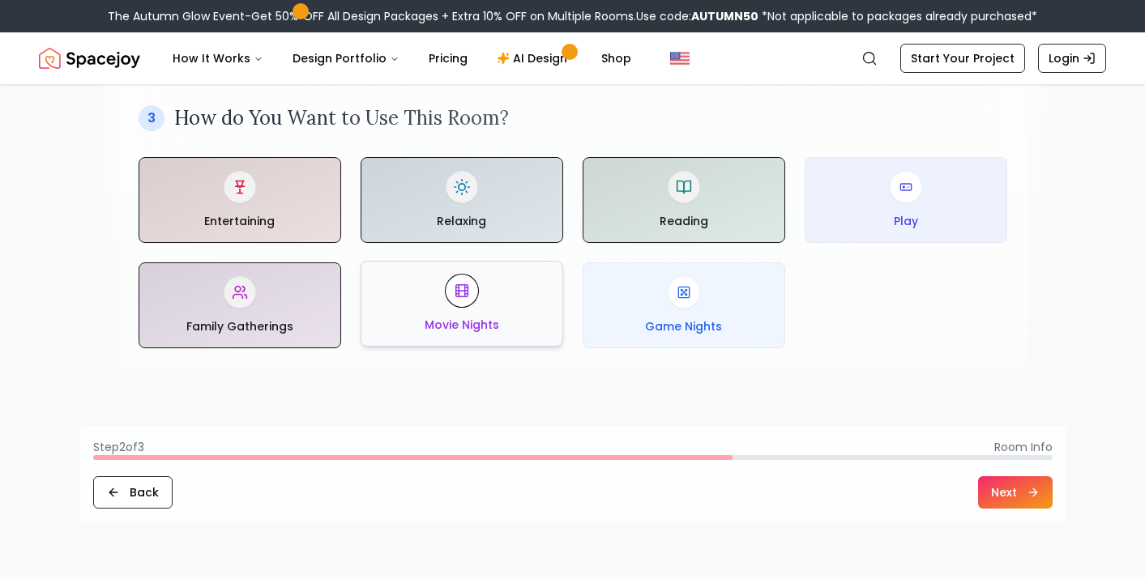
click at [457, 291] on line at bounding box center [461, 291] width 12 height 0
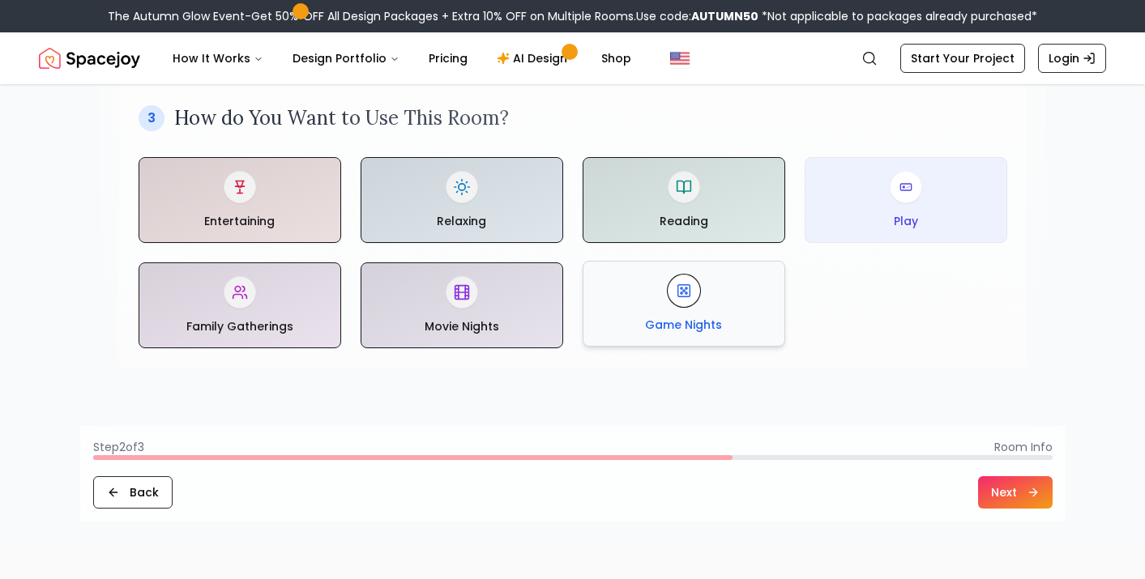
click at [716, 323] on span "Game Nights" at bounding box center [683, 325] width 77 height 16
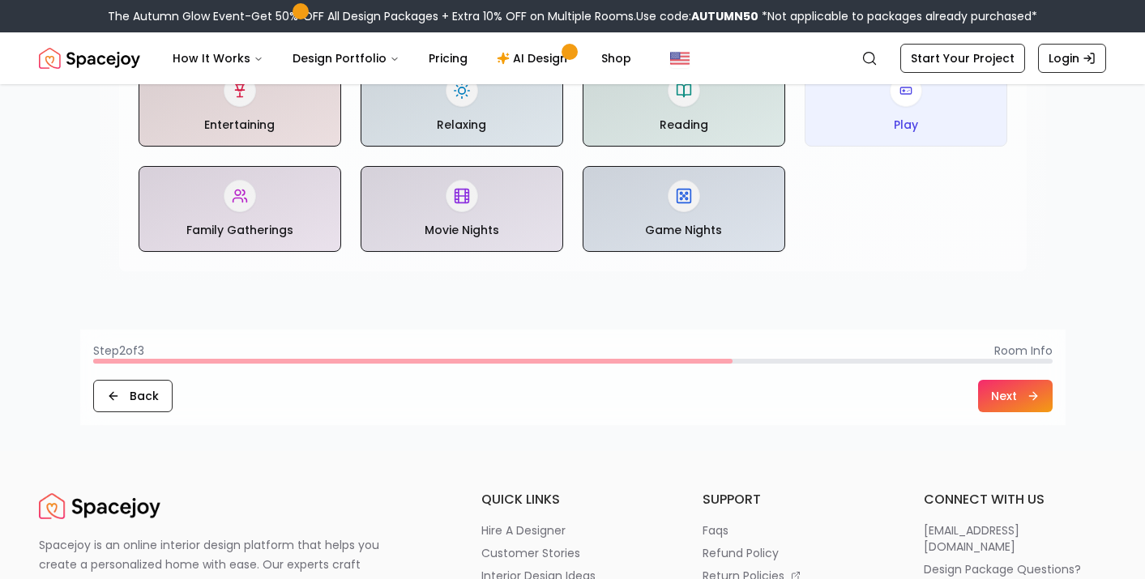
scroll to position [909, 0]
click at [998, 392] on button "Next" at bounding box center [1015, 395] width 75 height 32
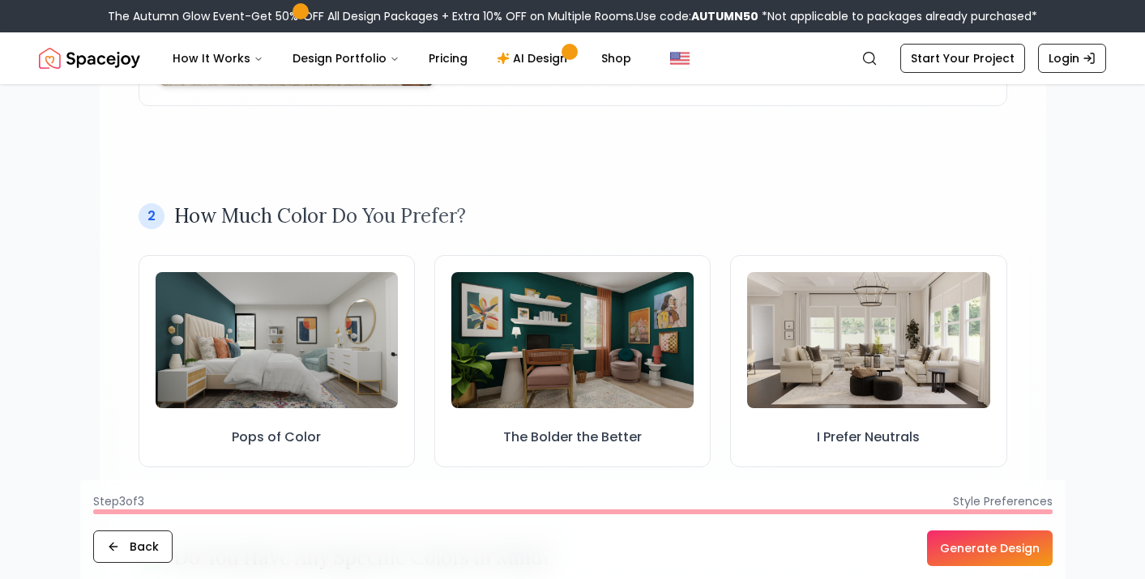
scroll to position [419, 0]
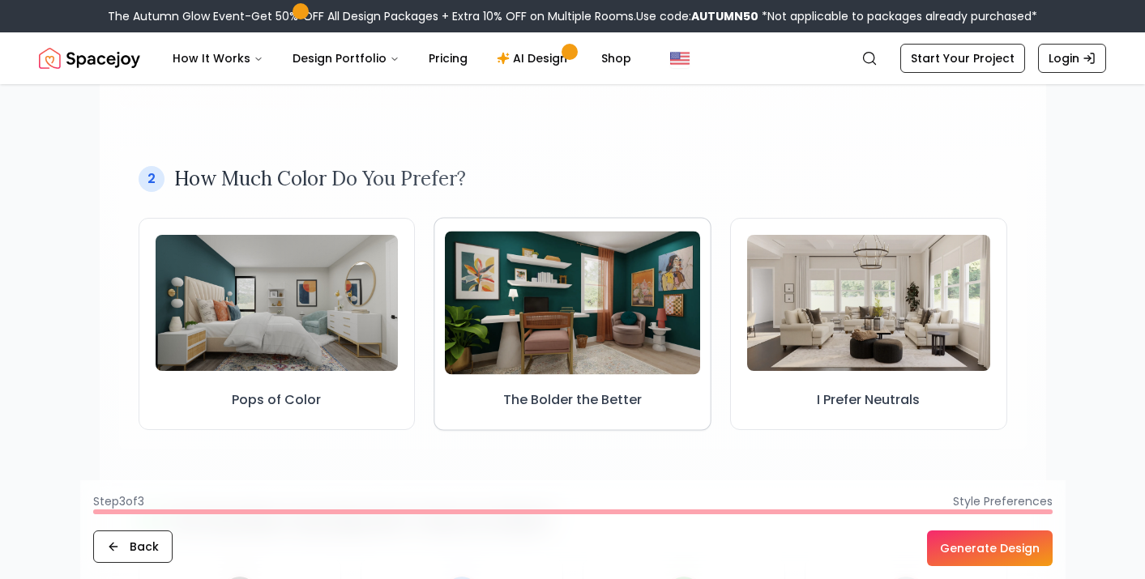
click at [618, 335] on img at bounding box center [572, 302] width 255 height 143
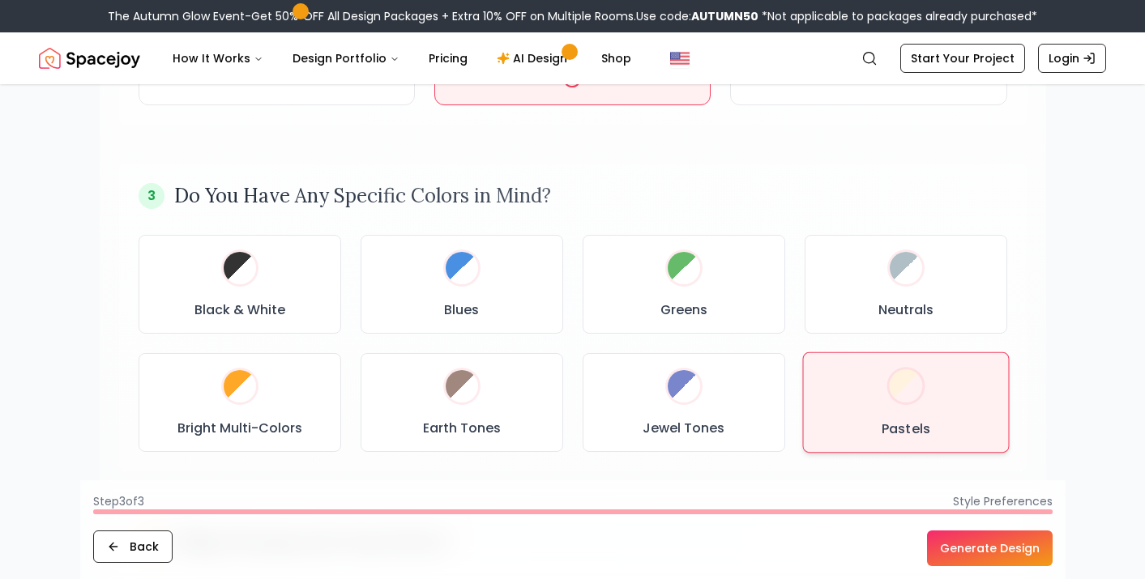
scroll to position [768, 0]
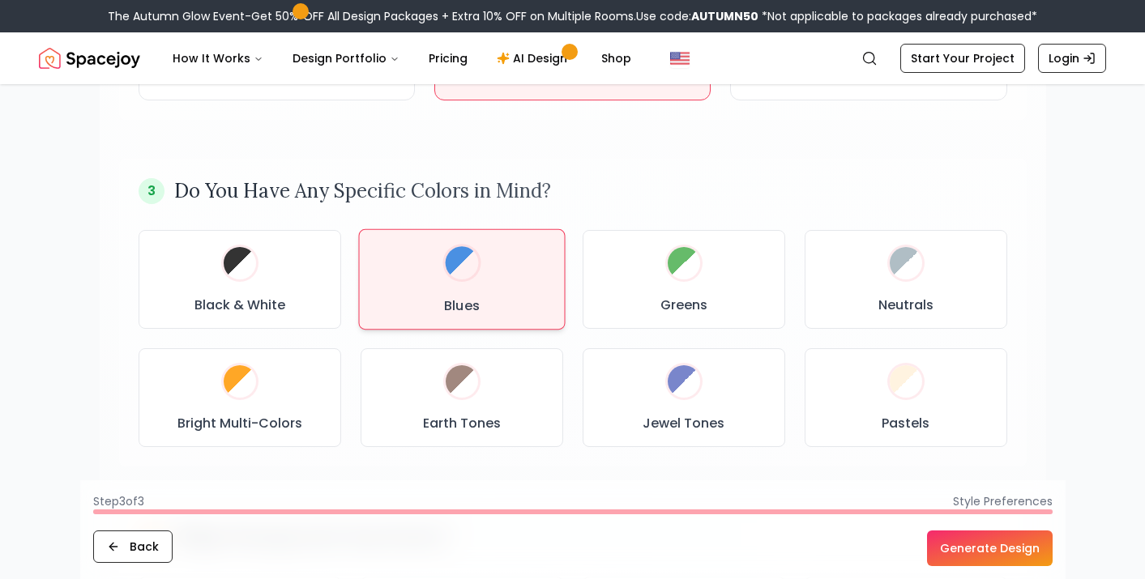
click at [523, 305] on div "Blues" at bounding box center [461, 279] width 178 height 73
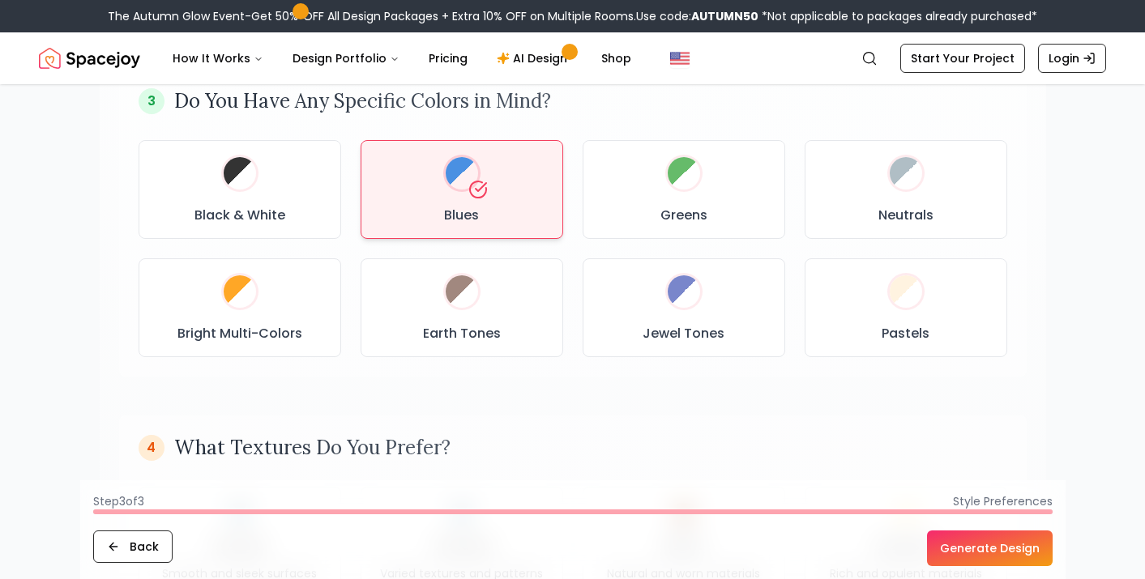
scroll to position [861, 0]
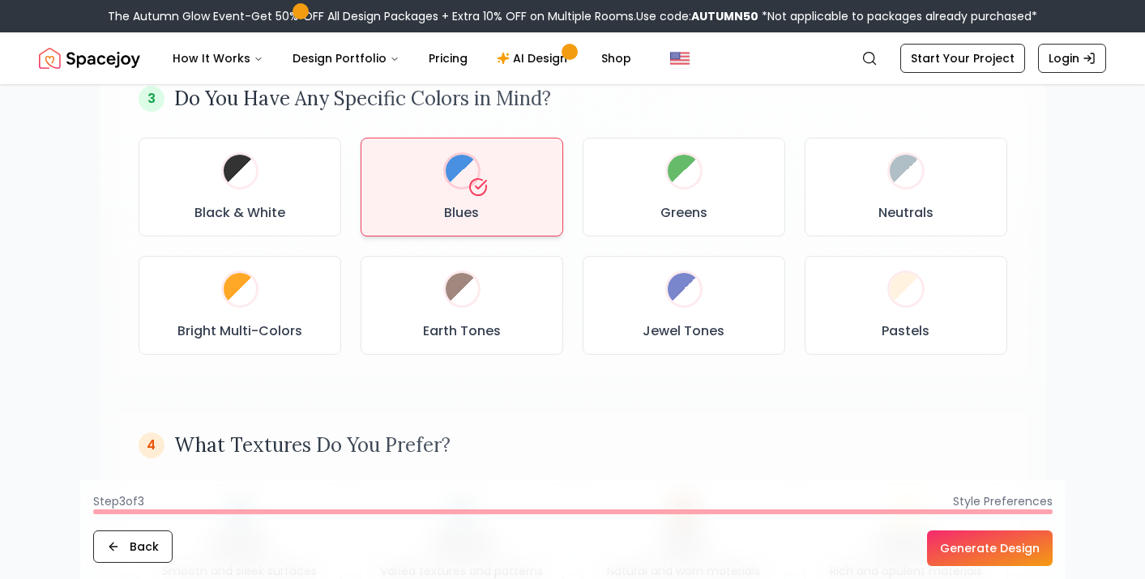
click at [964, 545] on button "Generate Design" at bounding box center [990, 549] width 126 height 36
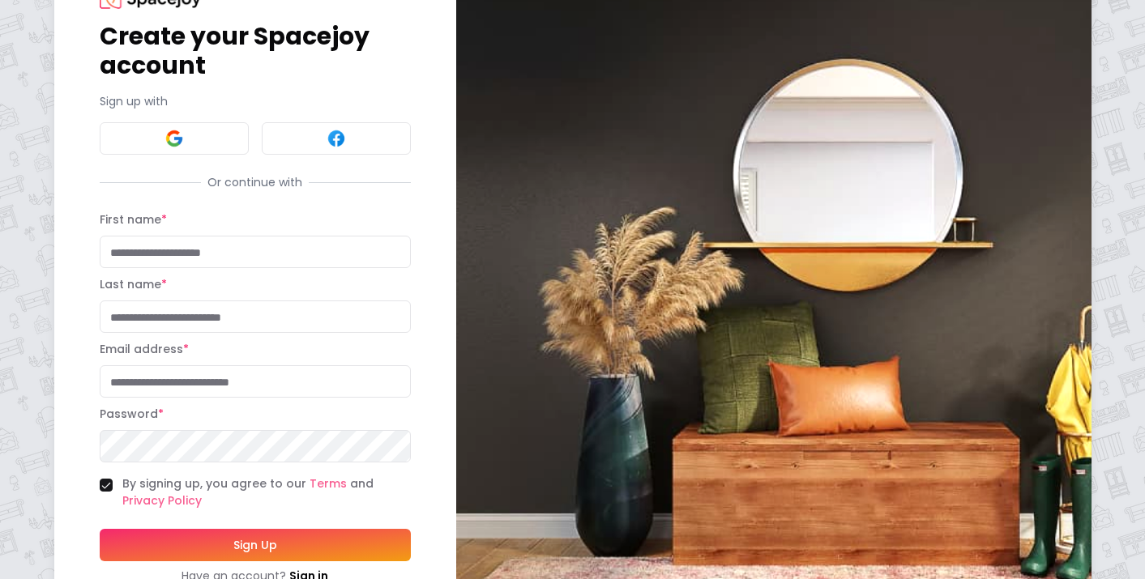
scroll to position [72, 0]
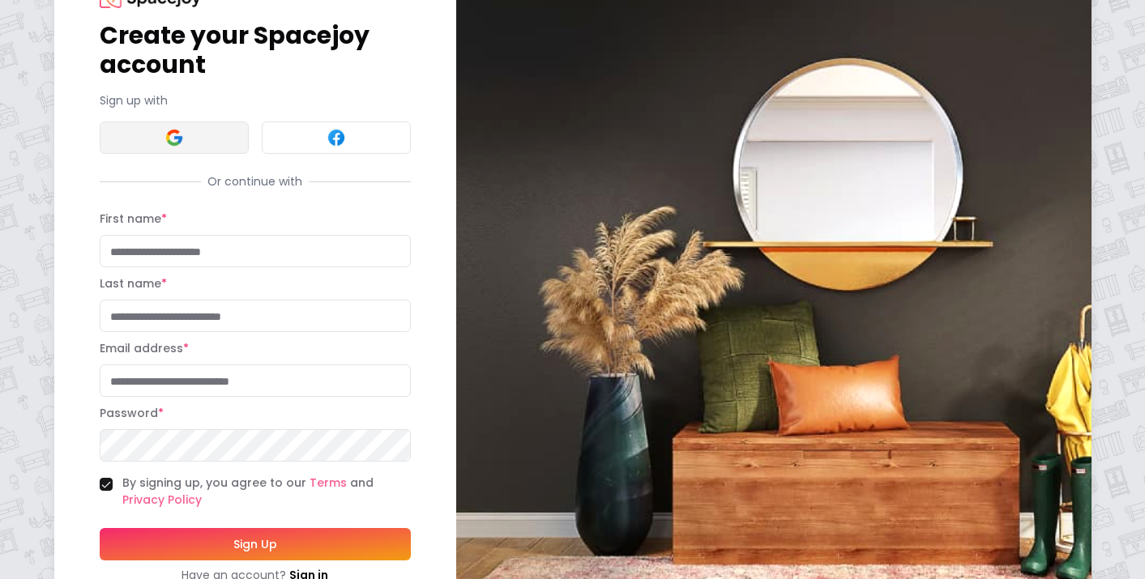
click at [203, 143] on button at bounding box center [174, 138] width 149 height 32
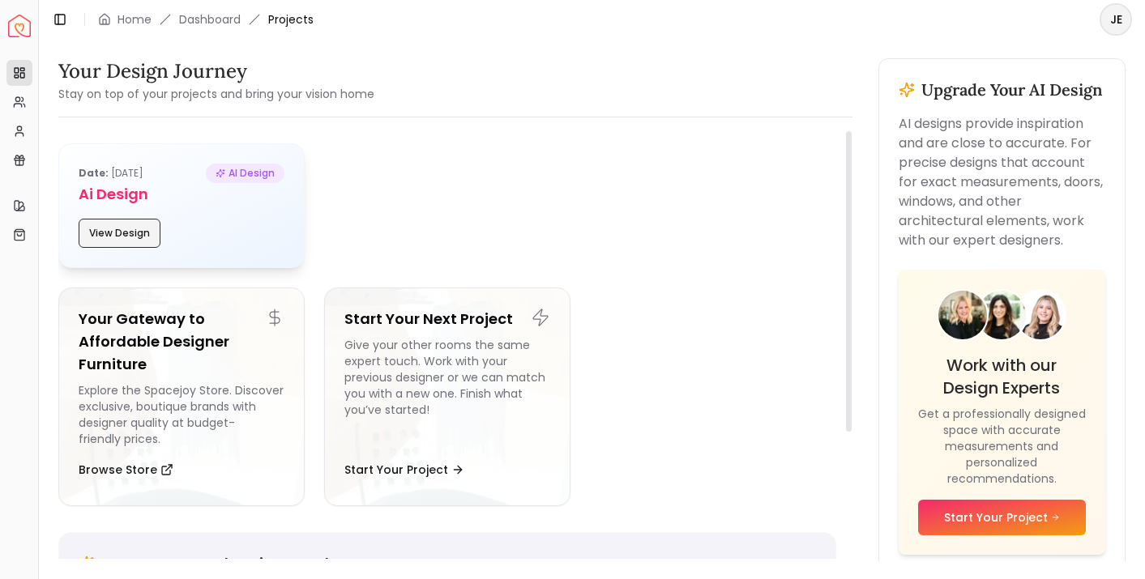
click at [136, 226] on button "View Design" at bounding box center [120, 233] width 82 height 29
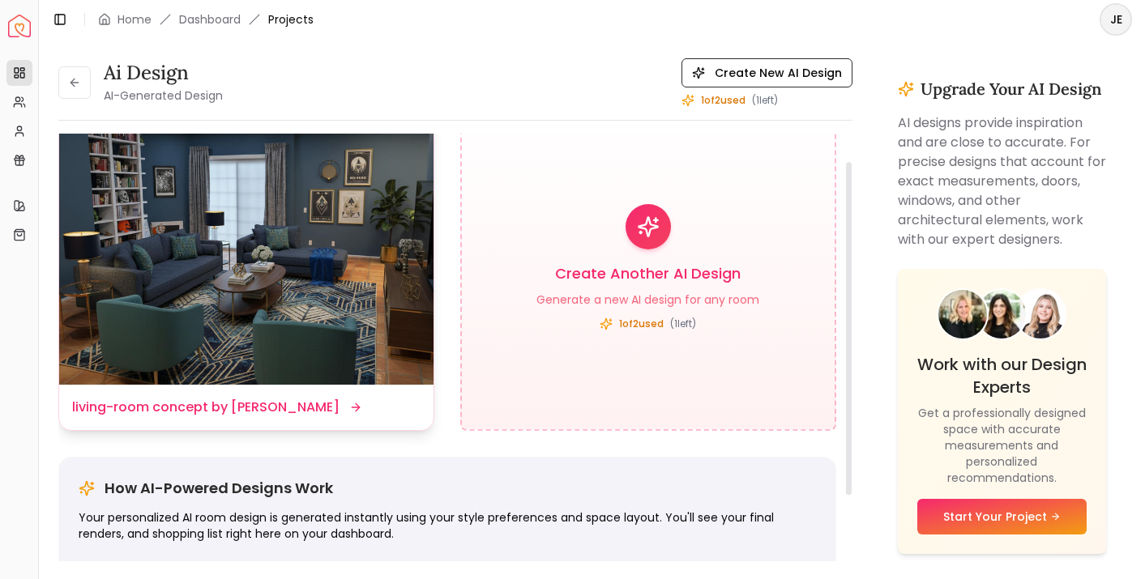
scroll to position [34, 0]
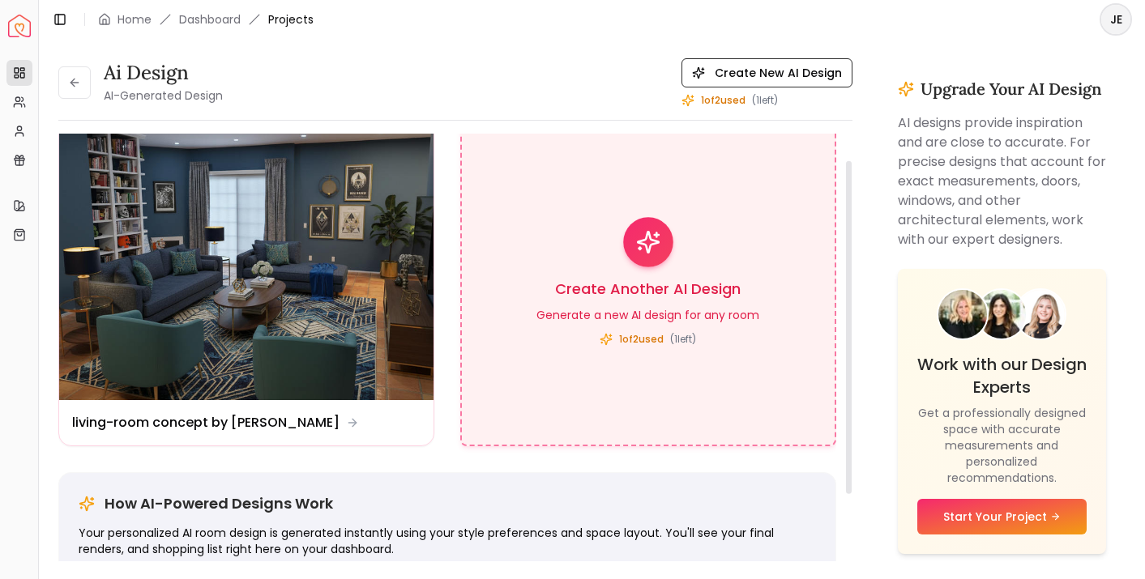
click at [712, 342] on div "Create Another AI Design Generate a new AI design for any room 1 of 2 used ( 1 …" at bounding box center [648, 282] width 376 height 327
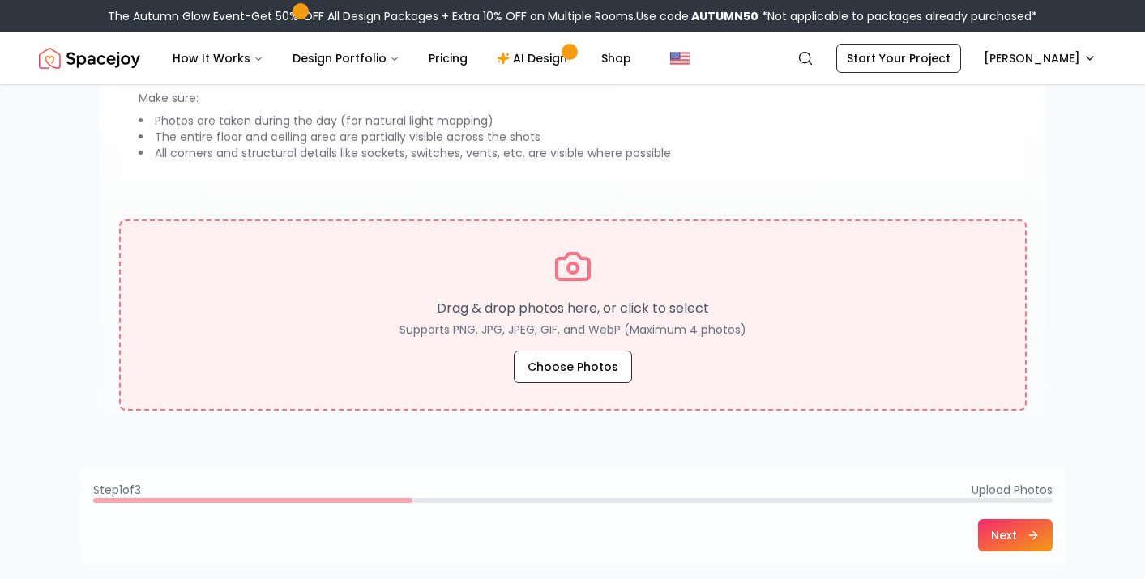
scroll to position [203, 0]
click at [575, 374] on button "Choose Photos" at bounding box center [573, 365] width 118 height 32
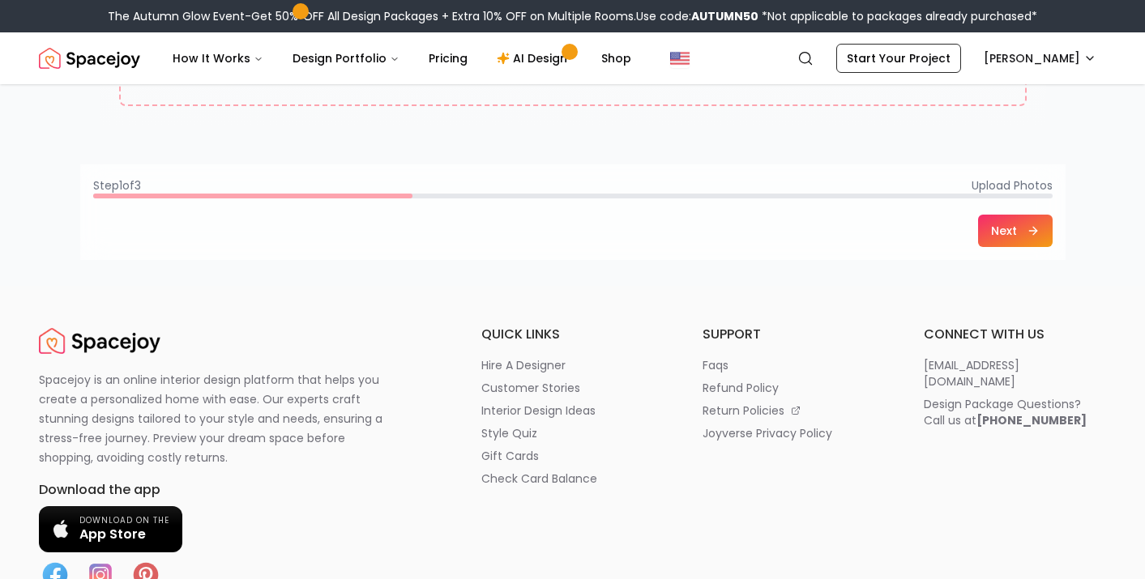
scroll to position [0, 0]
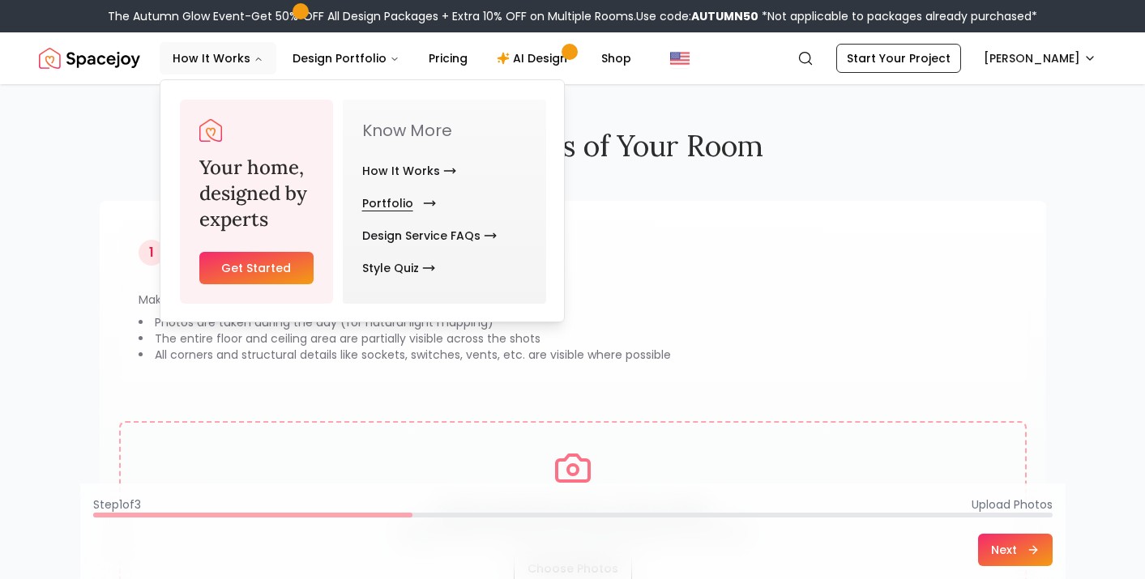
click at [386, 207] on link "Portfolio" at bounding box center [395, 203] width 67 height 32
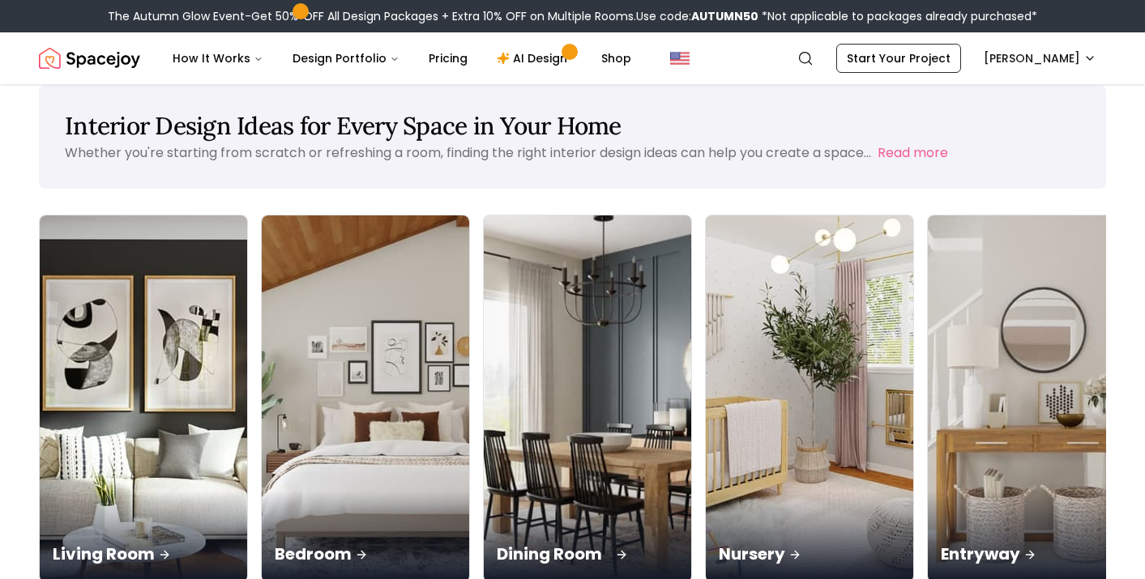
scroll to position [30, 0]
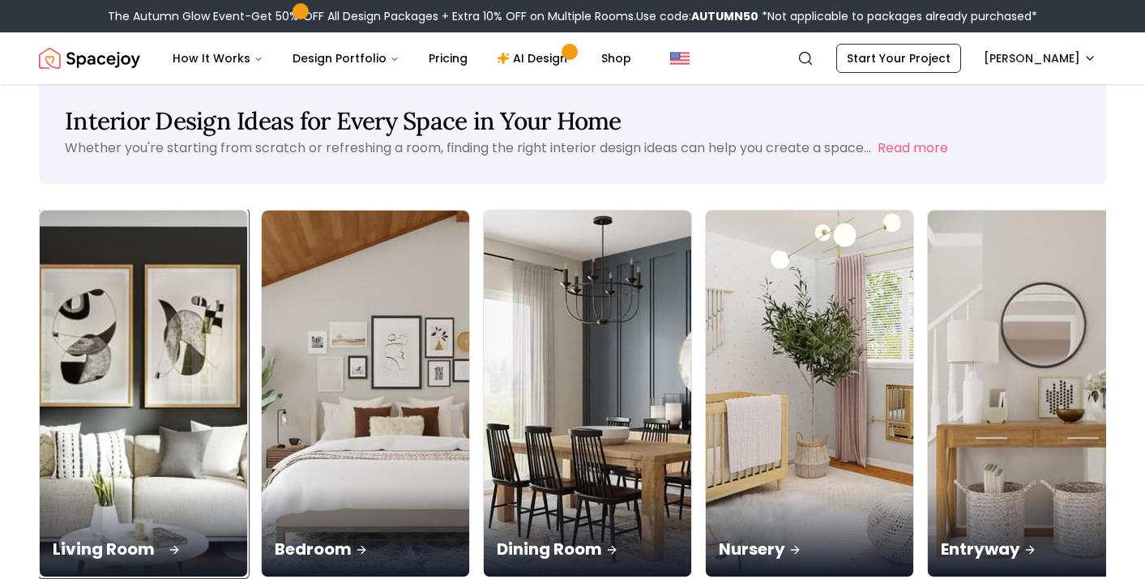
click at [105, 338] on img at bounding box center [144, 394] width 218 height 385
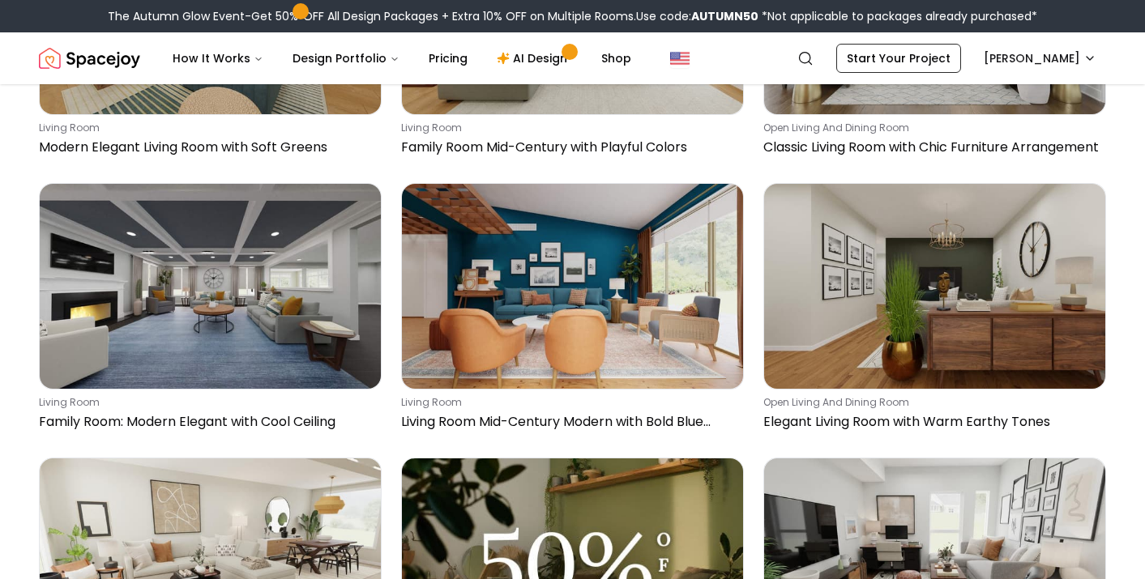
scroll to position [8296, 0]
